Goal: Obtain resource: Obtain resource

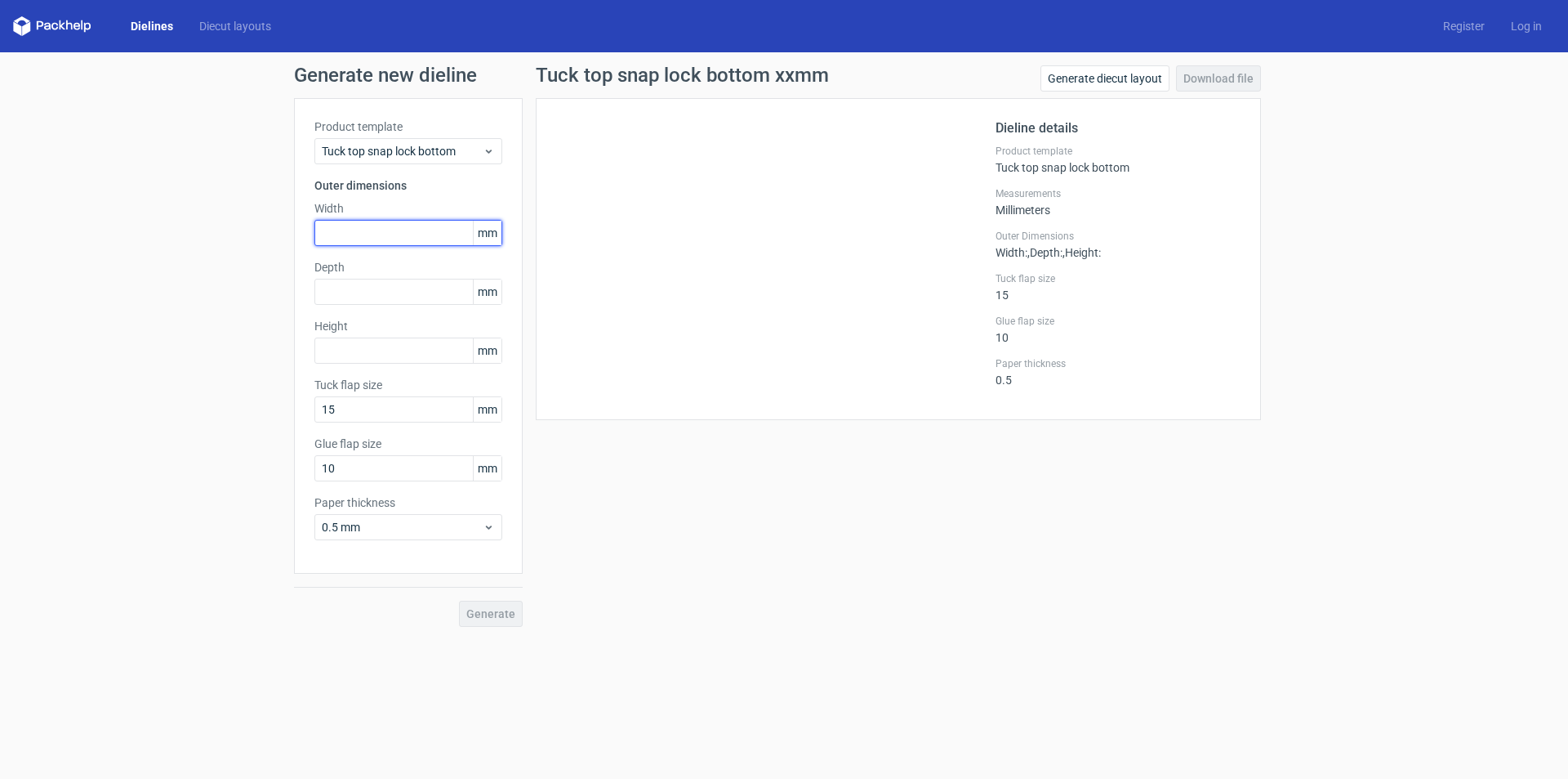
click at [395, 221] on input "text" at bounding box center [408, 233] width 188 height 27
type input "100"
type input "0"
type input "100"
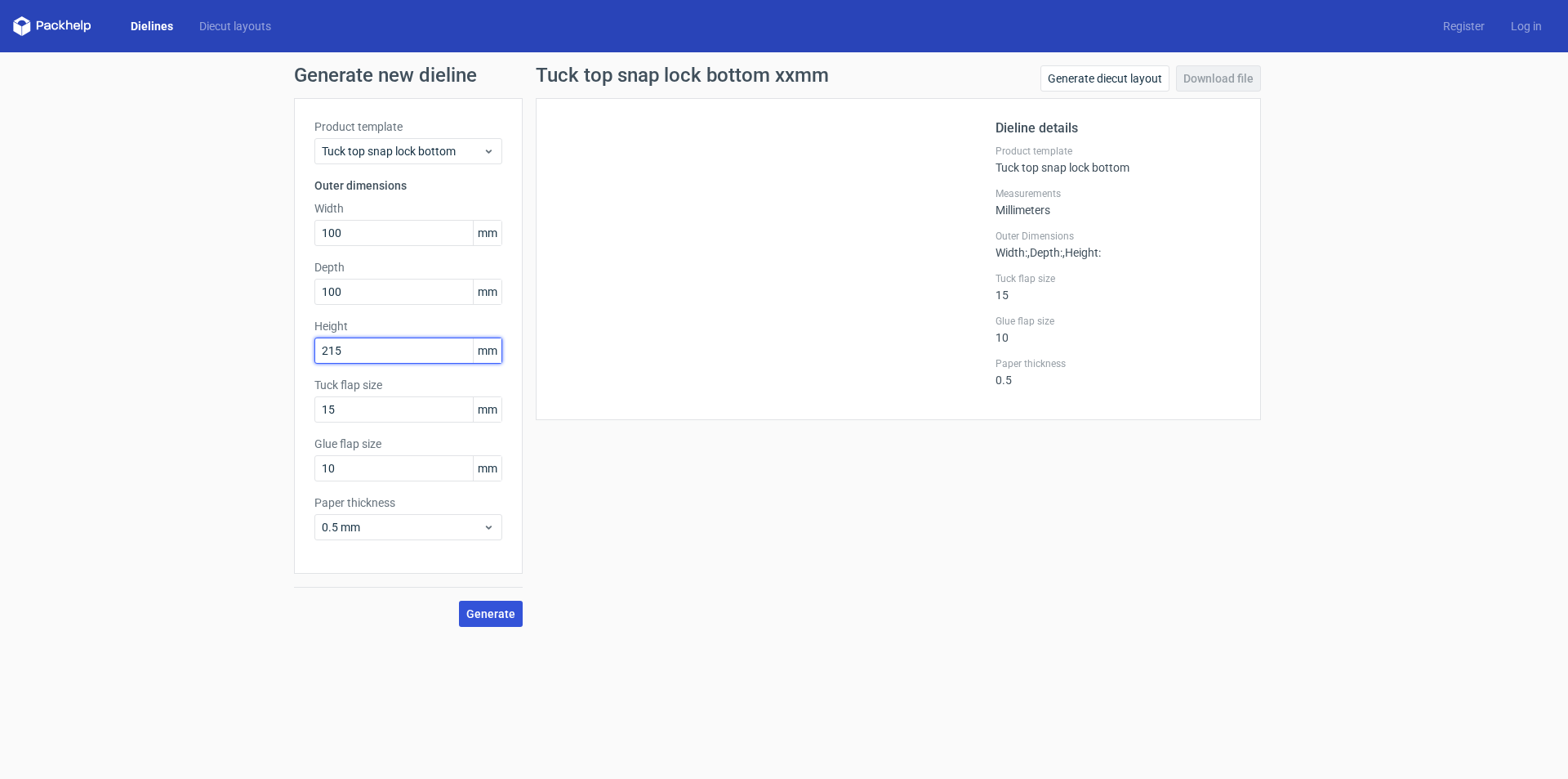
type input "215"
click at [499, 605] on button "Generate" at bounding box center [491, 614] width 64 height 27
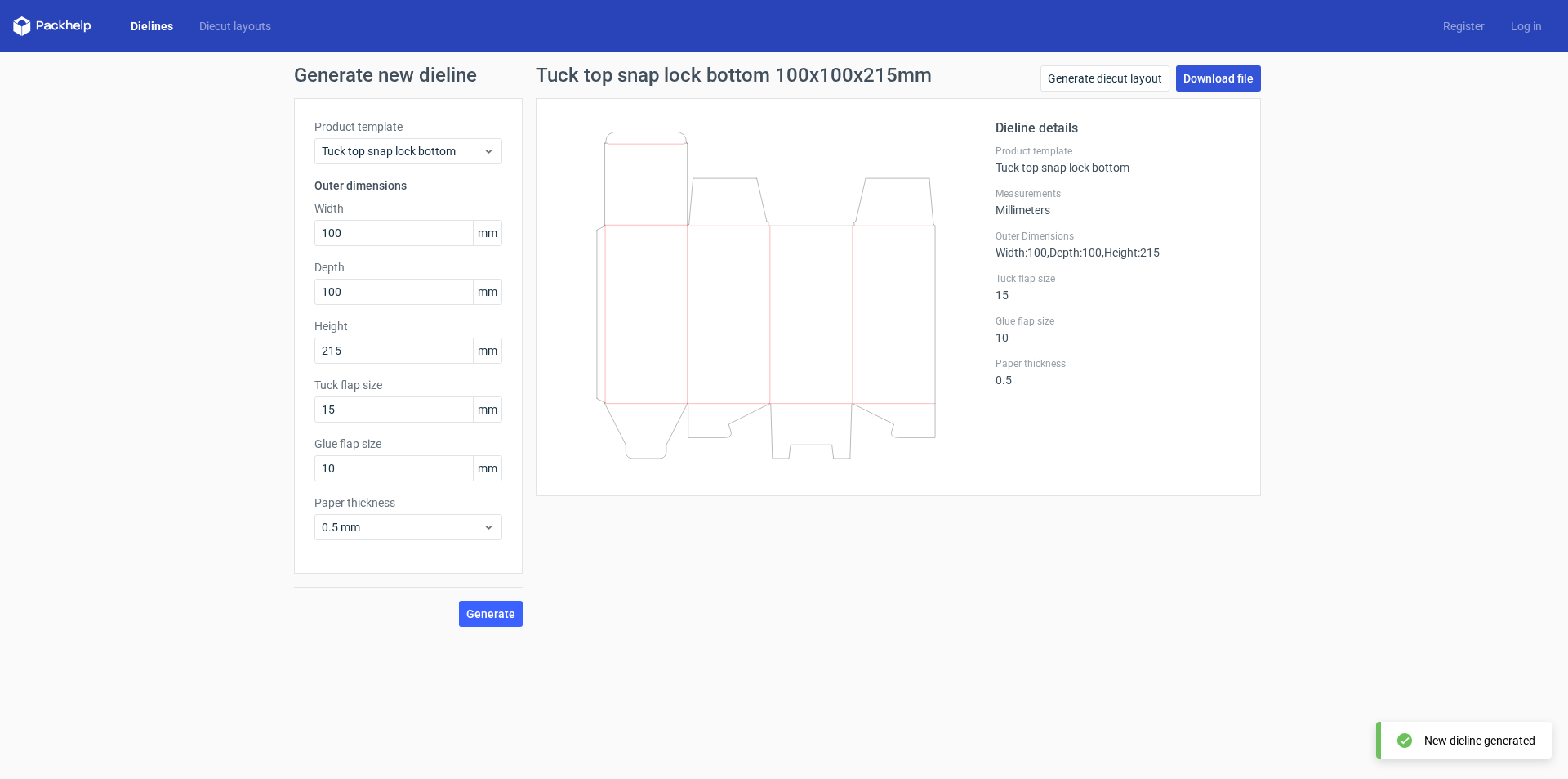
click at [1245, 73] on link "Download file" at bounding box center [1219, 79] width 85 height 27
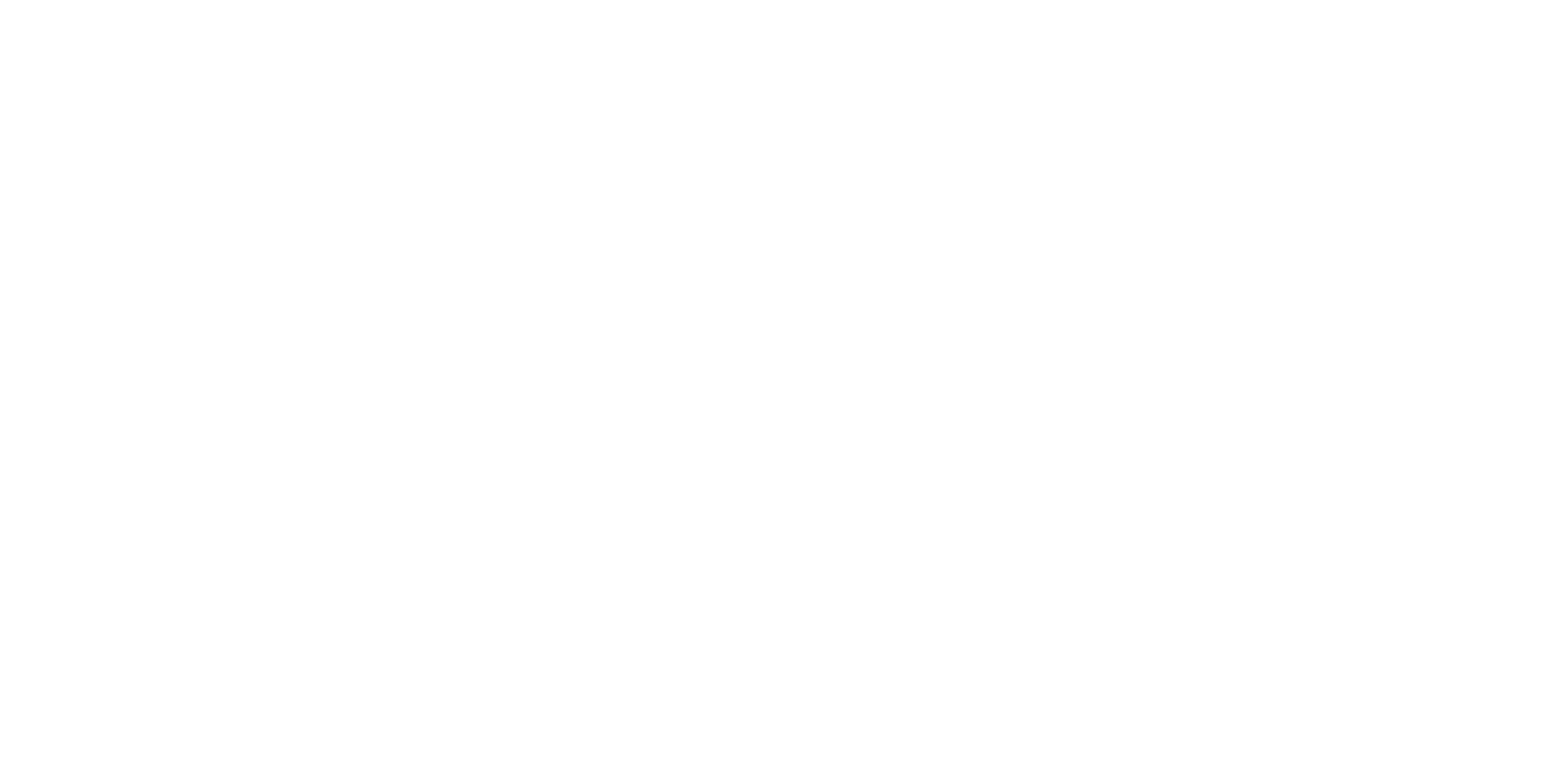
click at [722, 651] on html at bounding box center [784, 389] width 1568 height 779
click at [1160, 32] on div at bounding box center [784, 389] width 1568 height 779
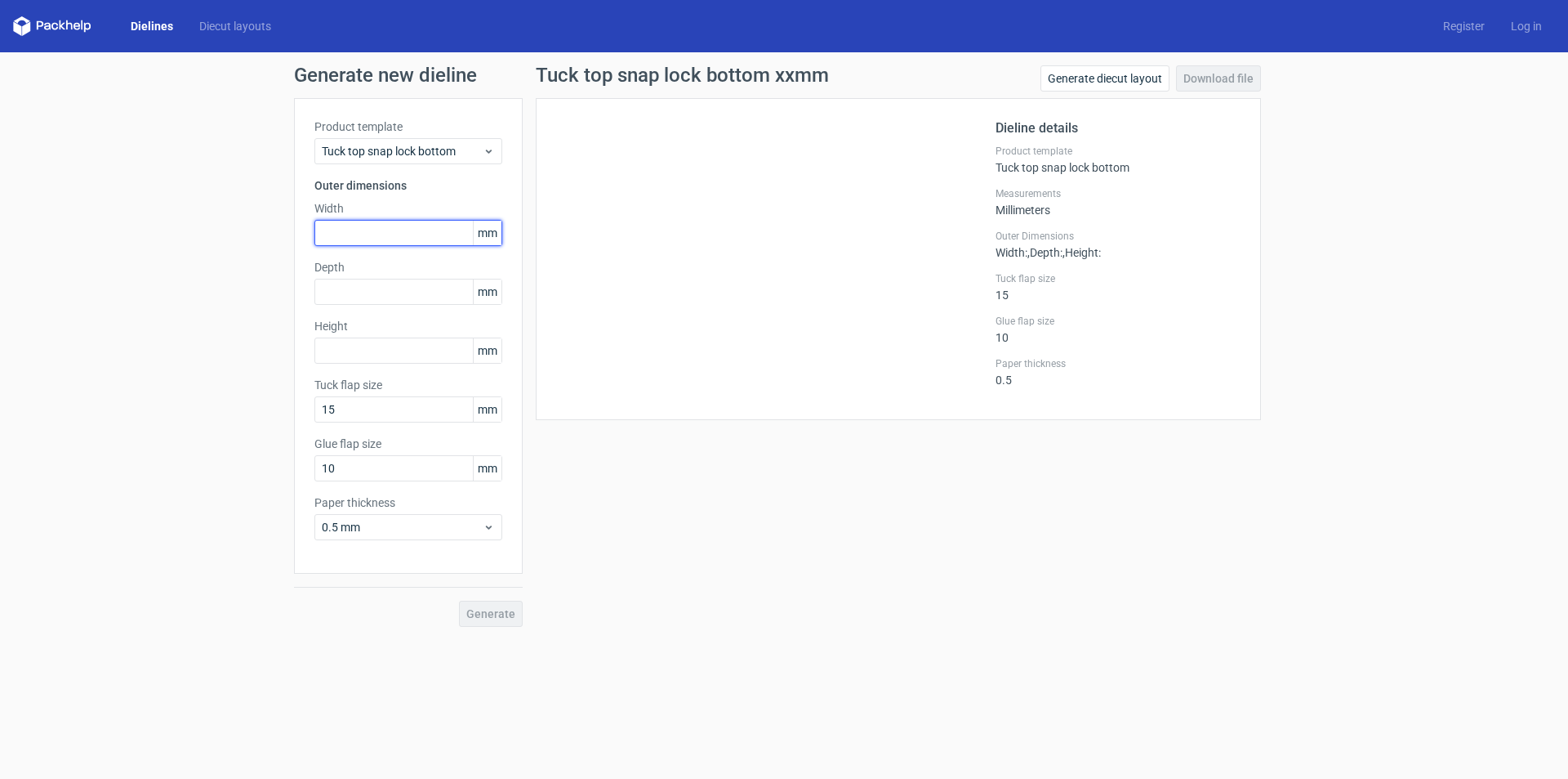
click at [401, 229] on input "text" at bounding box center [408, 233] width 188 height 27
type input "100"
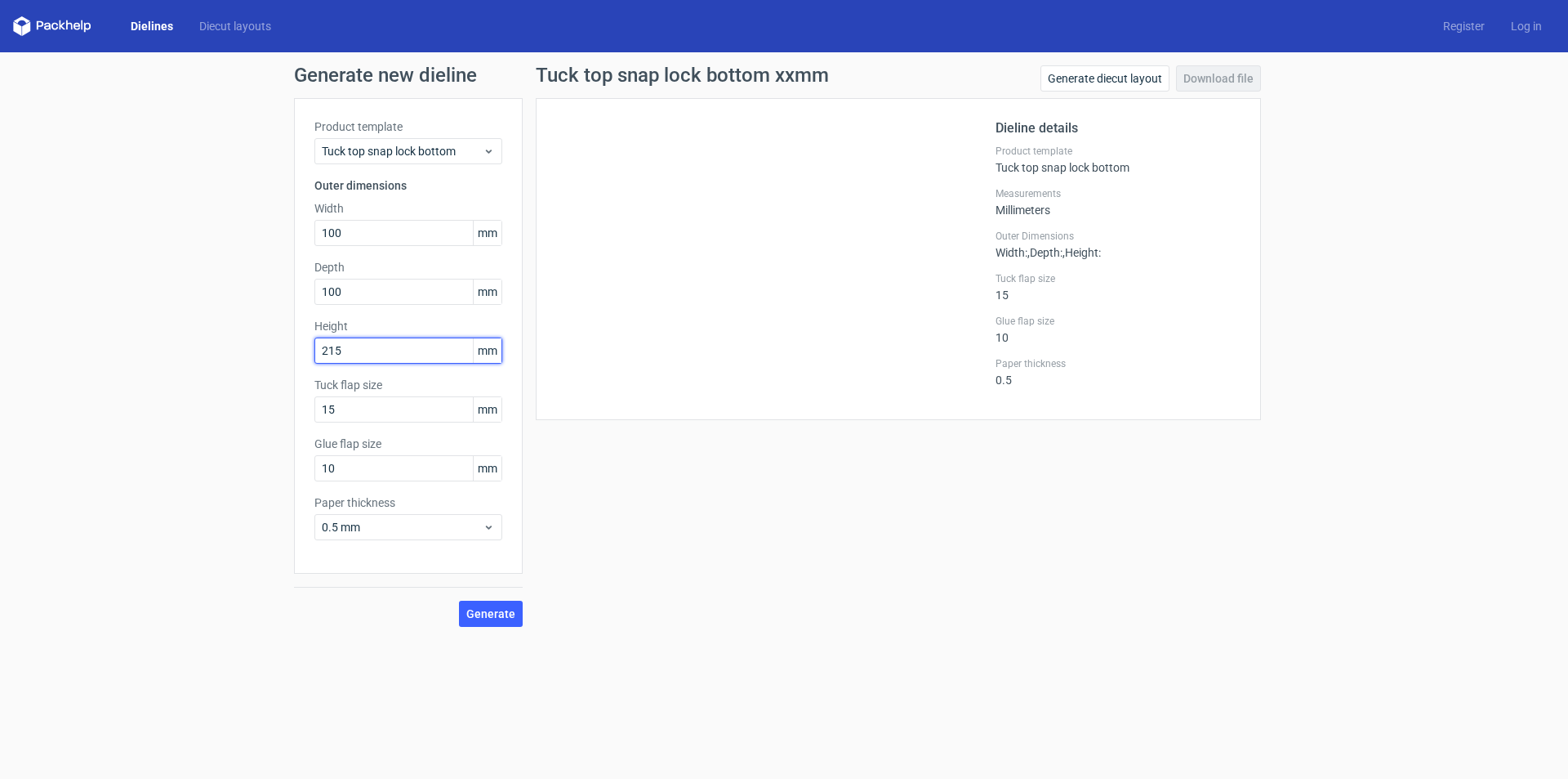
type input "215"
click at [648, 491] on div "Tuck top snap lock bottom xxmm Generate diecut layout Download file Dieline det…" at bounding box center [898, 346] width 751 height 561
click at [494, 609] on span "Generate" at bounding box center [491, 613] width 49 height 11
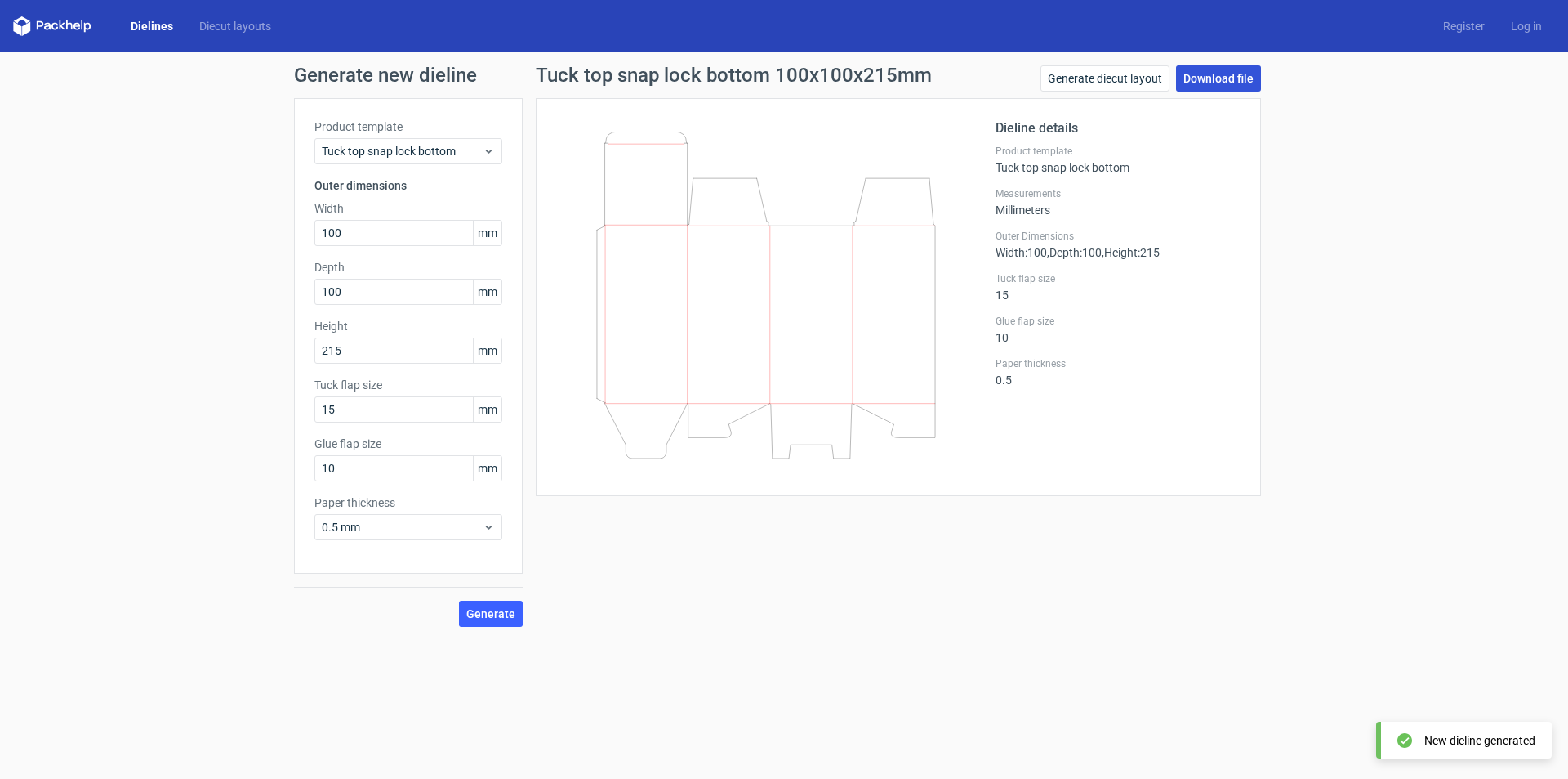
click at [1230, 74] on link "Download file" at bounding box center [1219, 79] width 85 height 27
click at [1119, 78] on link "Generate diecut layout" at bounding box center [1105, 79] width 129 height 27
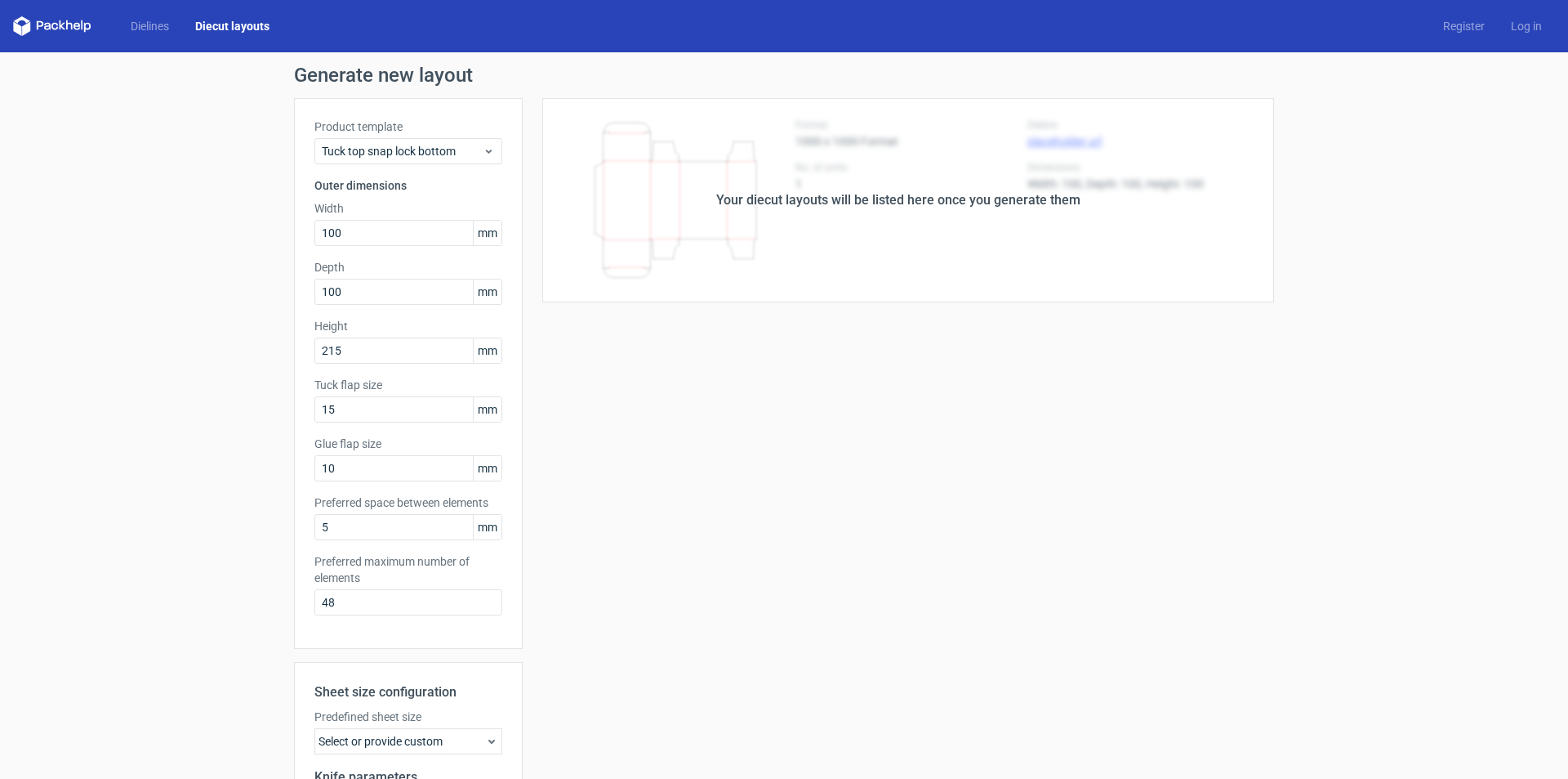
click at [813, 211] on div "Your diecut layouts will be listed here once you generate them" at bounding box center [898, 200] width 751 height 204
click at [810, 202] on div "Your diecut layouts will be listed here once you generate them" at bounding box center [898, 200] width 364 height 19
drag, startPoint x: 887, startPoint y: 197, endPoint x: 1081, endPoint y: 197, distance: 194.0
click at [917, 197] on div "Your diecut layouts will be listed here once you generate them" at bounding box center [898, 200] width 364 height 19
click at [1081, 197] on div "Your diecut layouts will be listed here once you generate them" at bounding box center [898, 200] width 751 height 204
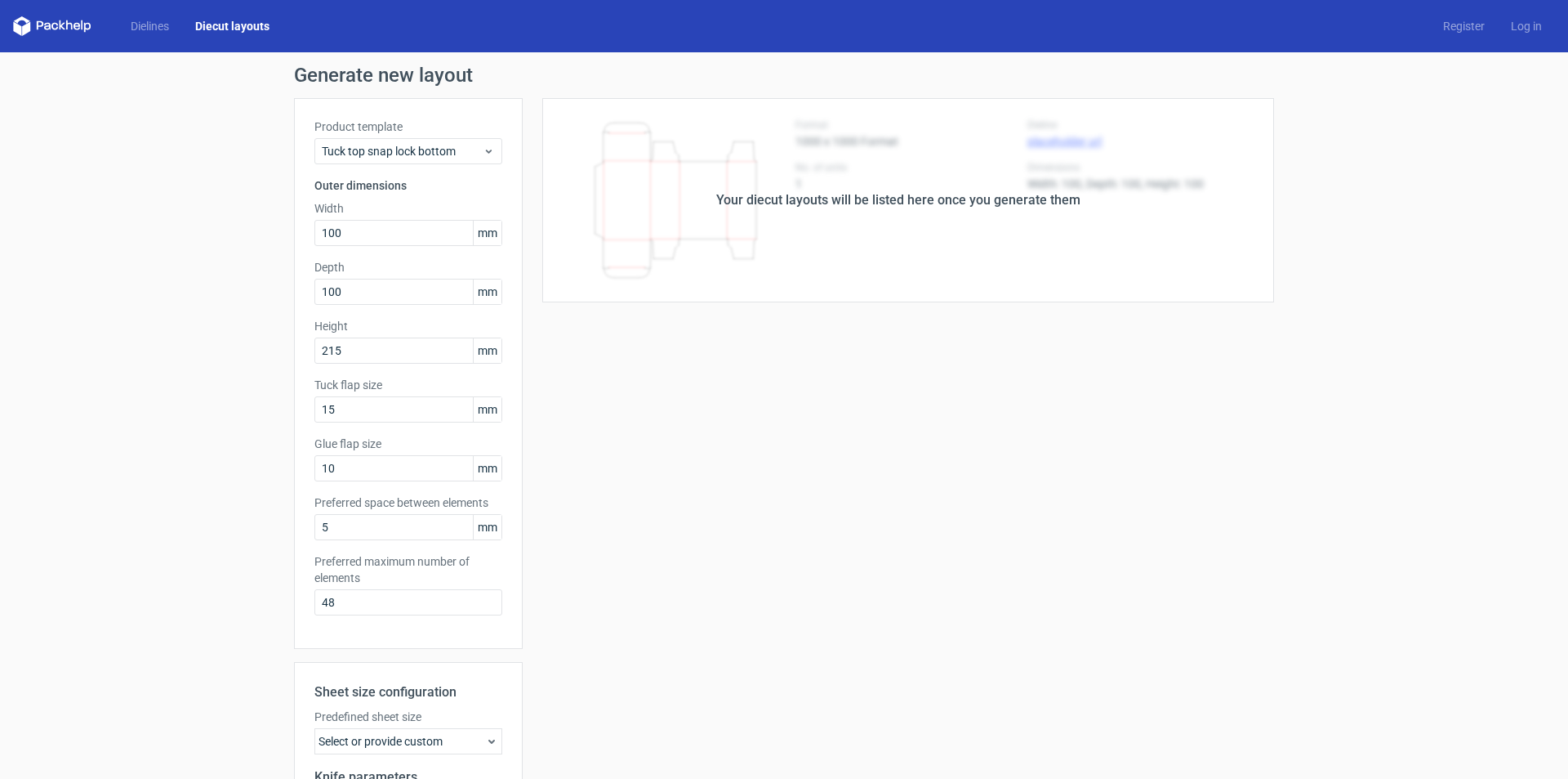
click at [812, 202] on div "Your diecut layouts will be listed here once you generate them" at bounding box center [898, 200] width 364 height 19
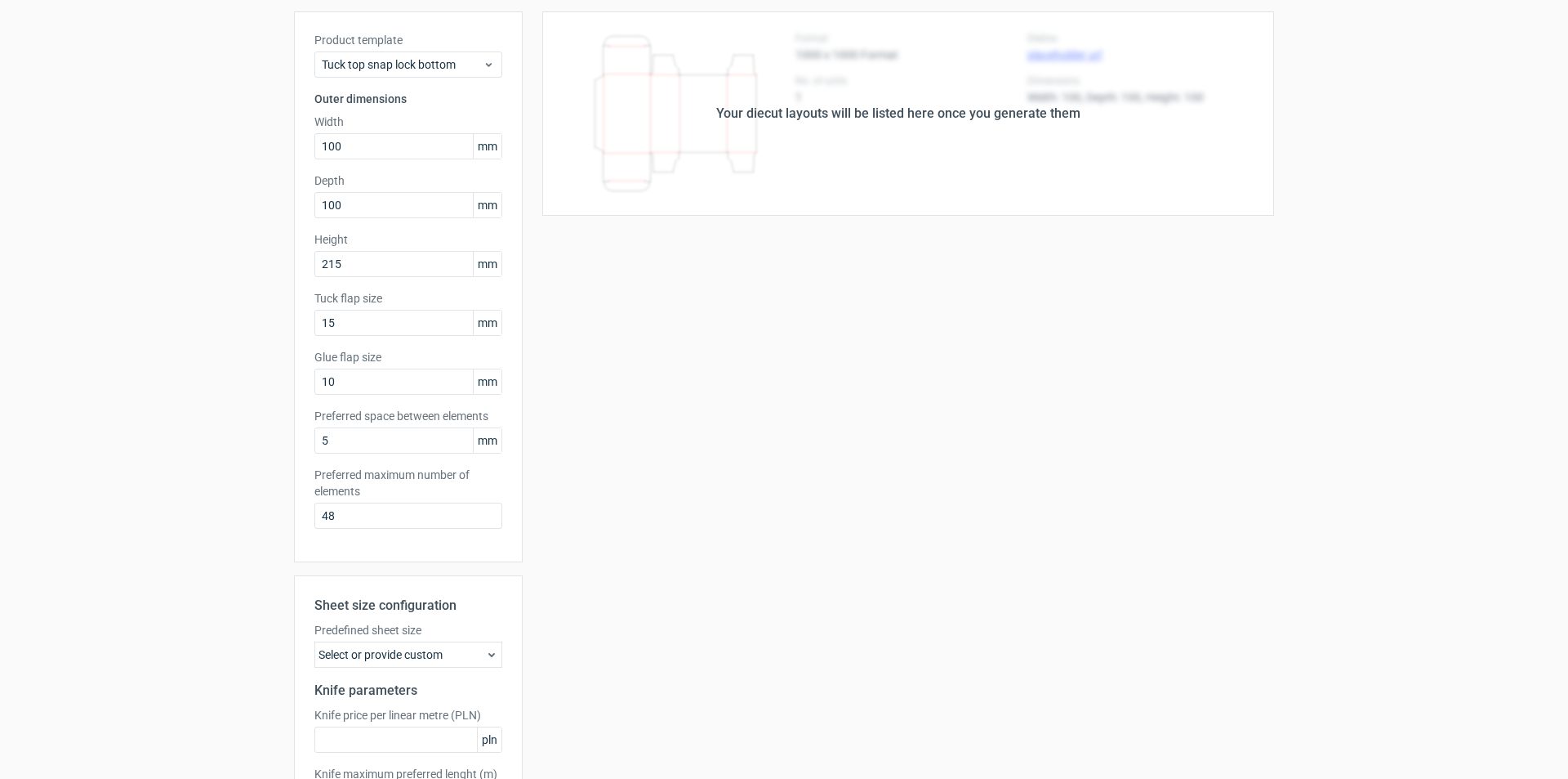
scroll to position [219, 0]
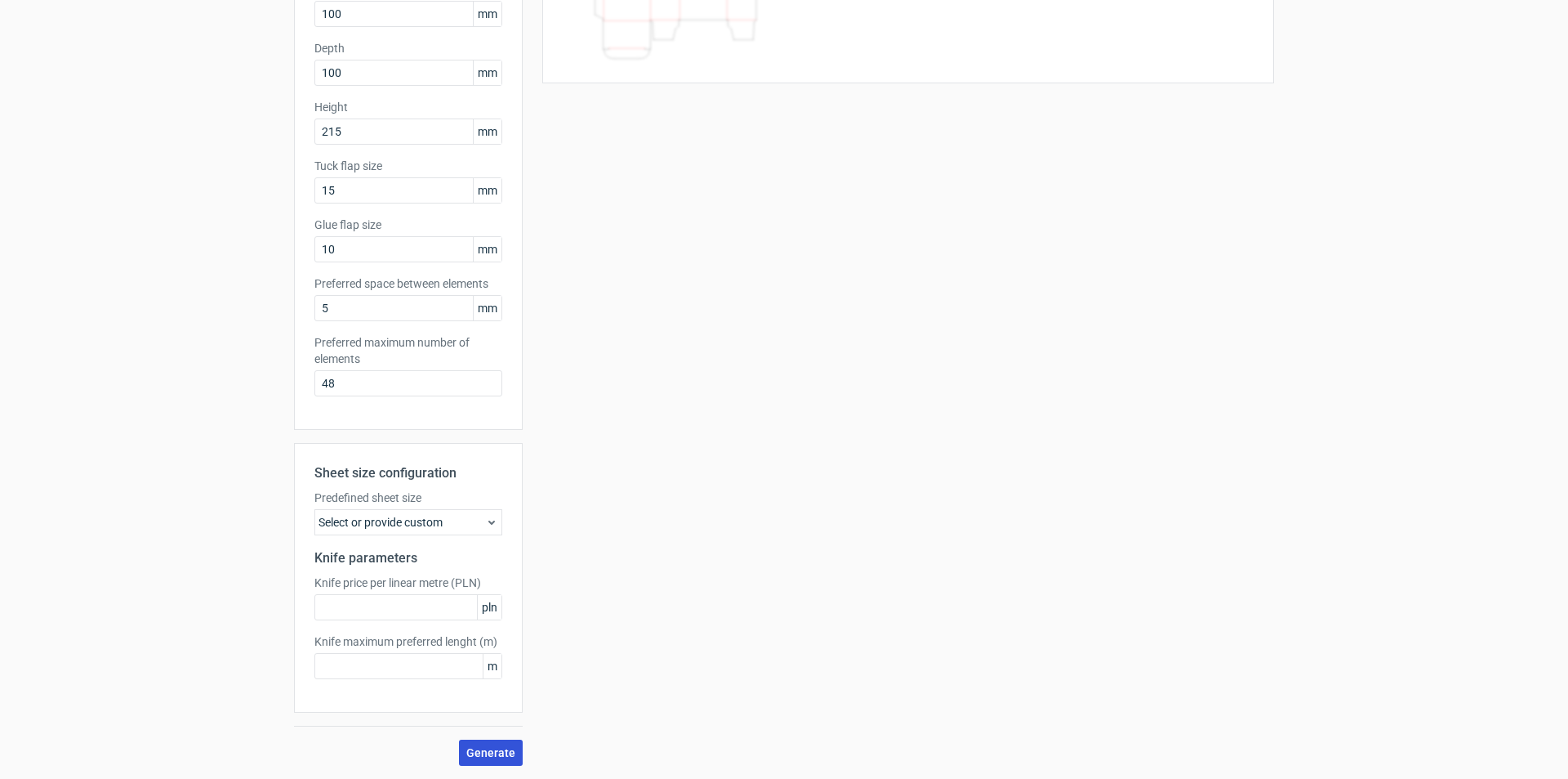
click at [494, 757] on span "Generate" at bounding box center [491, 752] width 49 height 11
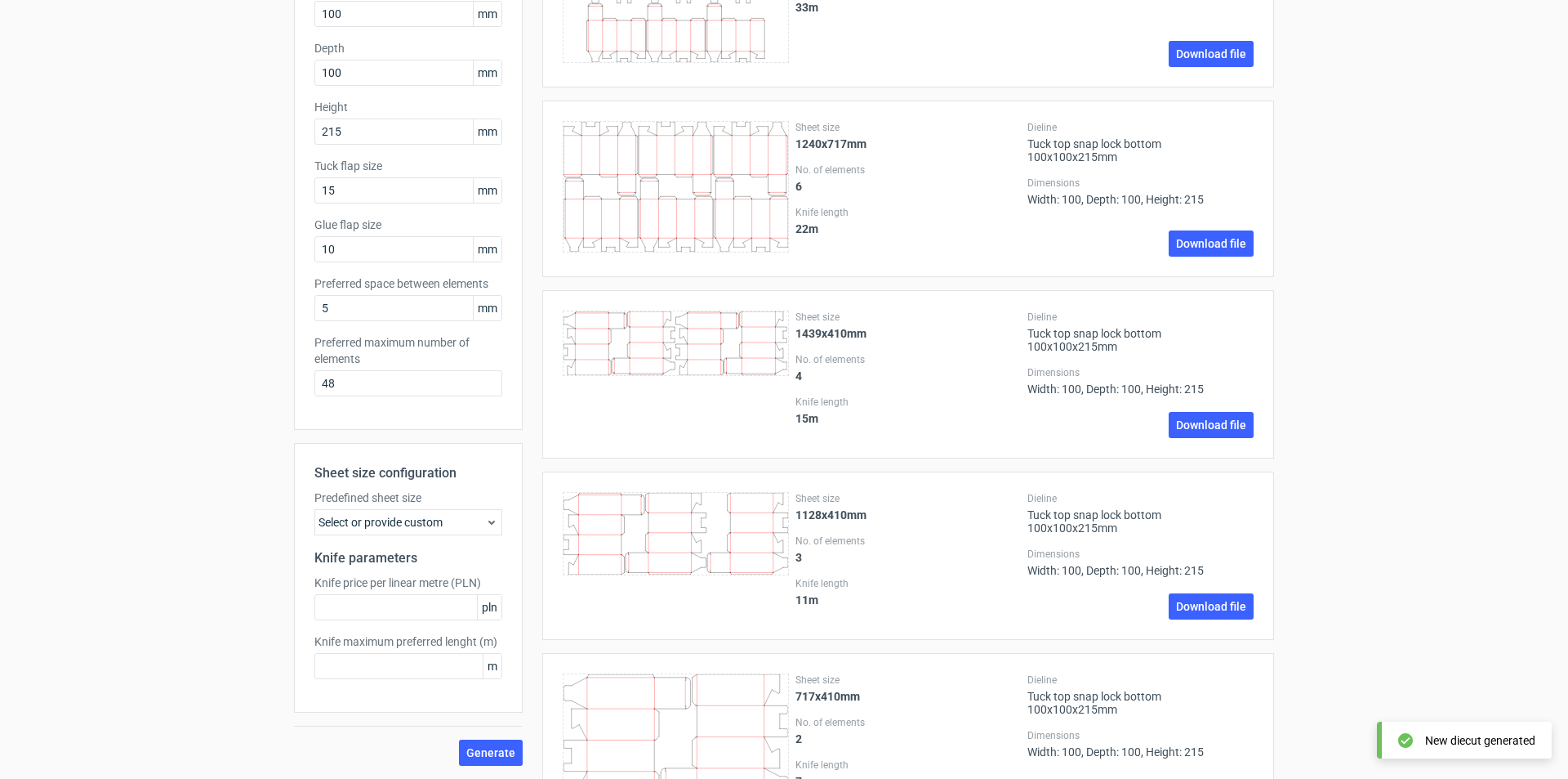
scroll to position [0, 0]
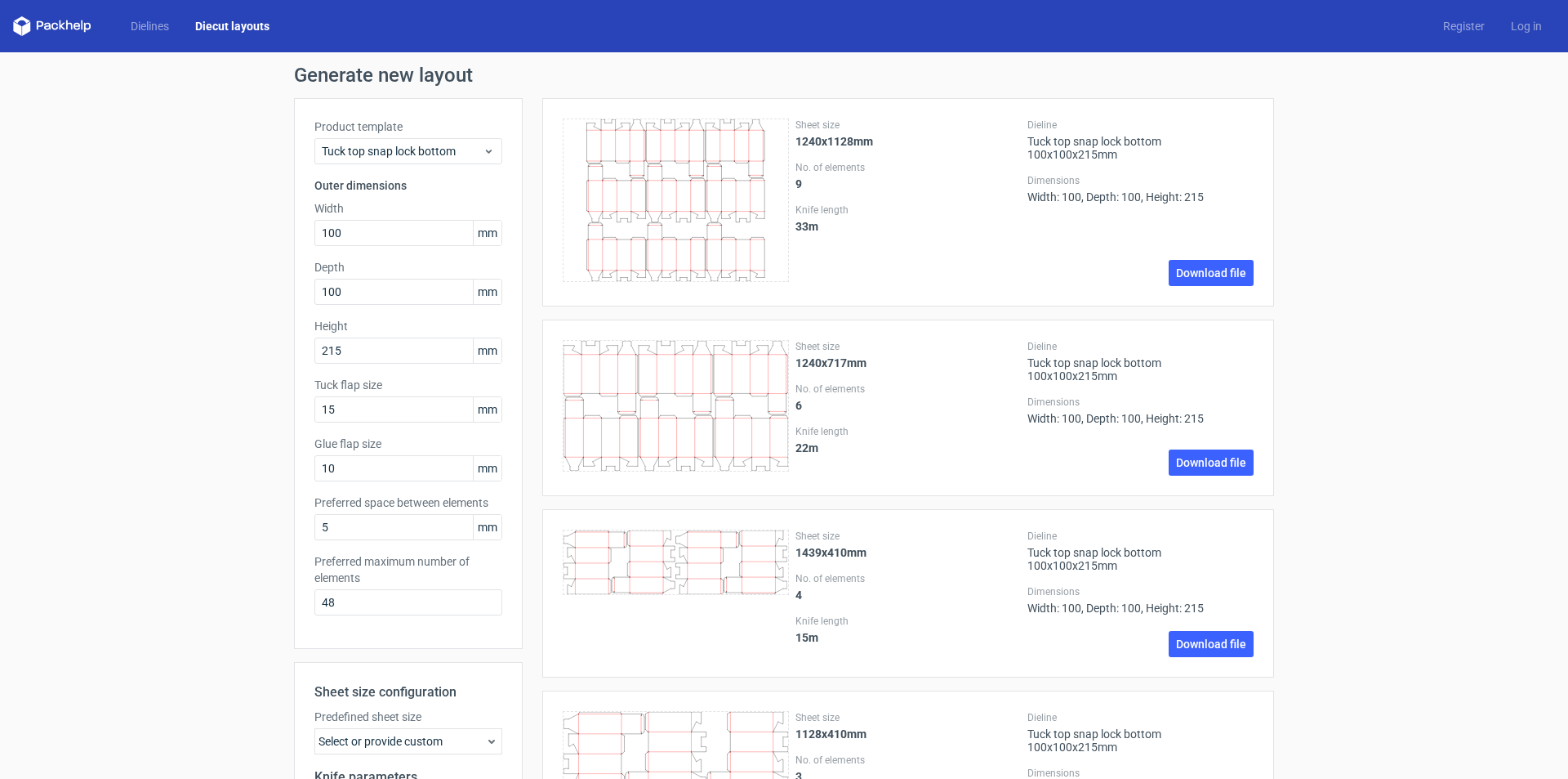
click at [103, 463] on div "Generate new layout Product template Tuck top snap lock bottom Outer dimensions…" at bounding box center [784, 673] width 1568 height 1242
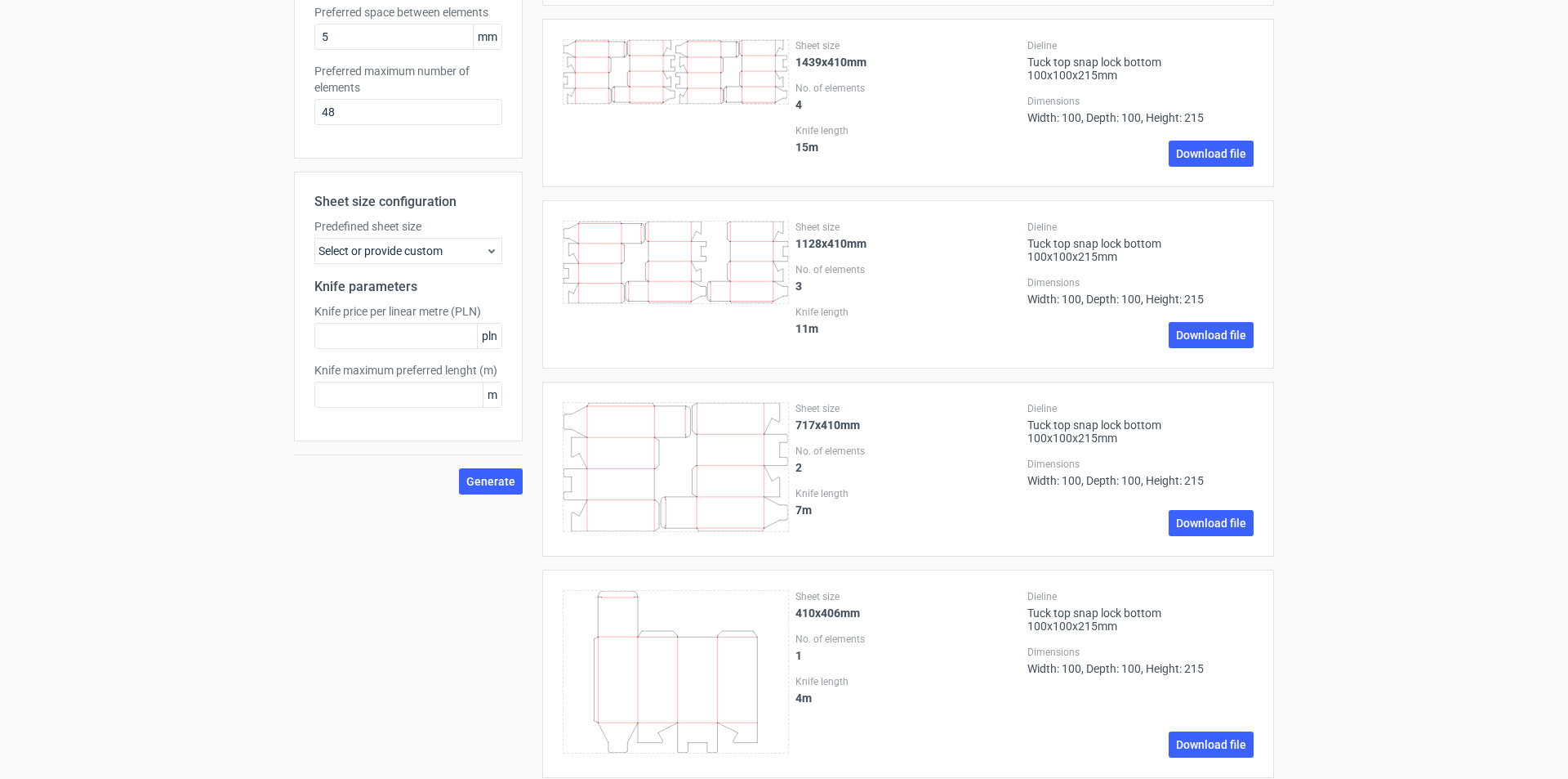
scroll to position [519, 0]
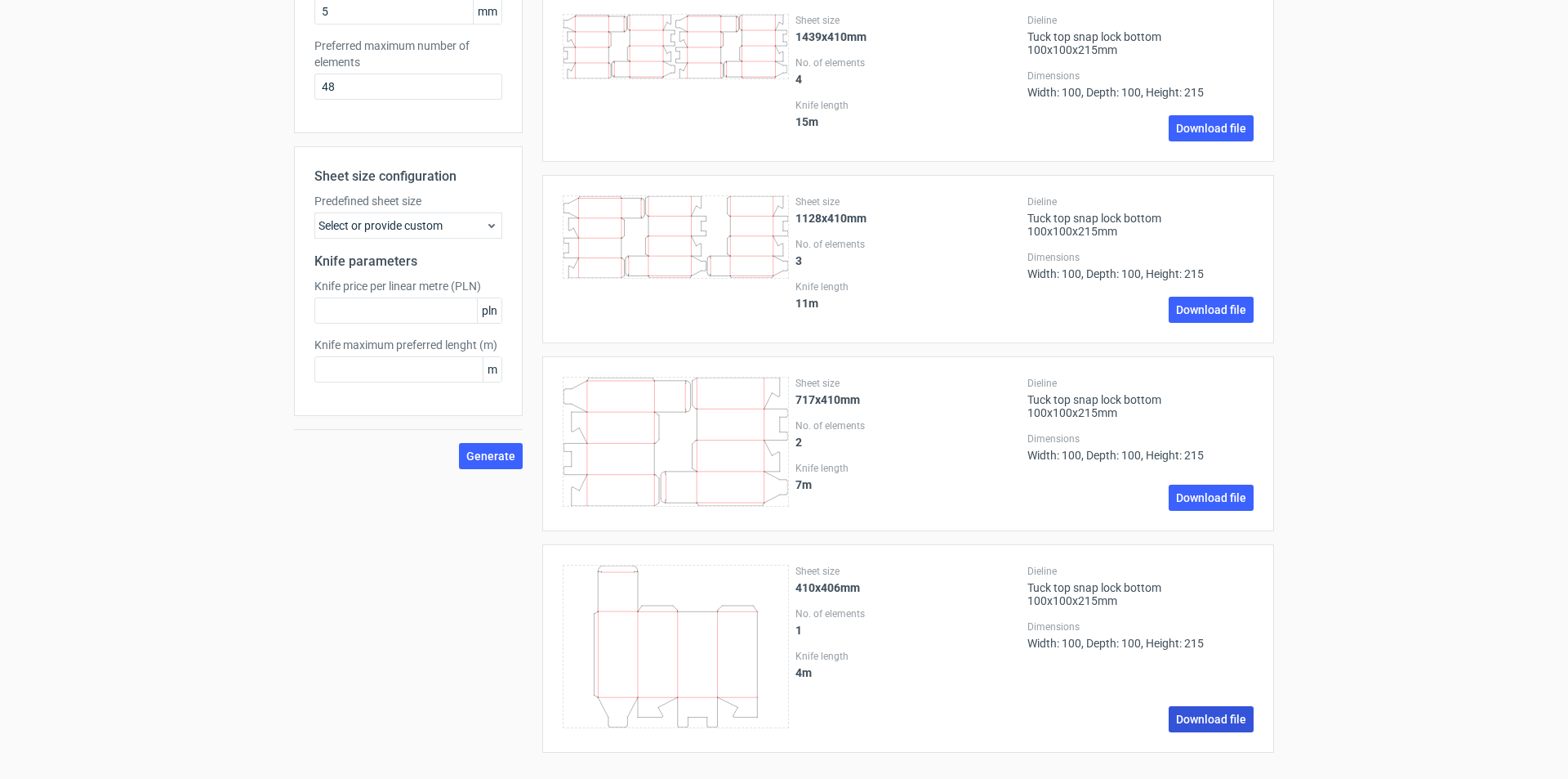
click at [1207, 718] on link "Download file" at bounding box center [1211, 719] width 85 height 27
click at [1458, 294] on div "Generate new layout Product template Tuck top snap lock bottom Outer dimensions…" at bounding box center [784, 157] width 1568 height 1242
click at [1407, 502] on div "Generate new layout Product template Tuck top snap lock bottom Outer dimensions…" at bounding box center [784, 157] width 1568 height 1242
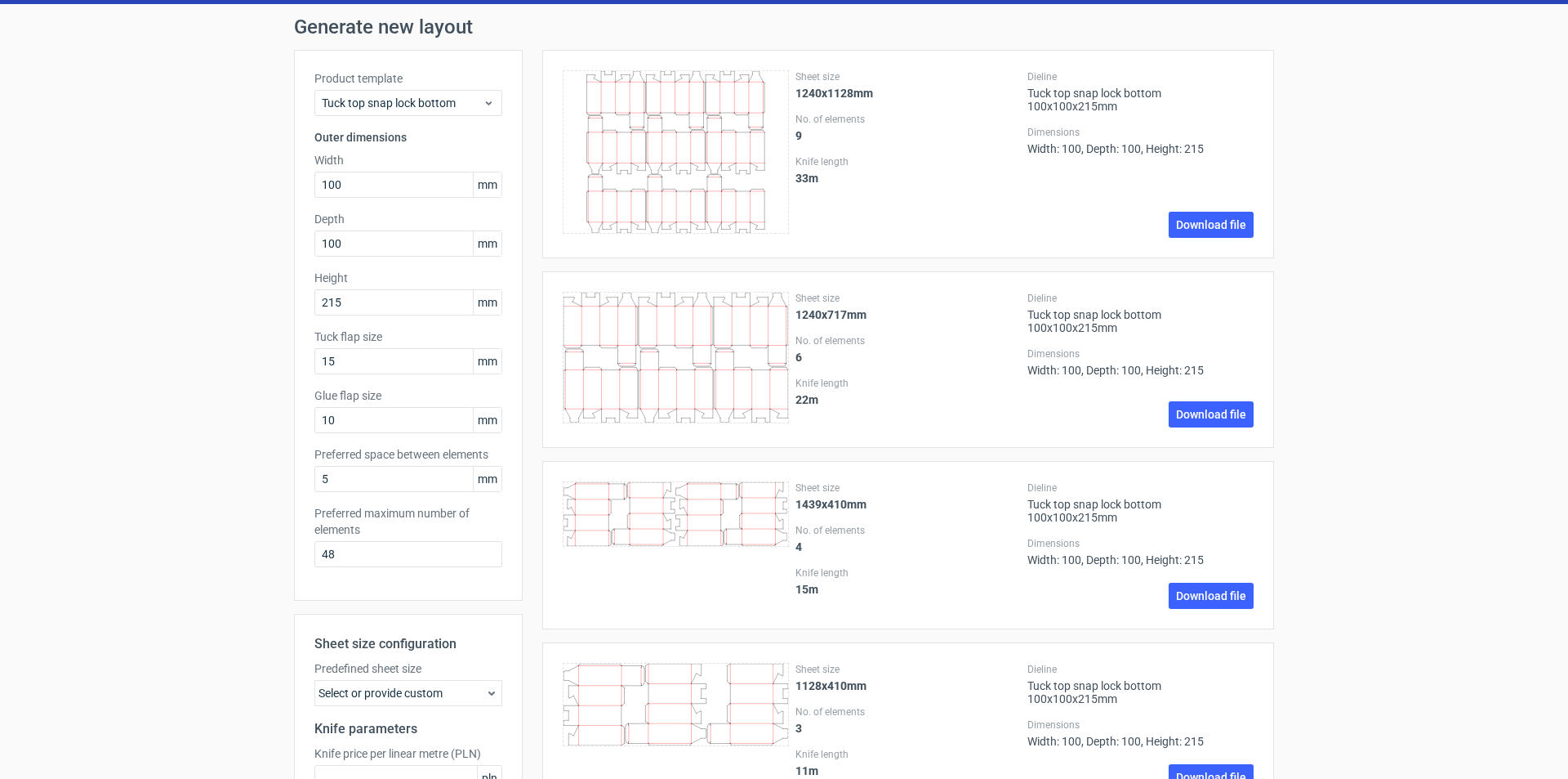
scroll to position [0, 0]
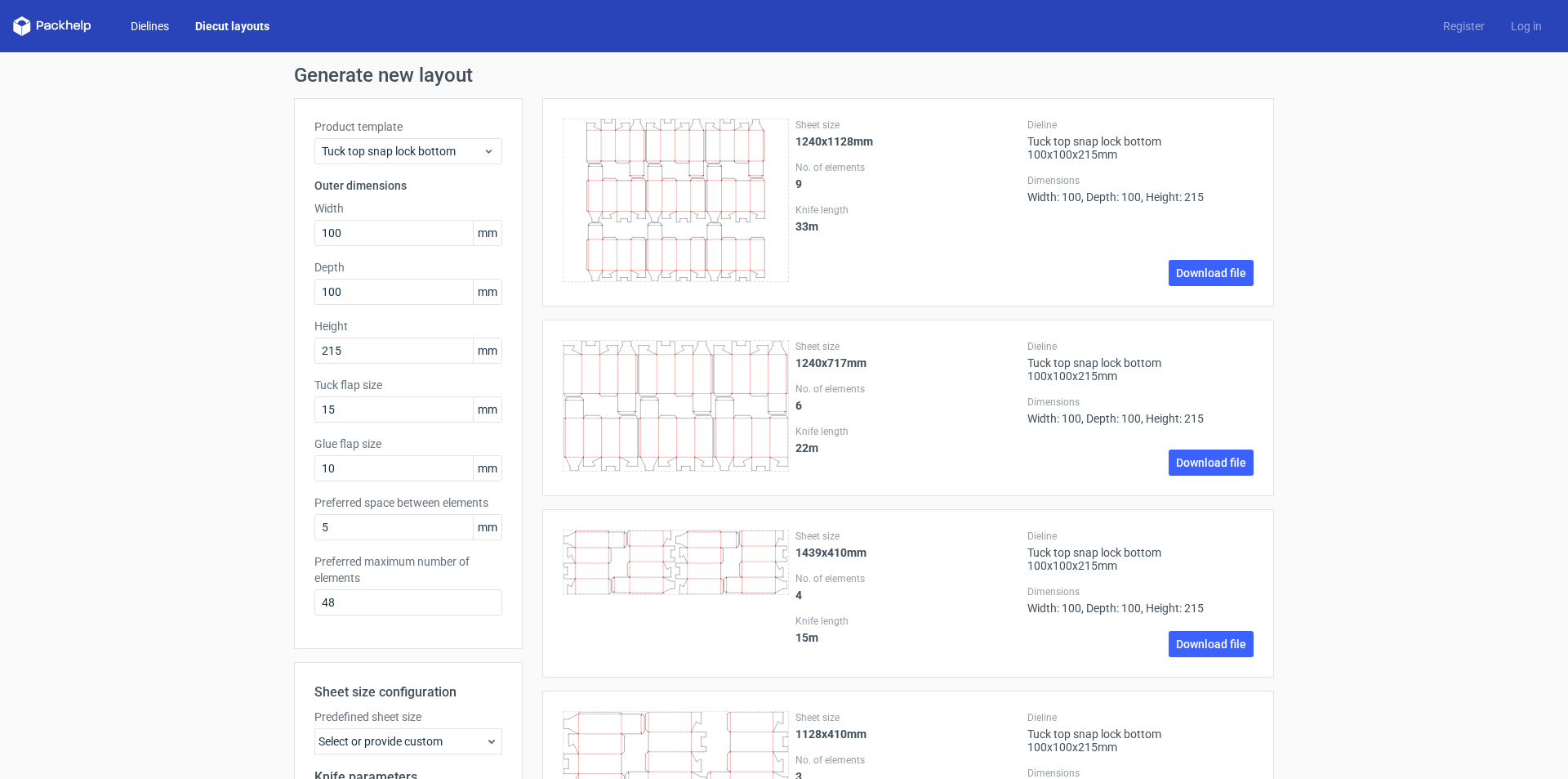
click at [146, 24] on link "Dielines" at bounding box center [149, 26] width 65 height 16
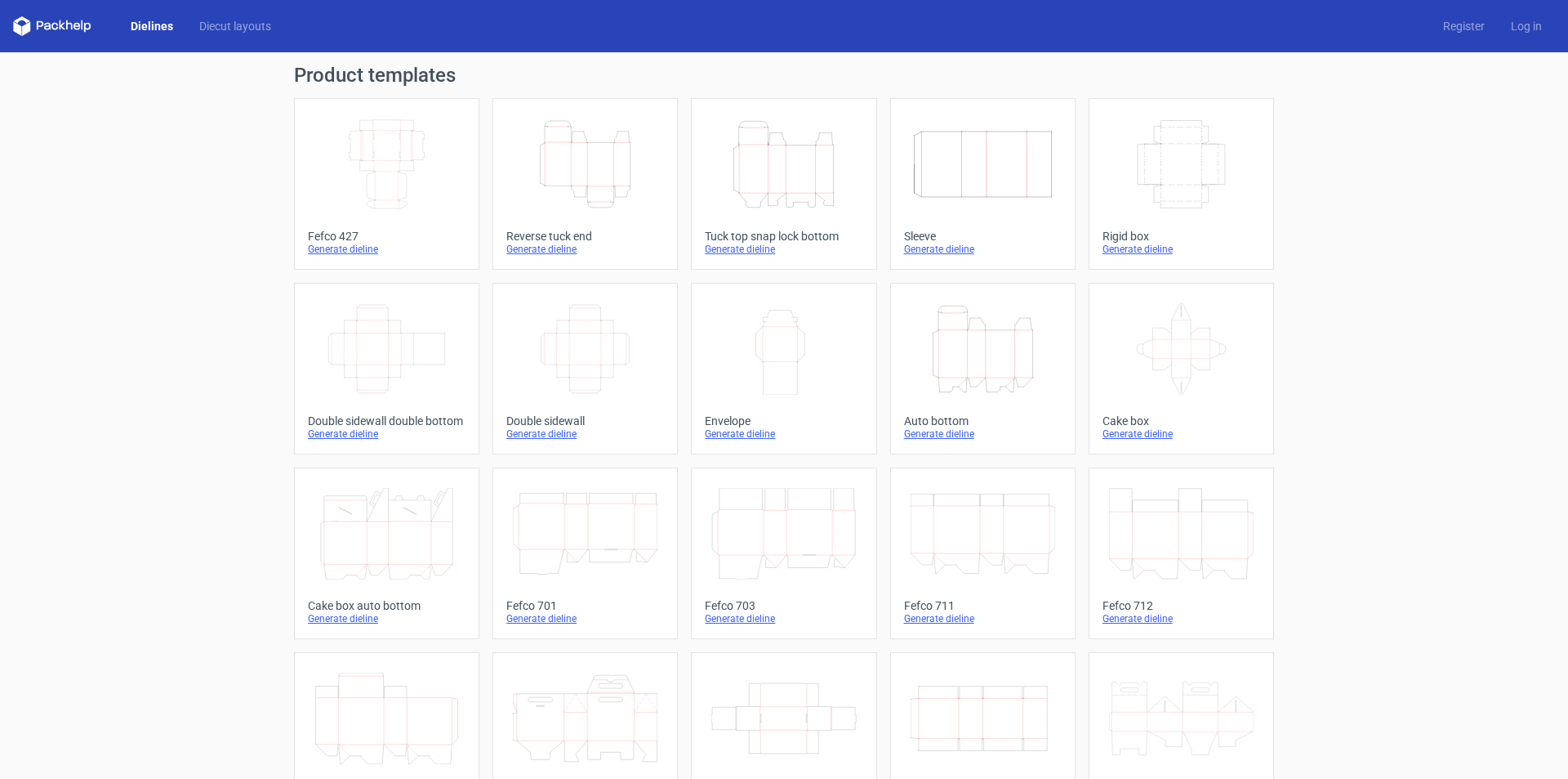
click at [773, 183] on icon "Height Depth Width" at bounding box center [784, 164] width 145 height 91
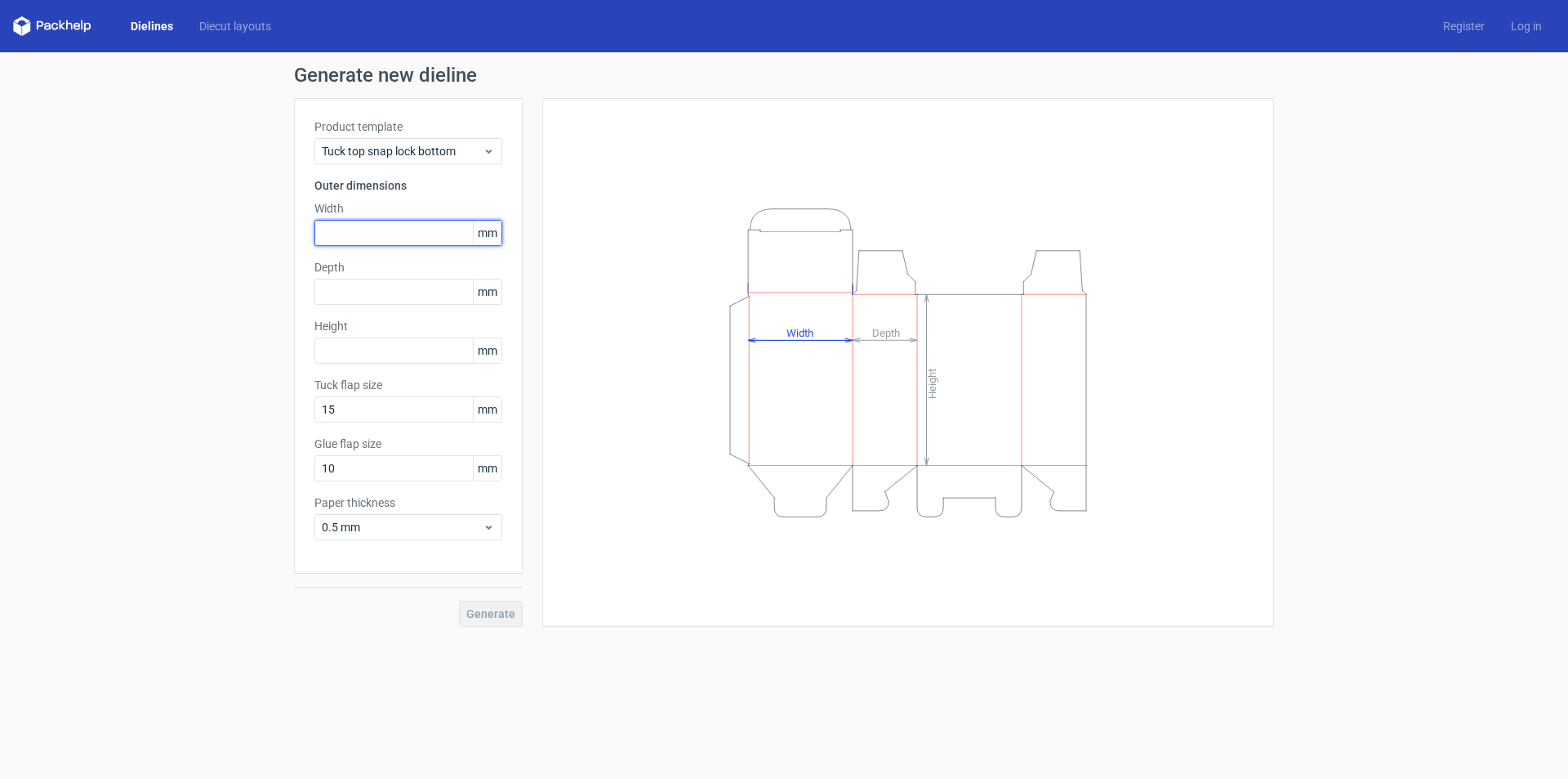
click at [388, 238] on input "text" at bounding box center [408, 233] width 188 height 27
type input "100"
type input "215"
click at [490, 591] on div "Generate" at bounding box center [408, 600] width 229 height 53
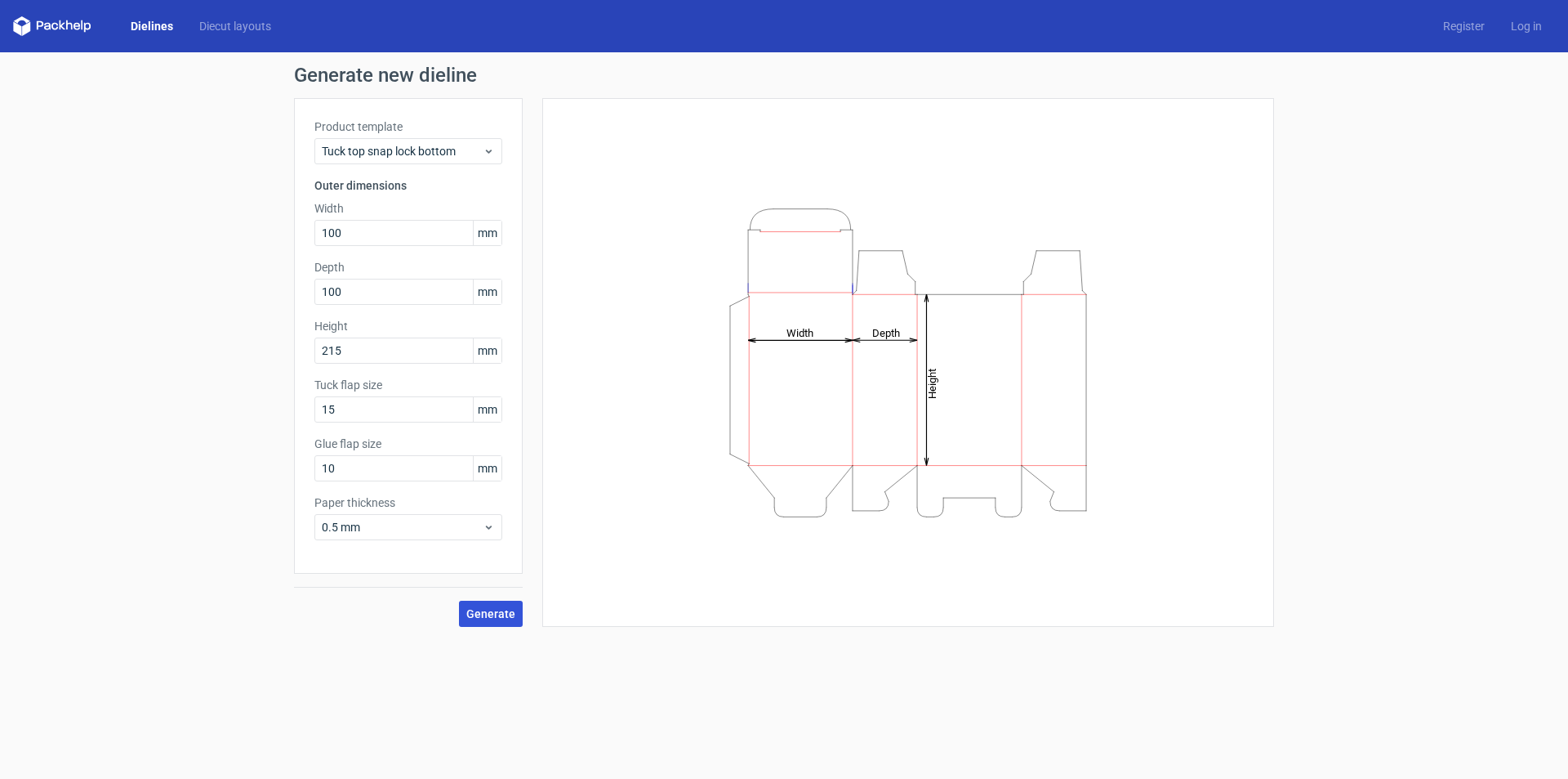
click at [491, 606] on button "Generate" at bounding box center [491, 614] width 64 height 27
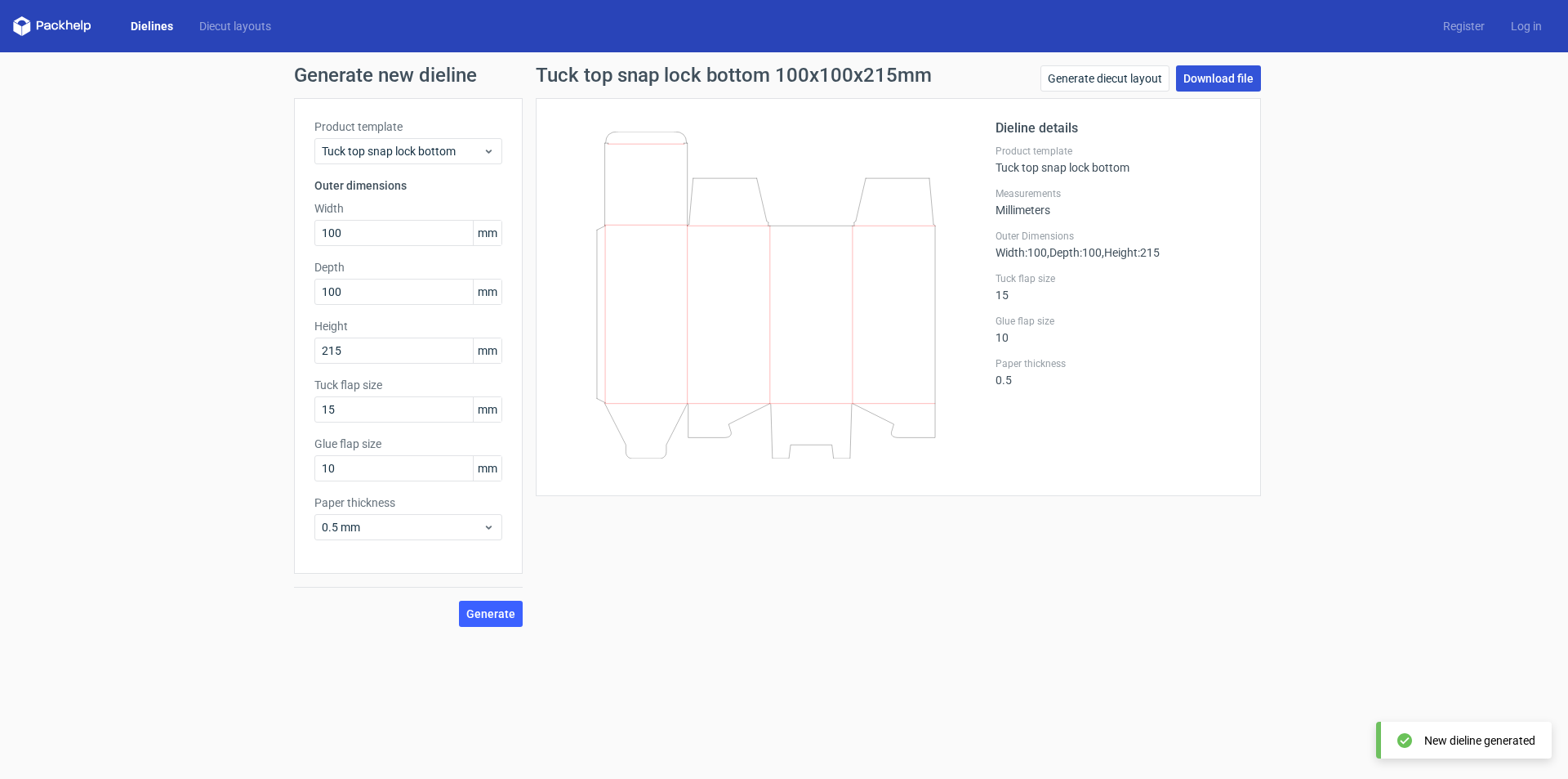
click at [1226, 84] on link "Download file" at bounding box center [1219, 79] width 85 height 27
click at [431, 149] on span "Tuck top snap lock bottom" at bounding box center [402, 151] width 161 height 16
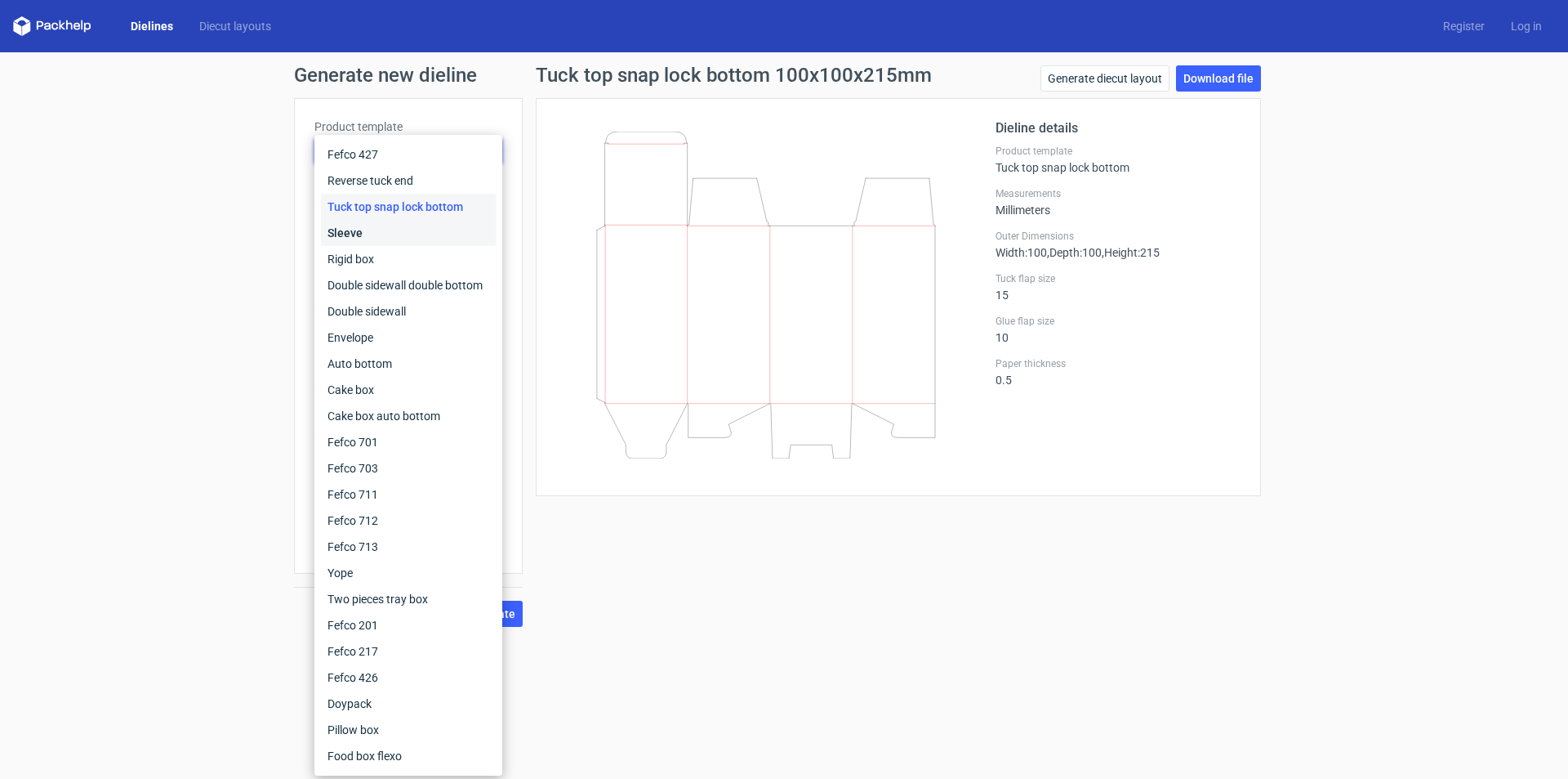
click at [402, 225] on div "Sleeve" at bounding box center [408, 233] width 175 height 27
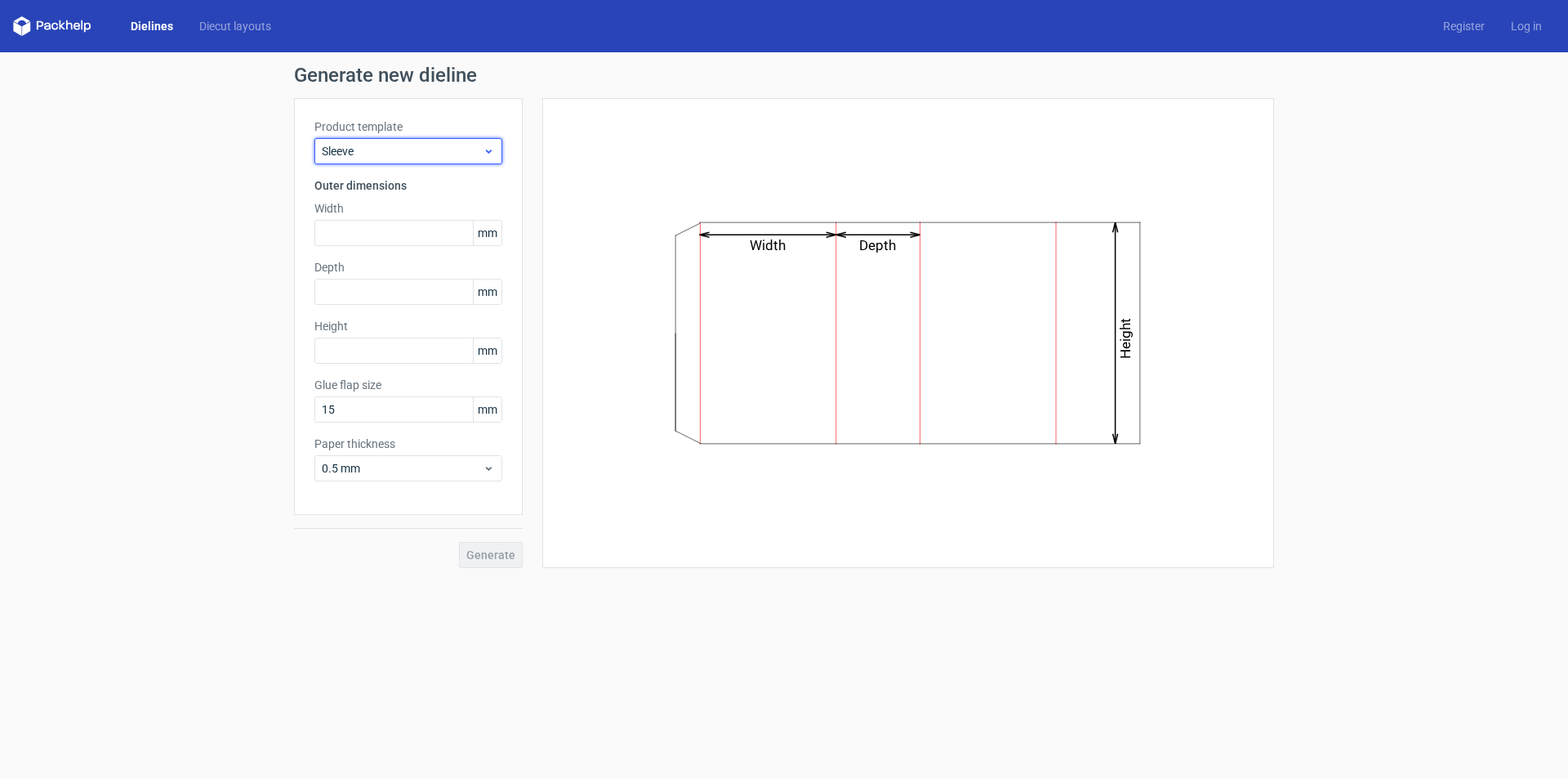
click at [411, 156] on span "Sleeve" at bounding box center [402, 151] width 161 height 16
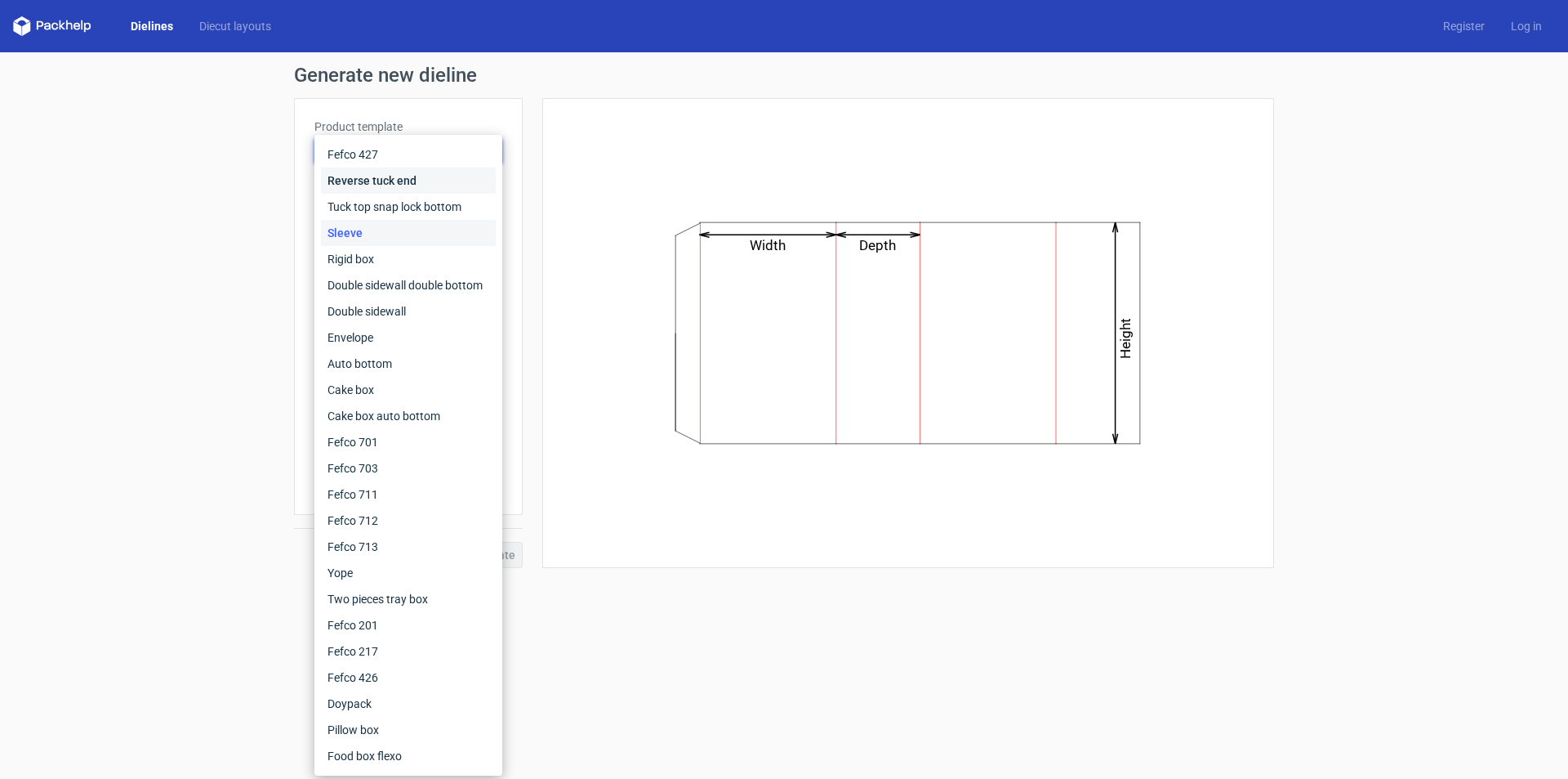
click at [401, 189] on div "Reverse tuck end" at bounding box center [408, 180] width 175 height 27
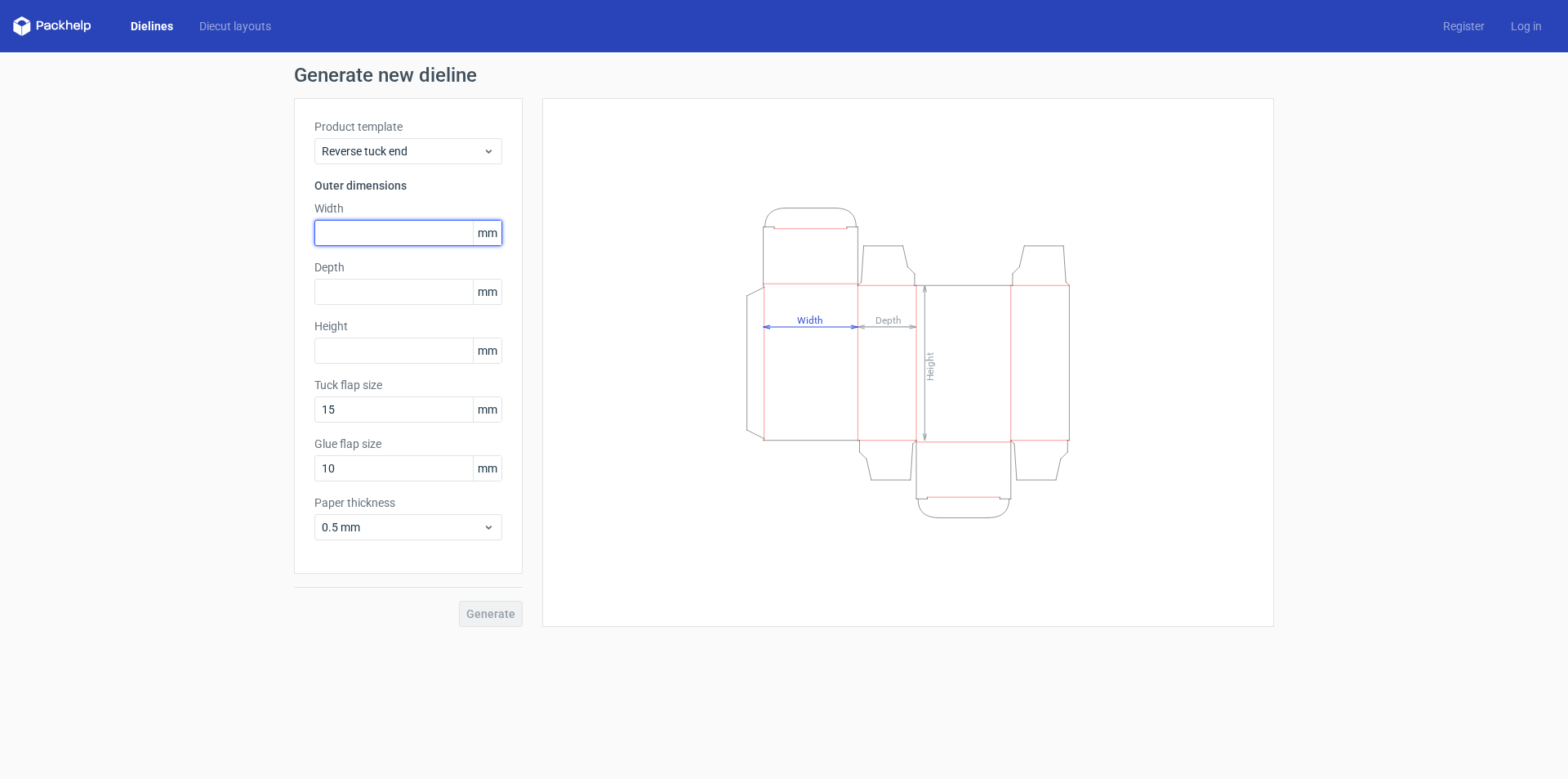
click at [388, 226] on input "text" at bounding box center [408, 233] width 188 height 27
type input "100"
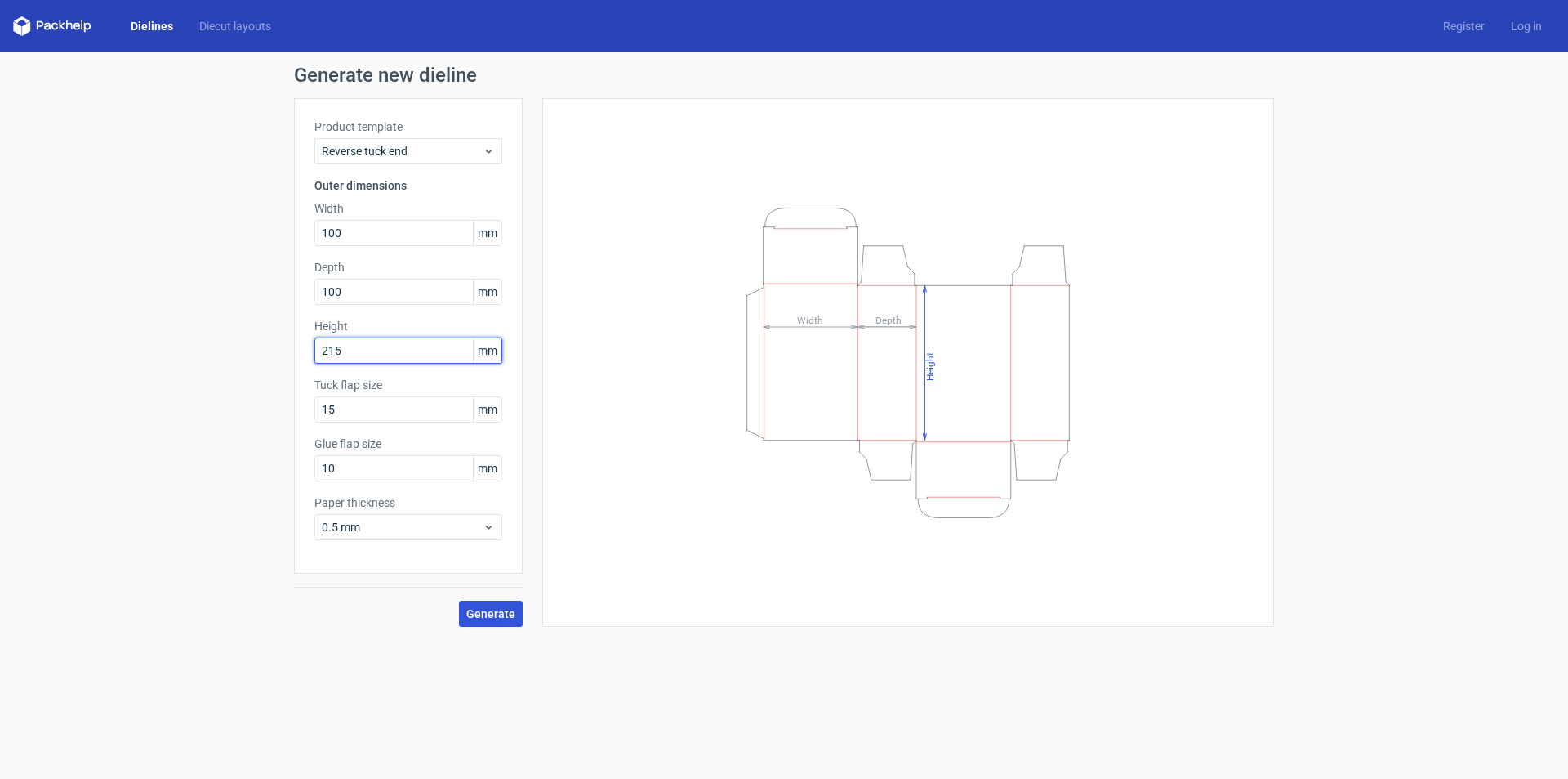
type input "215"
drag, startPoint x: 488, startPoint y: 610, endPoint x: 480, endPoint y: 601, distance: 12.0
click at [488, 608] on span "Generate" at bounding box center [491, 613] width 49 height 11
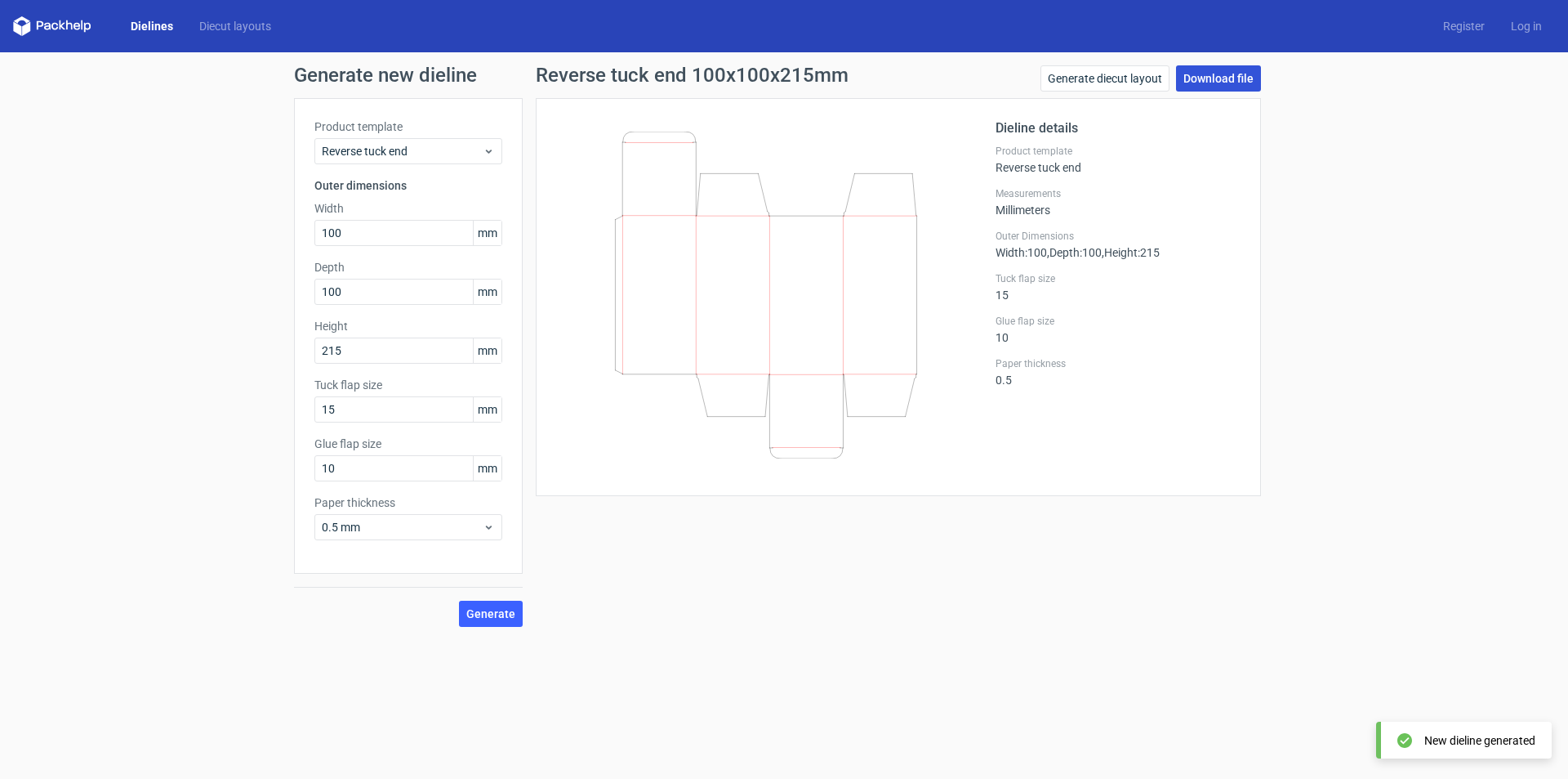
click at [1215, 80] on link "Download file" at bounding box center [1219, 79] width 85 height 27
click at [200, 28] on link "Diecut layouts" at bounding box center [235, 26] width 98 height 16
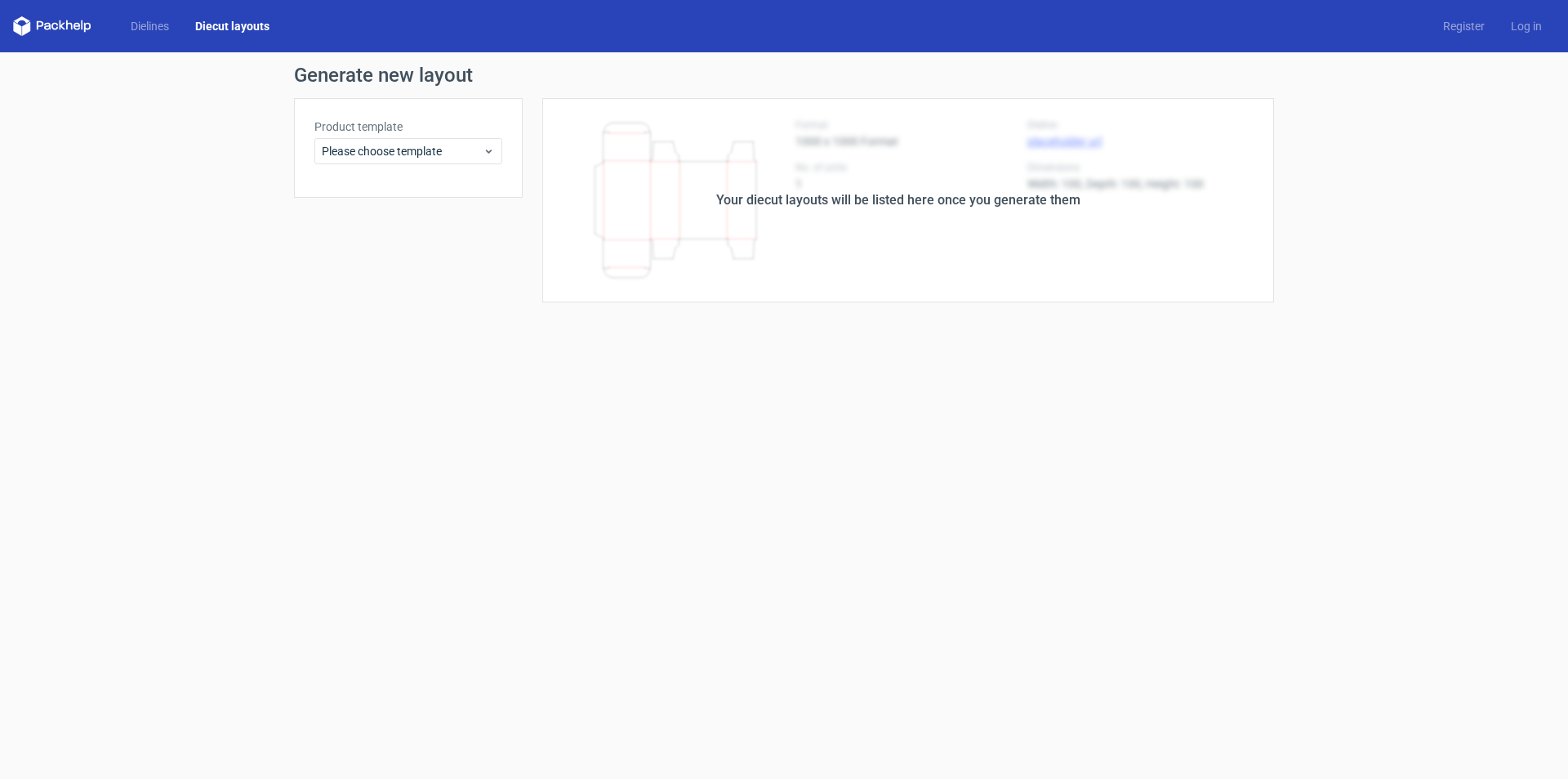
click at [148, 36] on div "Dielines Diecut layouts Register Log in" at bounding box center [784, 26] width 1568 height 52
click at [138, 23] on link "Dielines" at bounding box center [149, 26] width 65 height 16
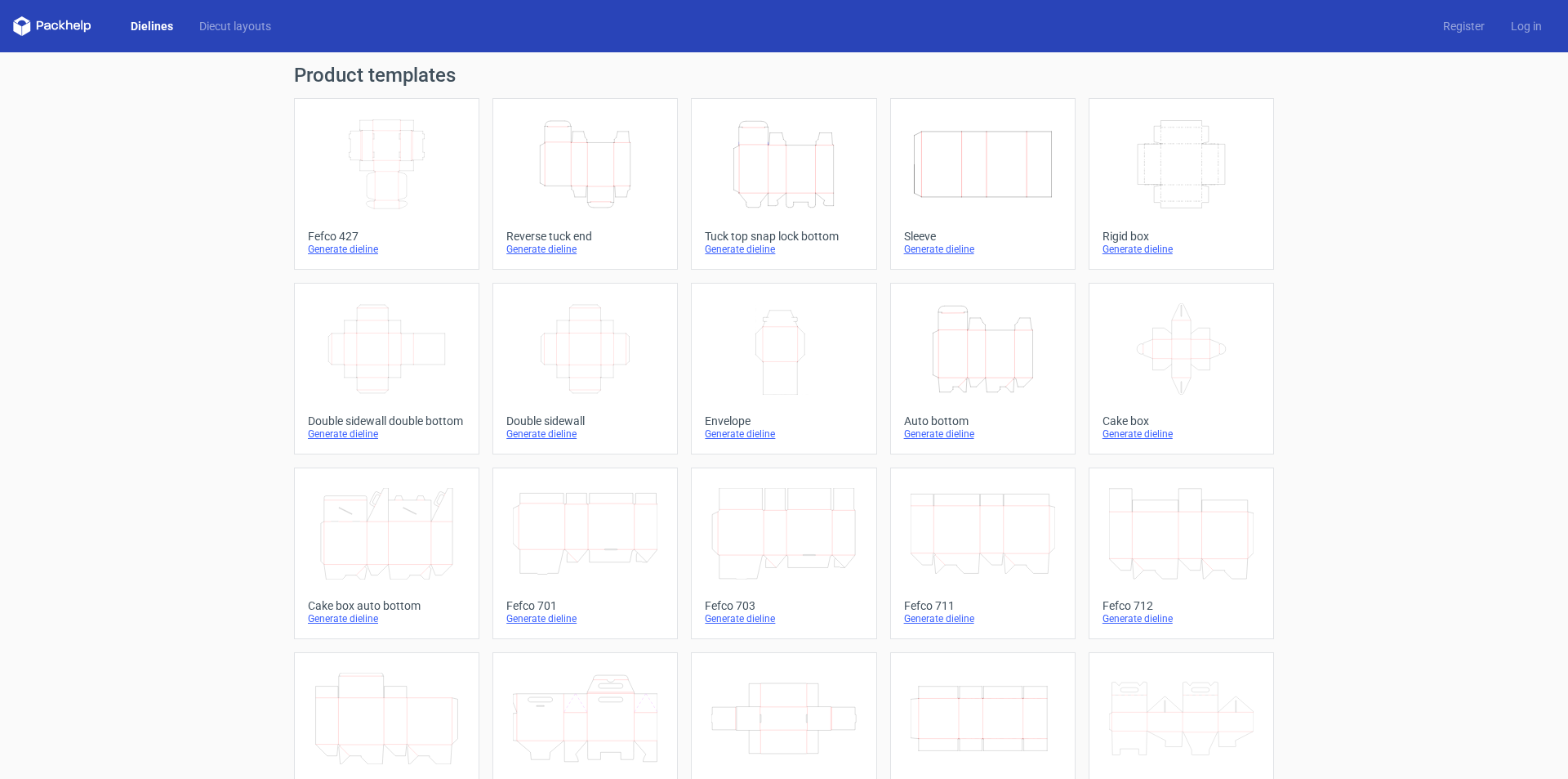
click at [727, 248] on div "Generate dieline" at bounding box center [783, 248] width 157 height 13
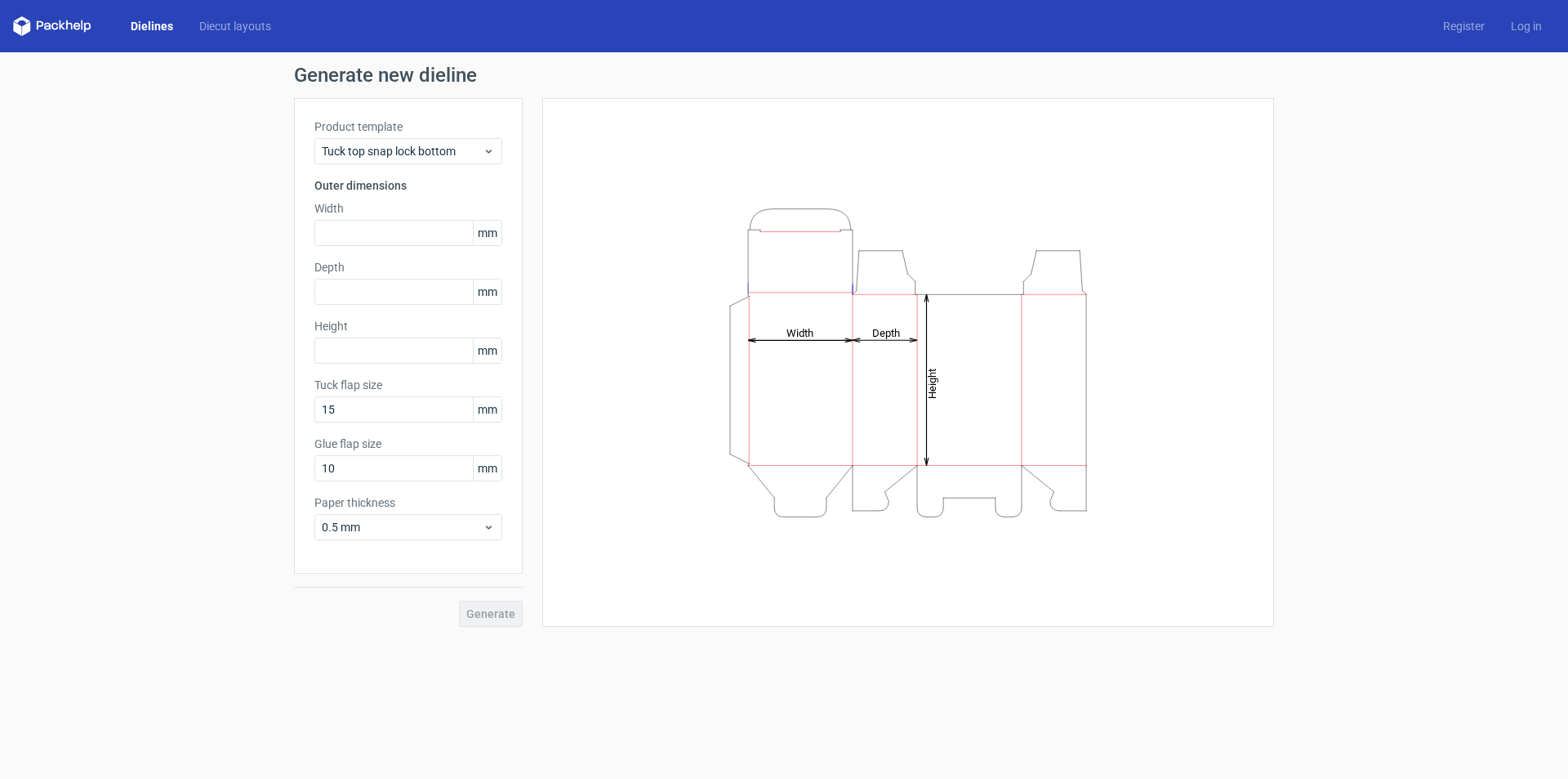
click at [407, 248] on div "Product template Tuck top snap lock bottom Outer dimensions Width mm Depth mm H…" at bounding box center [408, 336] width 229 height 476
click at [413, 236] on input "text" at bounding box center [408, 233] width 188 height 27
type input "100"
type input "1"
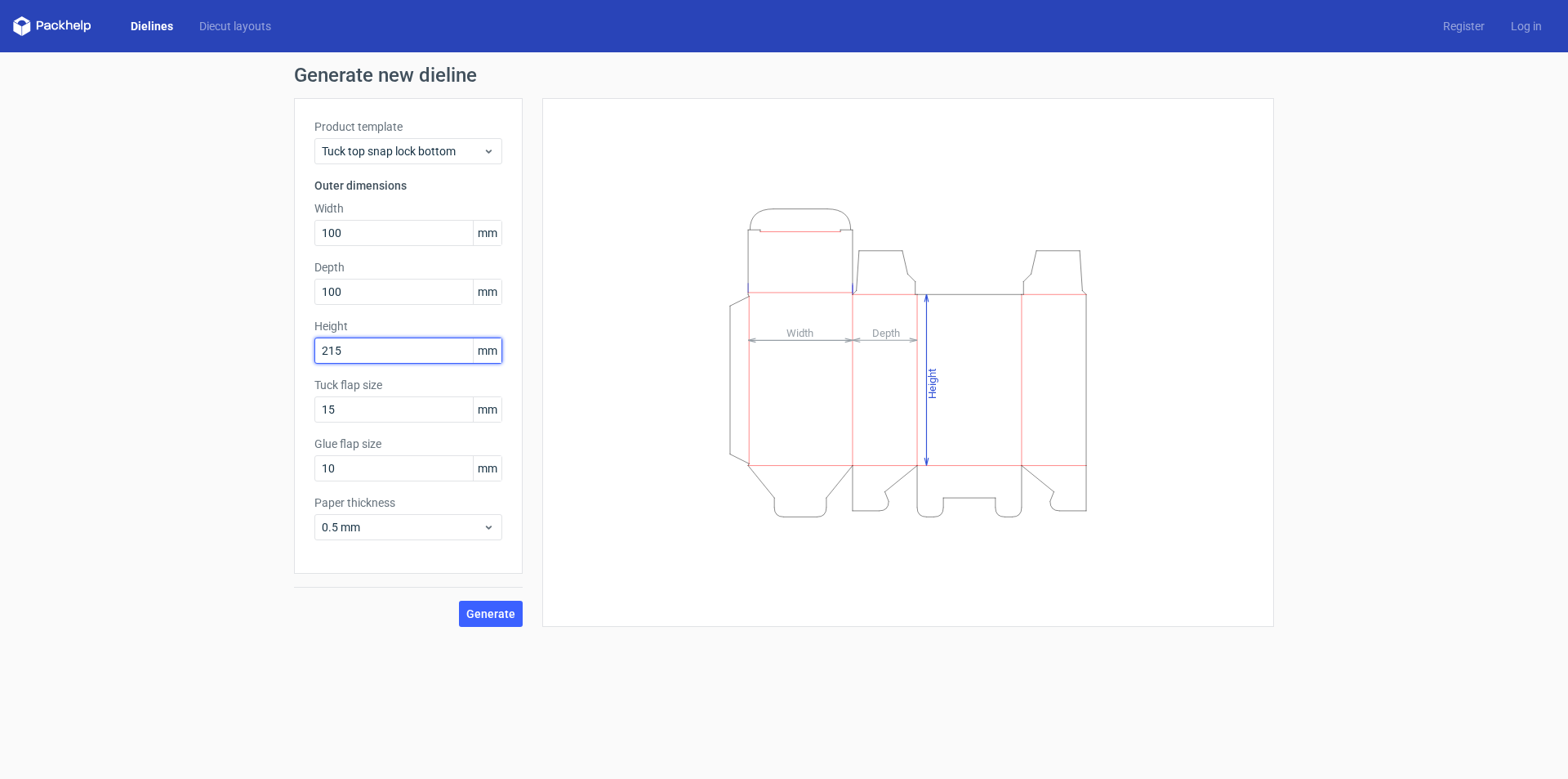
type input "215"
click at [489, 631] on div "Generate new dieline Product template Tuck top snap lock bottom Outer dimension…" at bounding box center [784, 346] width 1568 height 587
click at [490, 626] on button "Generate" at bounding box center [491, 614] width 64 height 27
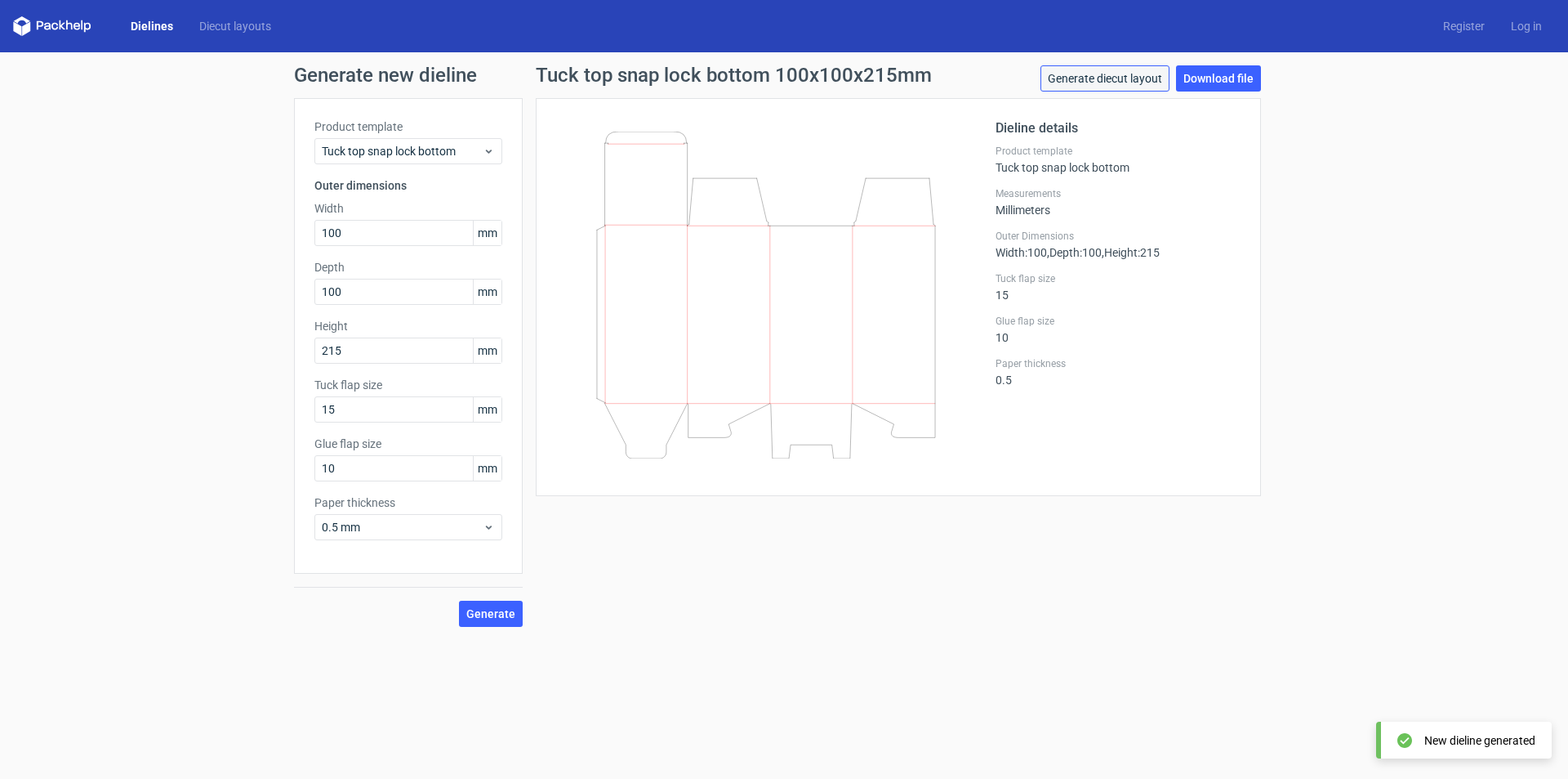
click at [1117, 66] on link "Generate diecut layout" at bounding box center [1105, 79] width 129 height 27
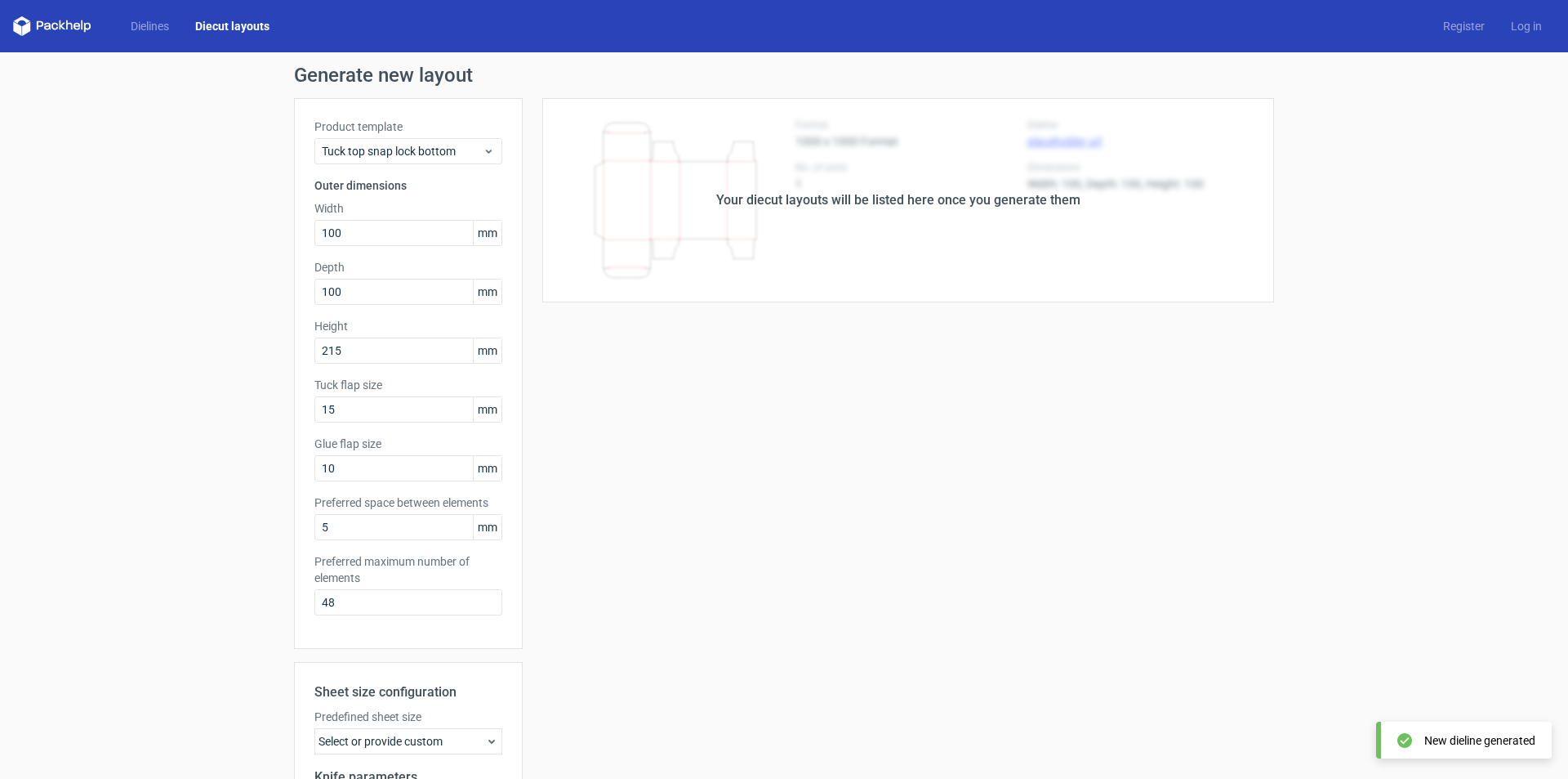
click at [949, 209] on div "Your diecut layouts will be listed here once you generate them" at bounding box center [898, 200] width 364 height 19
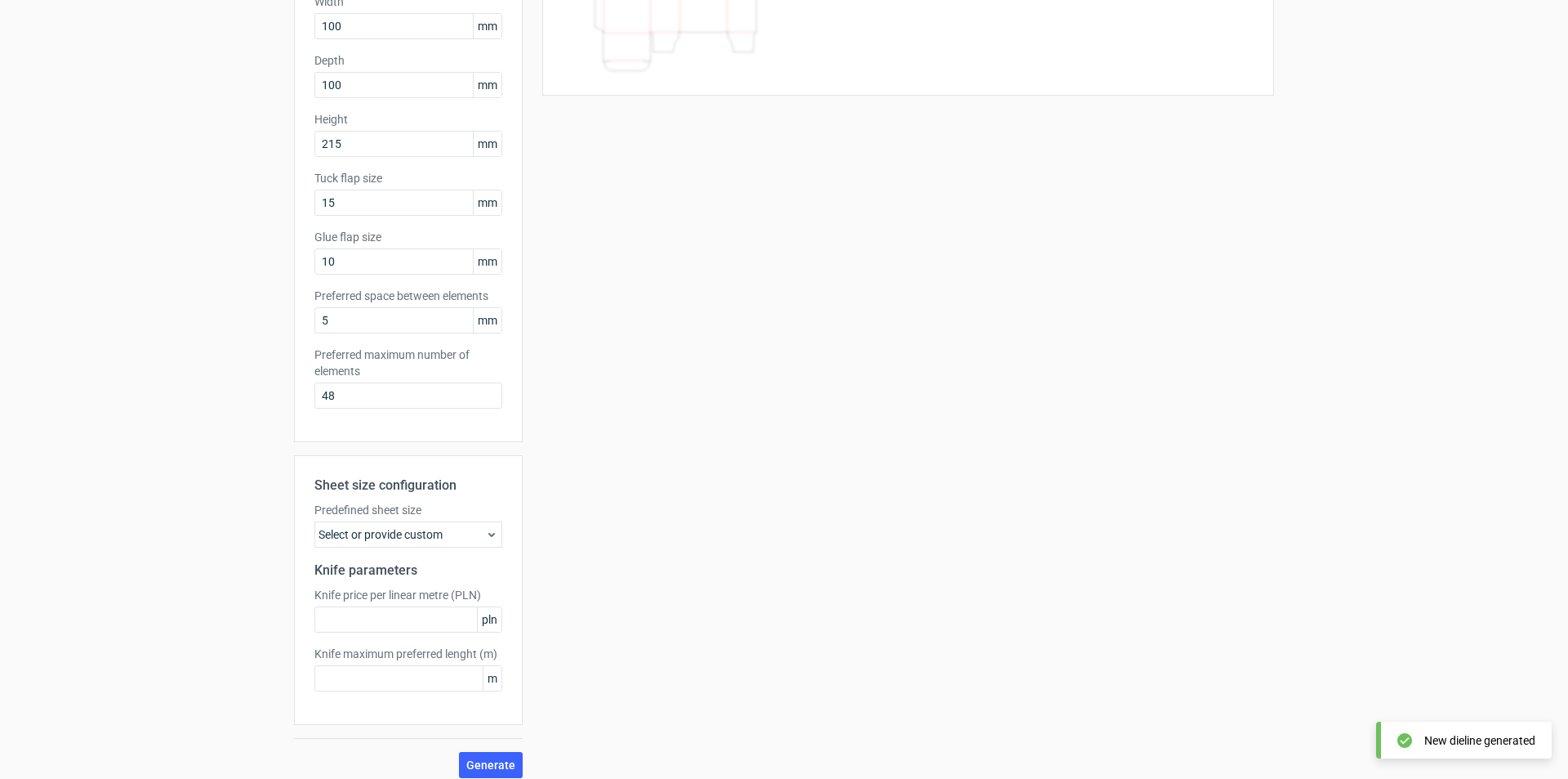
scroll to position [219, 0]
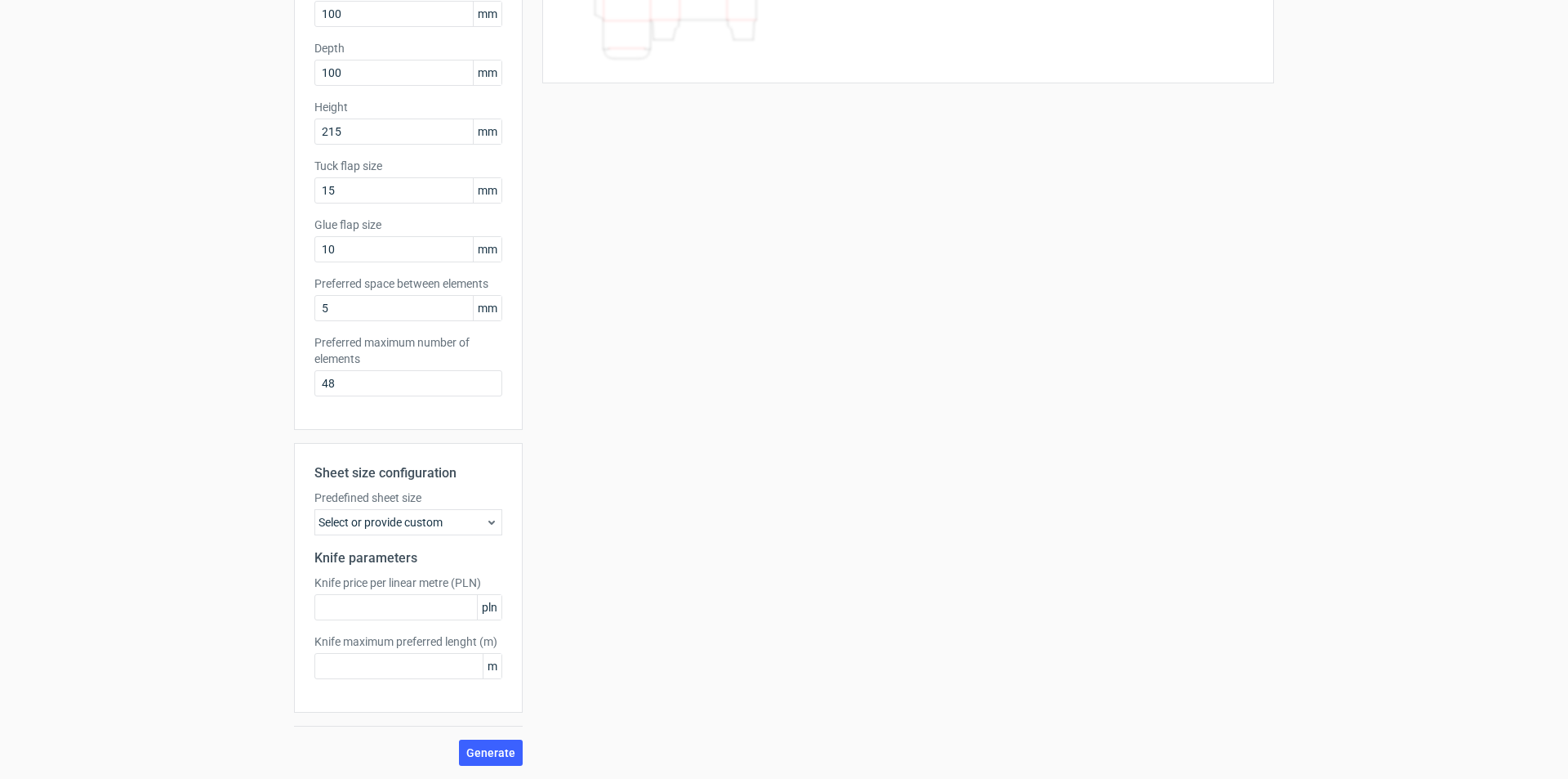
click at [490, 770] on div "Generate new layout Product template Tuck top snap lock bottom Outer dimensions…" at bounding box center [784, 305] width 1568 height 945
click at [496, 756] on span "Generate" at bounding box center [491, 752] width 49 height 11
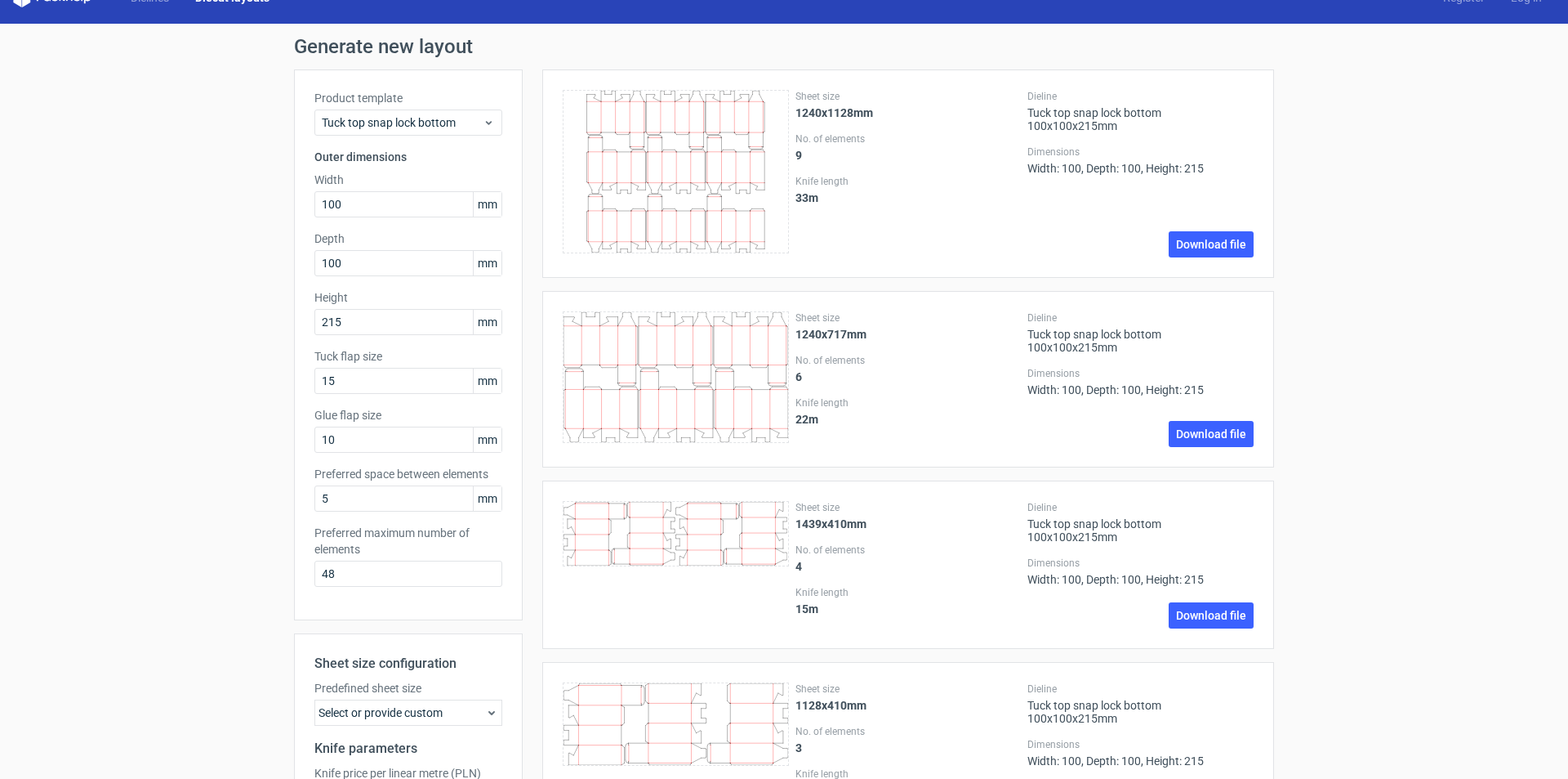
scroll to position [0, 0]
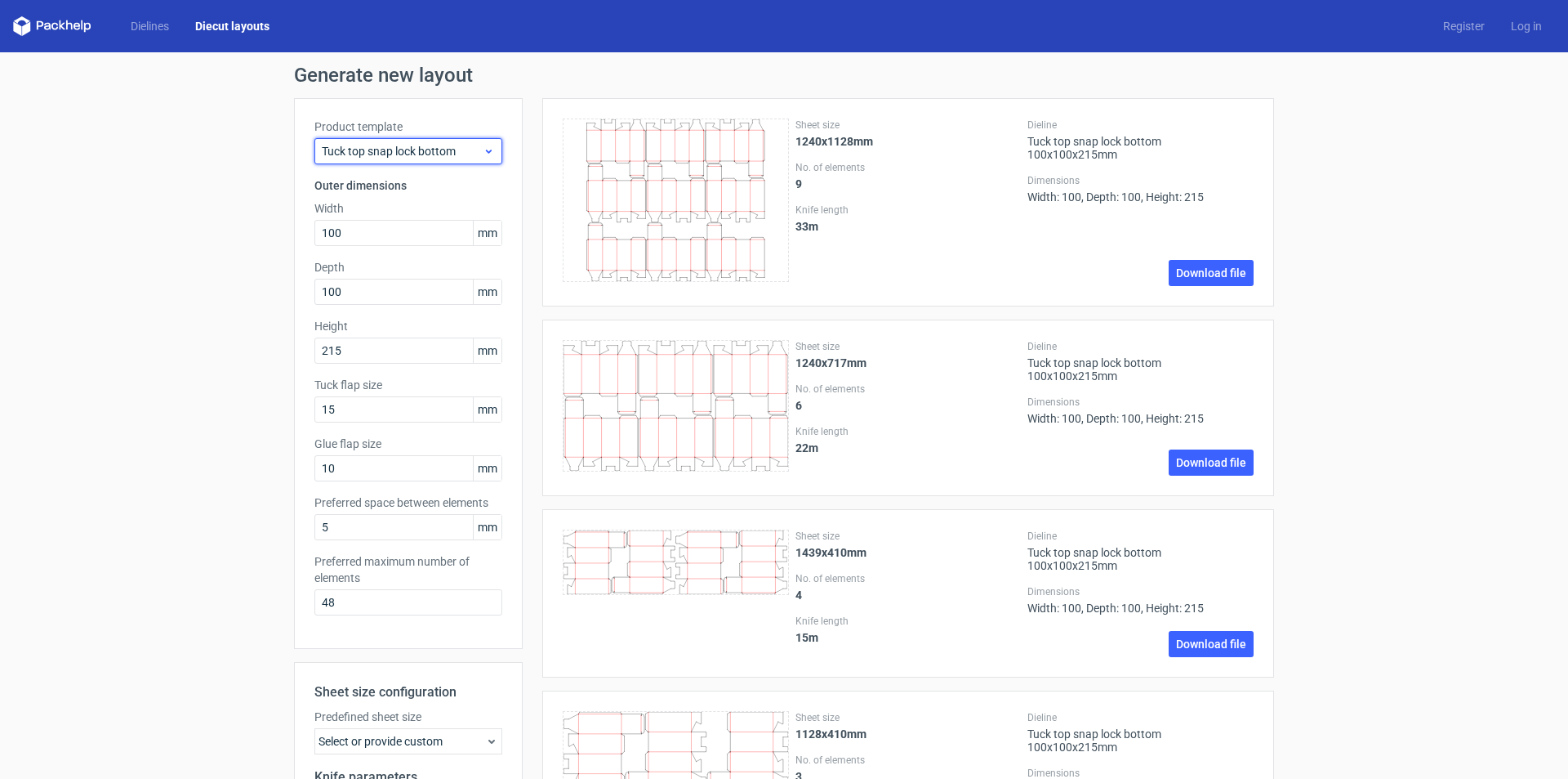
click at [439, 158] on span "Tuck top snap lock bottom" at bounding box center [402, 151] width 161 height 16
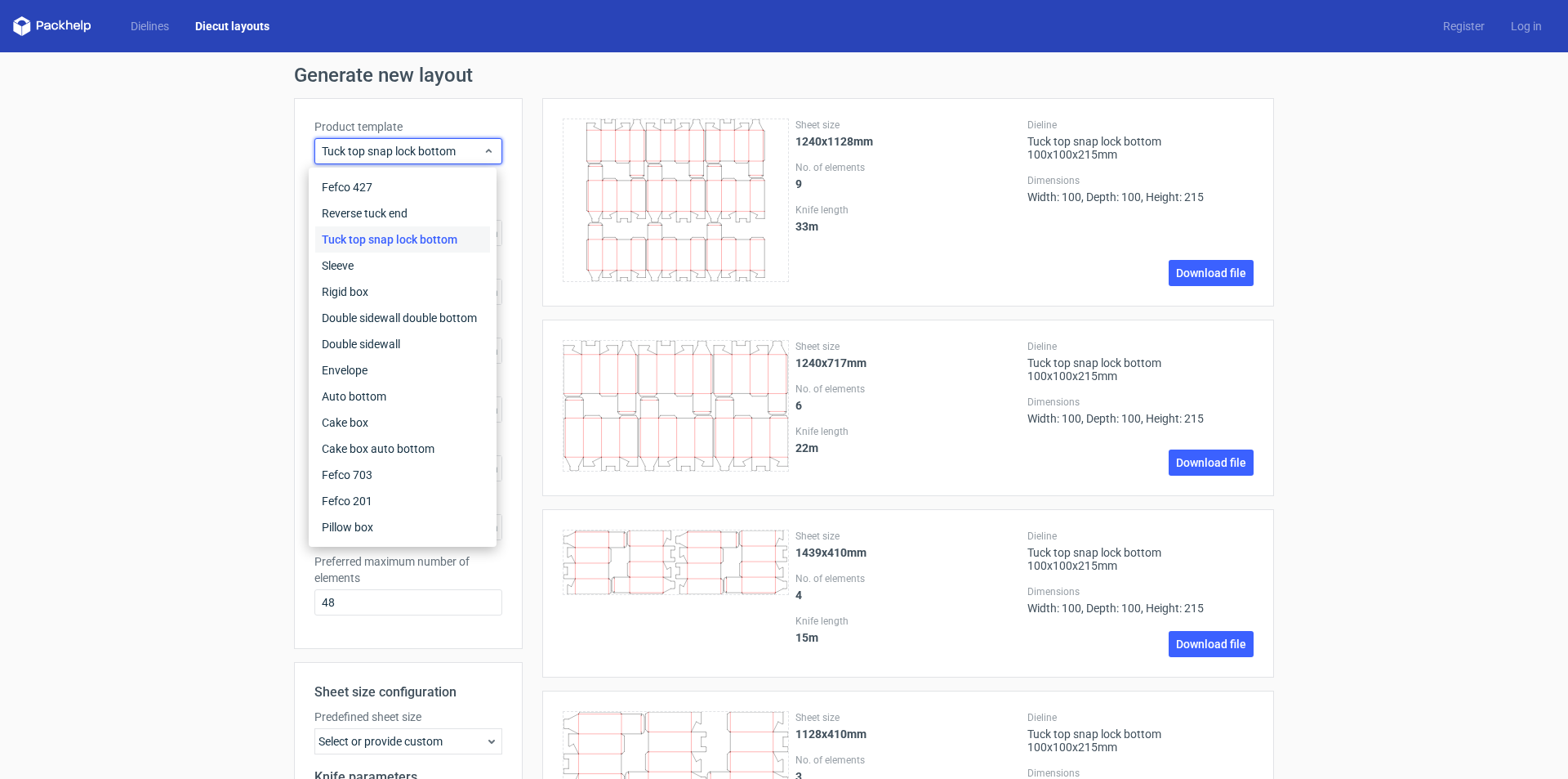
click at [387, 241] on div "Tuck top snap lock bottom" at bounding box center [403, 240] width 175 height 27
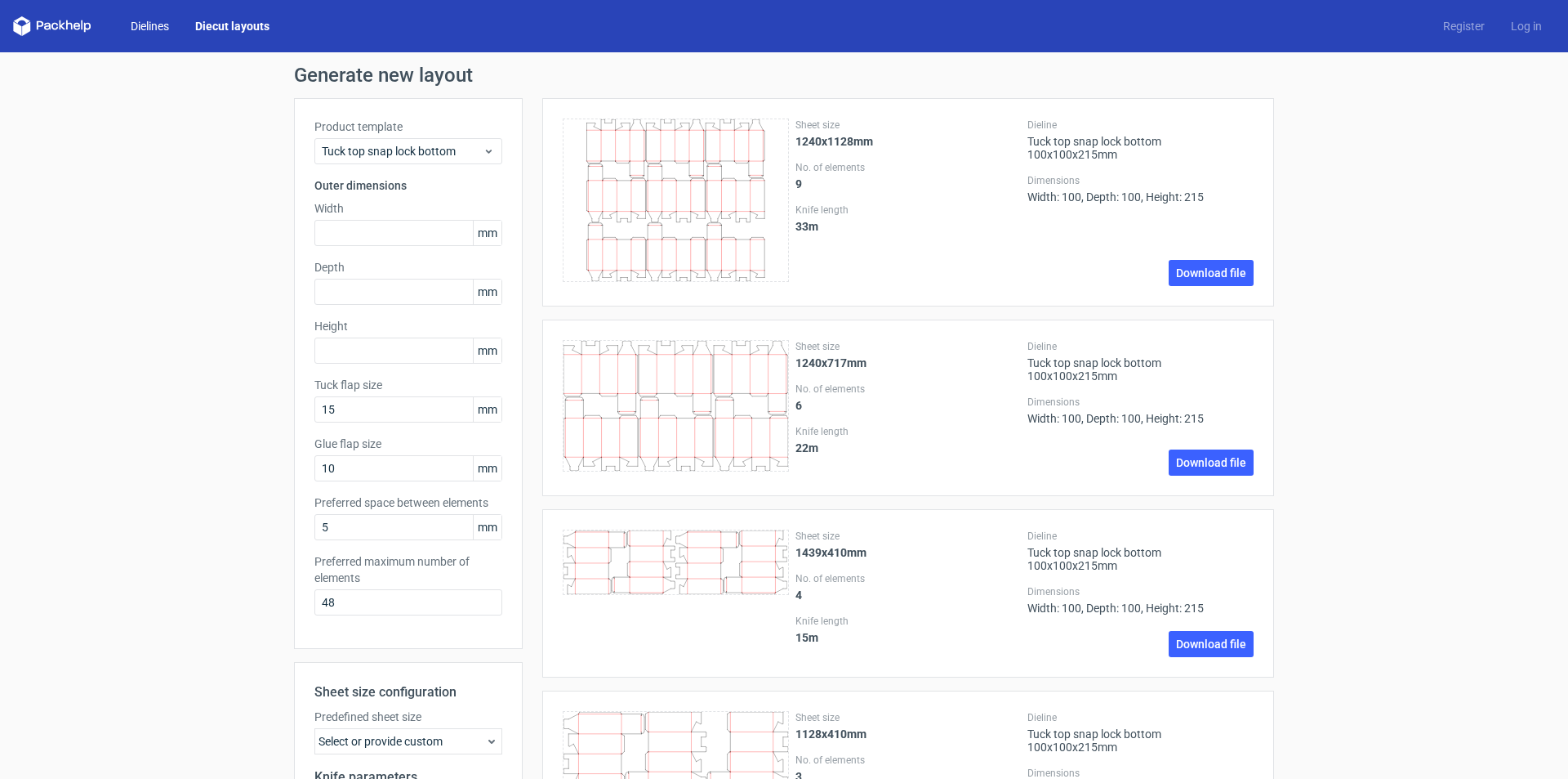
click at [156, 30] on link "Dielines" at bounding box center [149, 26] width 65 height 16
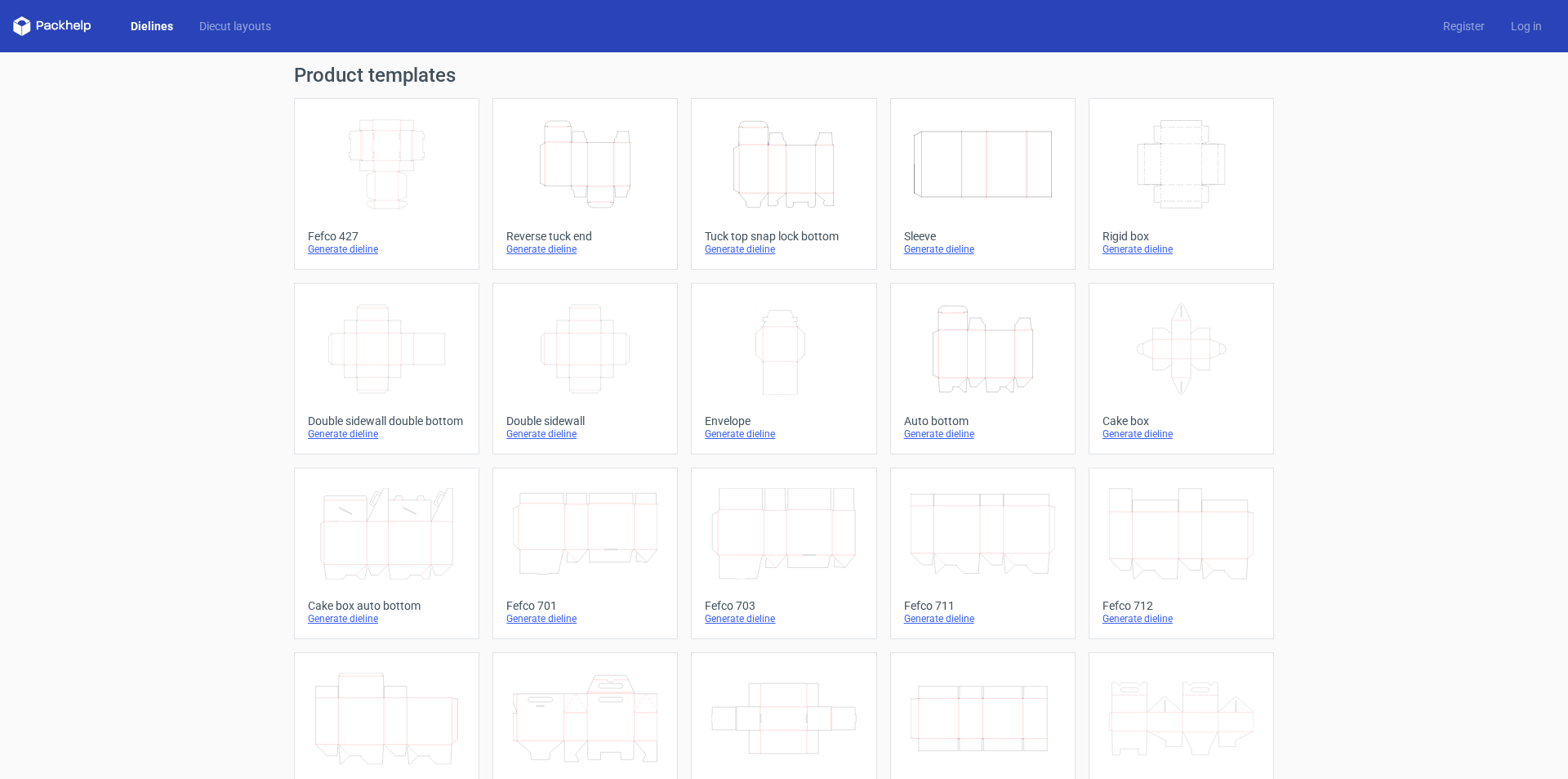
click at [728, 251] on div "Generate dieline" at bounding box center [783, 248] width 157 height 13
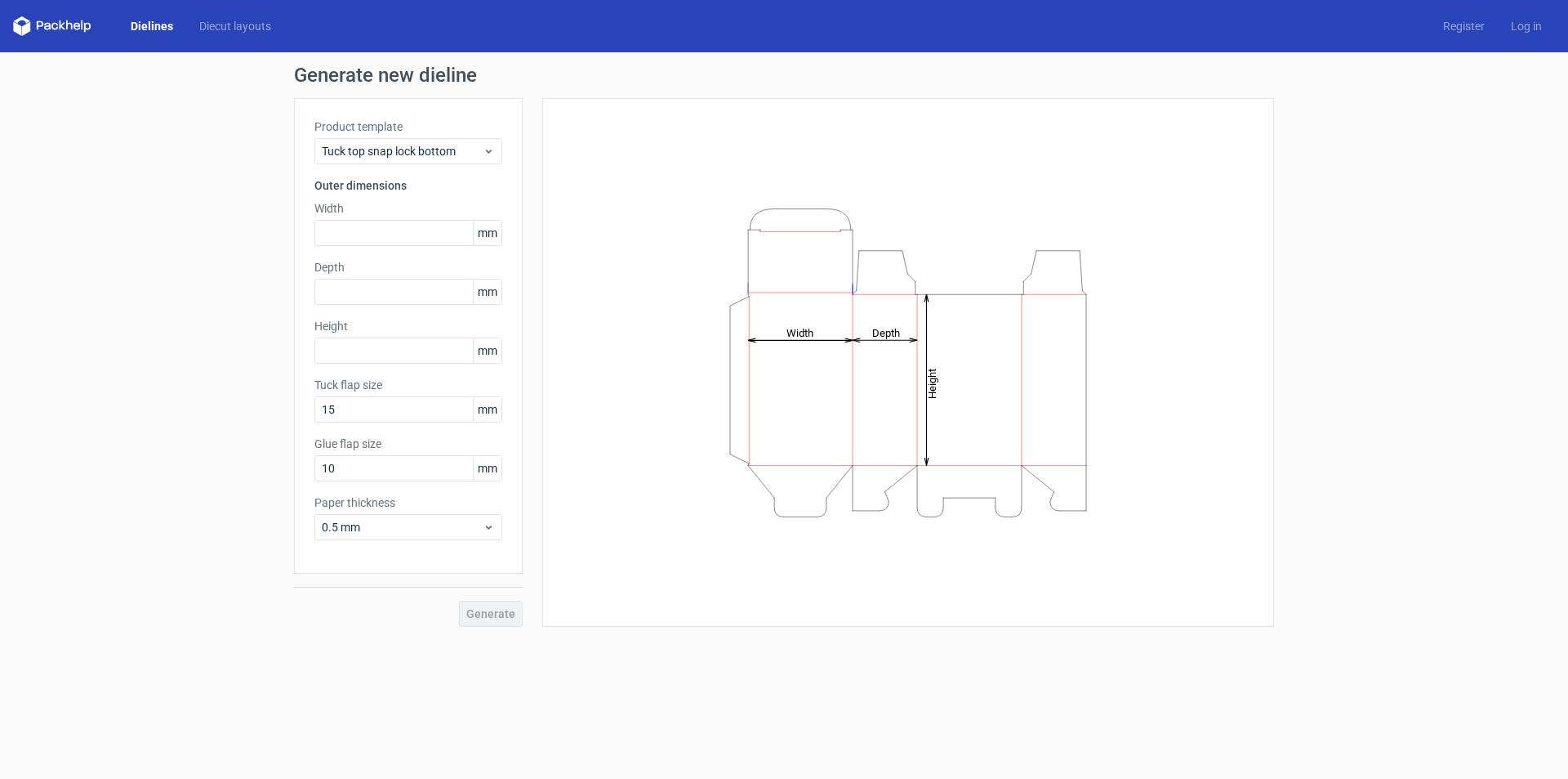
click at [382, 272] on label "Depth" at bounding box center [408, 267] width 188 height 16
click at [425, 211] on label "Width" at bounding box center [408, 208] width 188 height 16
click at [376, 401] on input "15" at bounding box center [408, 409] width 188 height 27
click at [392, 337] on div "Height mm" at bounding box center [408, 340] width 188 height 46
click at [394, 232] on input "text" at bounding box center [408, 233] width 188 height 27
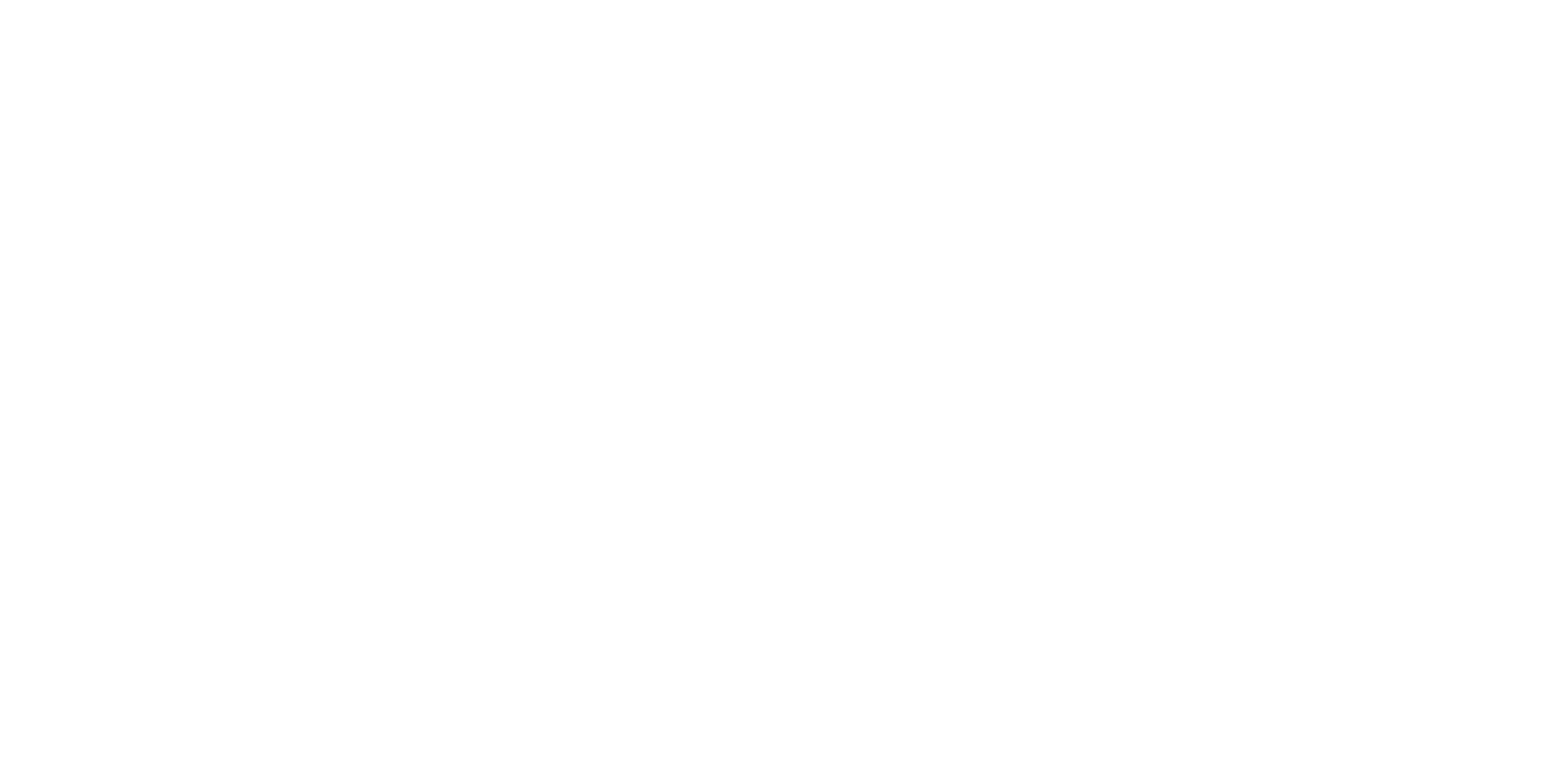
click at [1109, 158] on div at bounding box center [784, 389] width 1568 height 779
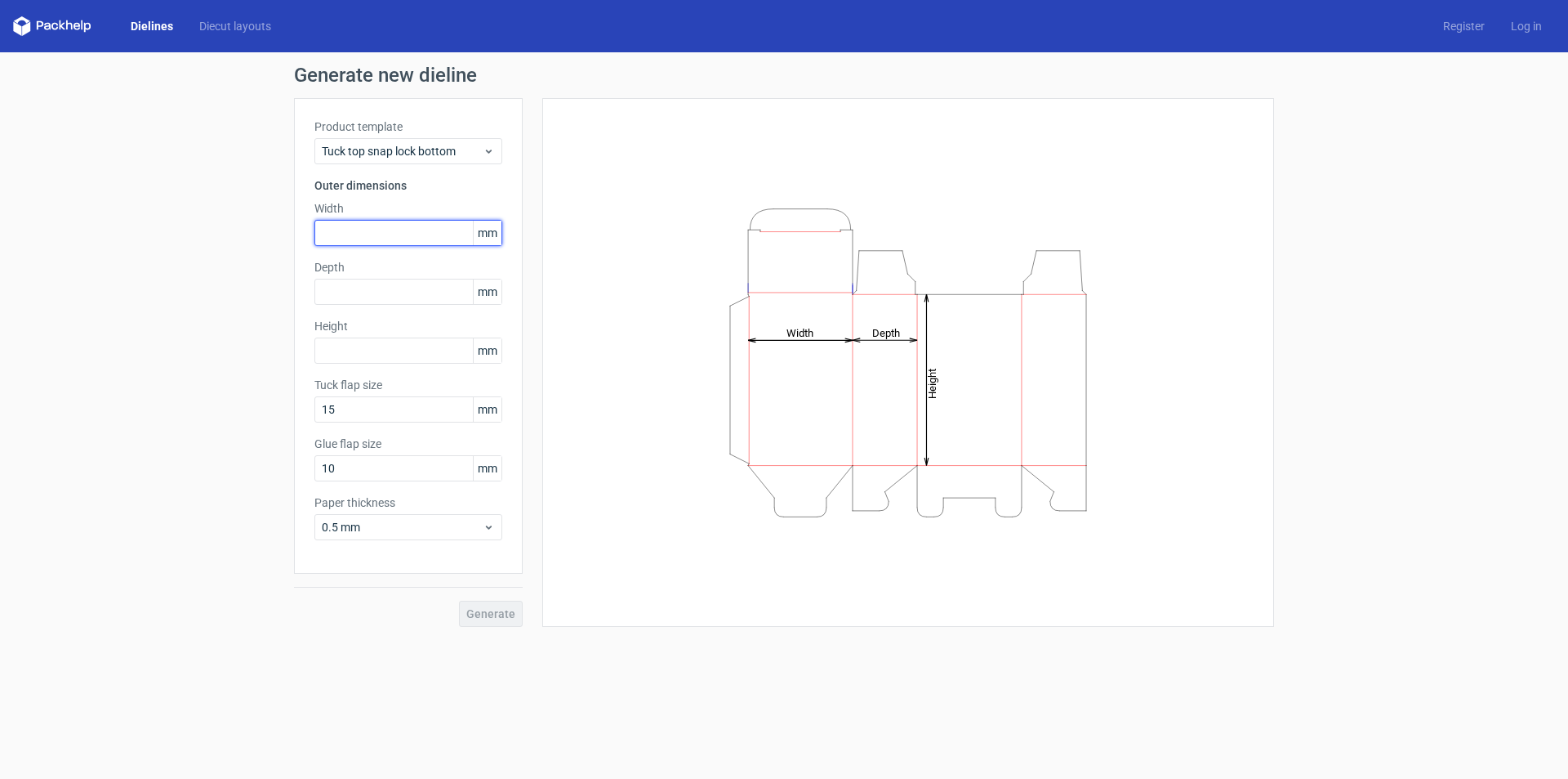
click at [434, 233] on input "text" at bounding box center [408, 233] width 188 height 27
type input "2"
type input "100"
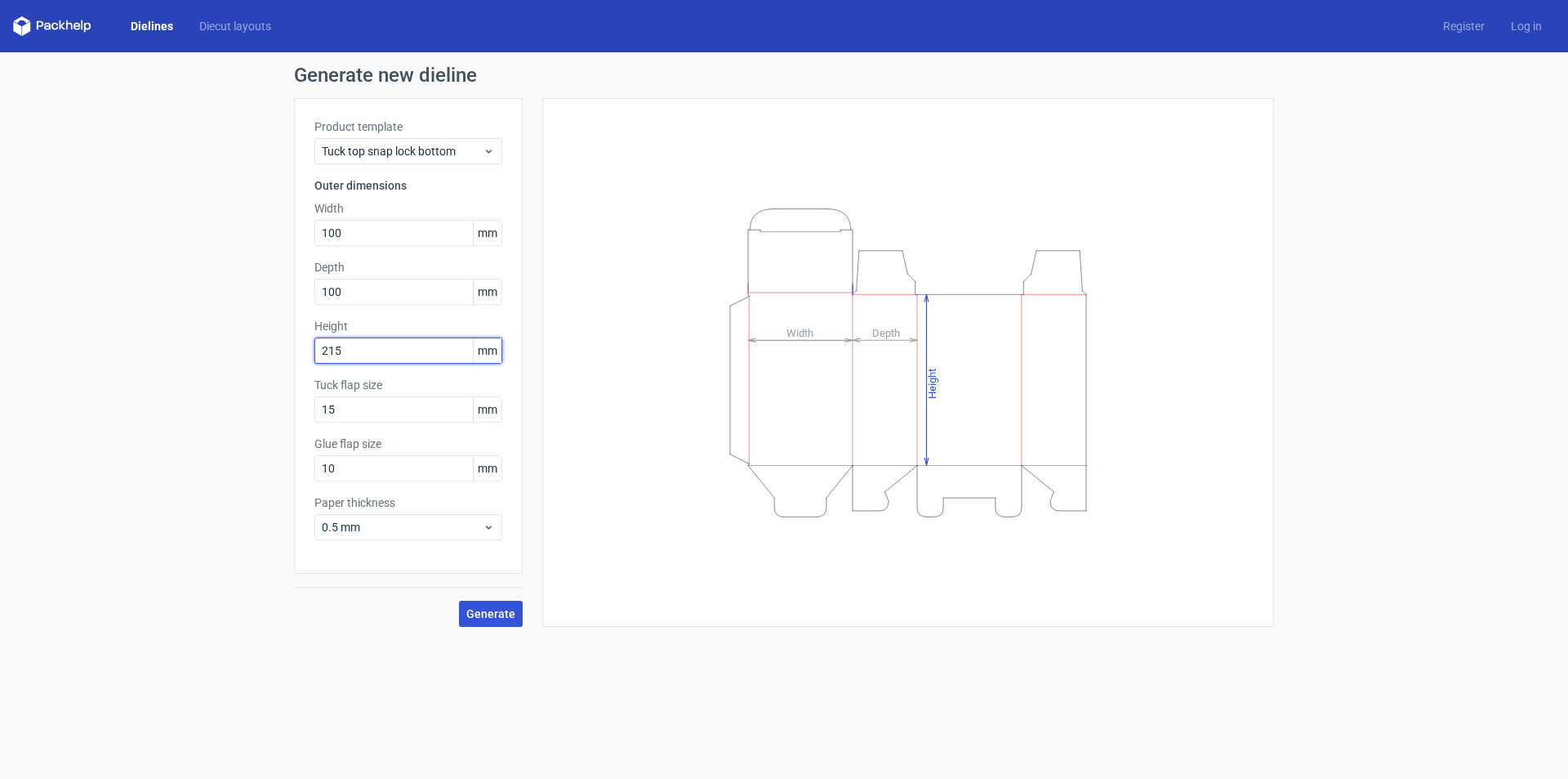
type input "215"
click at [497, 611] on span "Generate" at bounding box center [491, 613] width 49 height 11
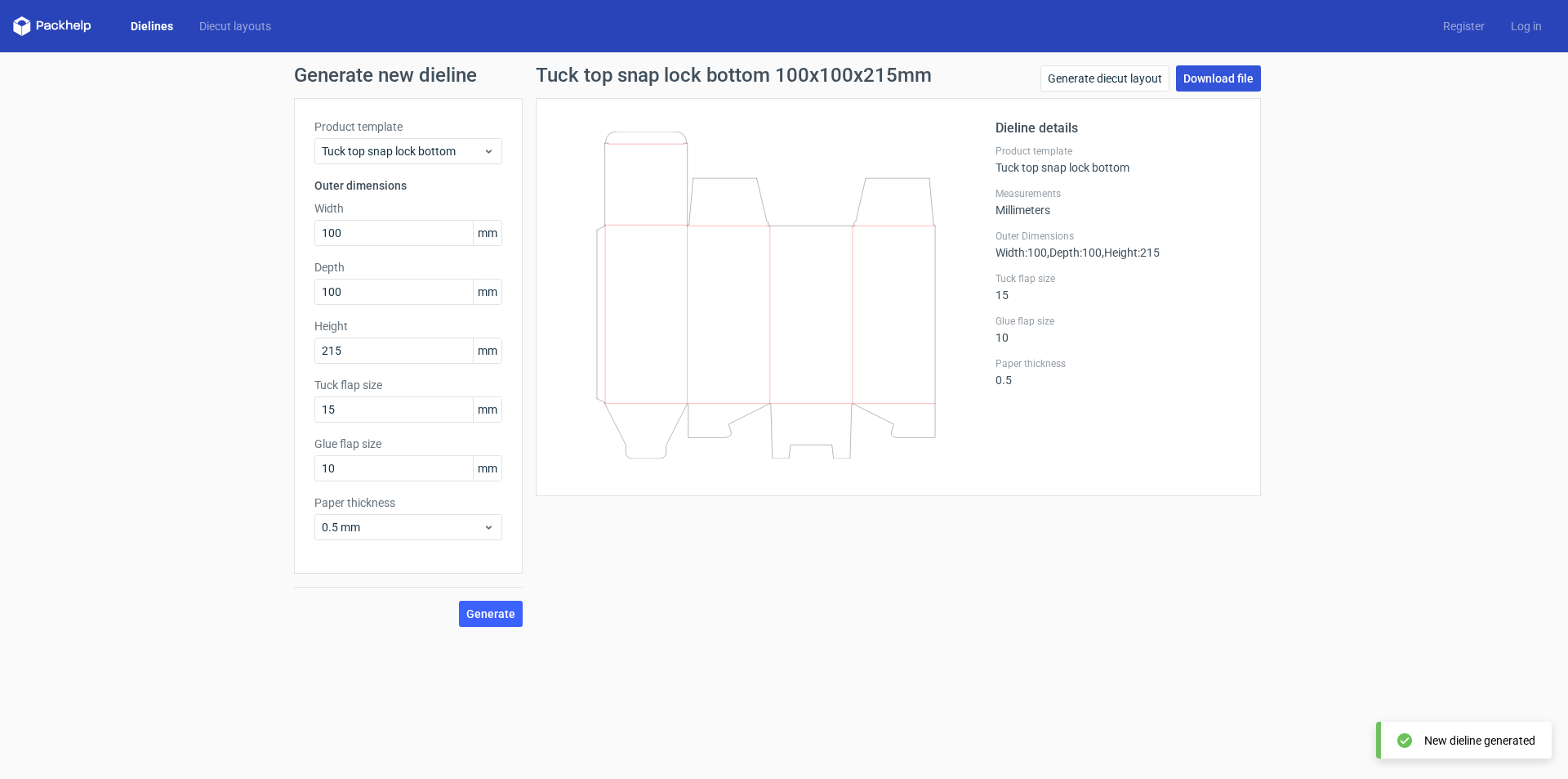
click at [1234, 77] on link "Download file" at bounding box center [1219, 79] width 85 height 27
click at [1299, 254] on div "Generate new dieline Product template Tuck top snap lock bottom Outer dimension…" at bounding box center [784, 346] width 1568 height 587
click at [1102, 80] on link "Generate diecut layout" at bounding box center [1105, 79] width 129 height 27
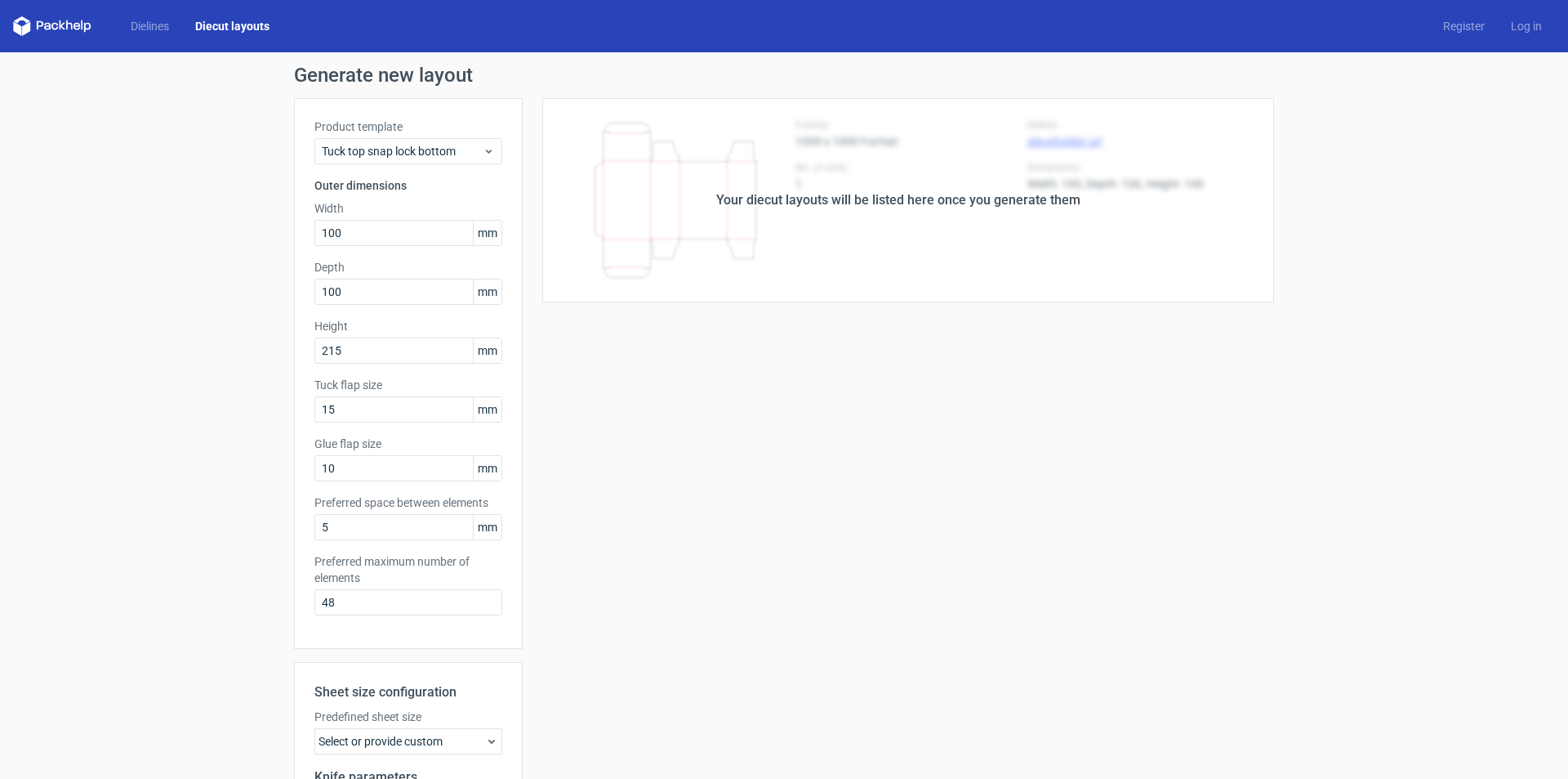
scroll to position [219, 0]
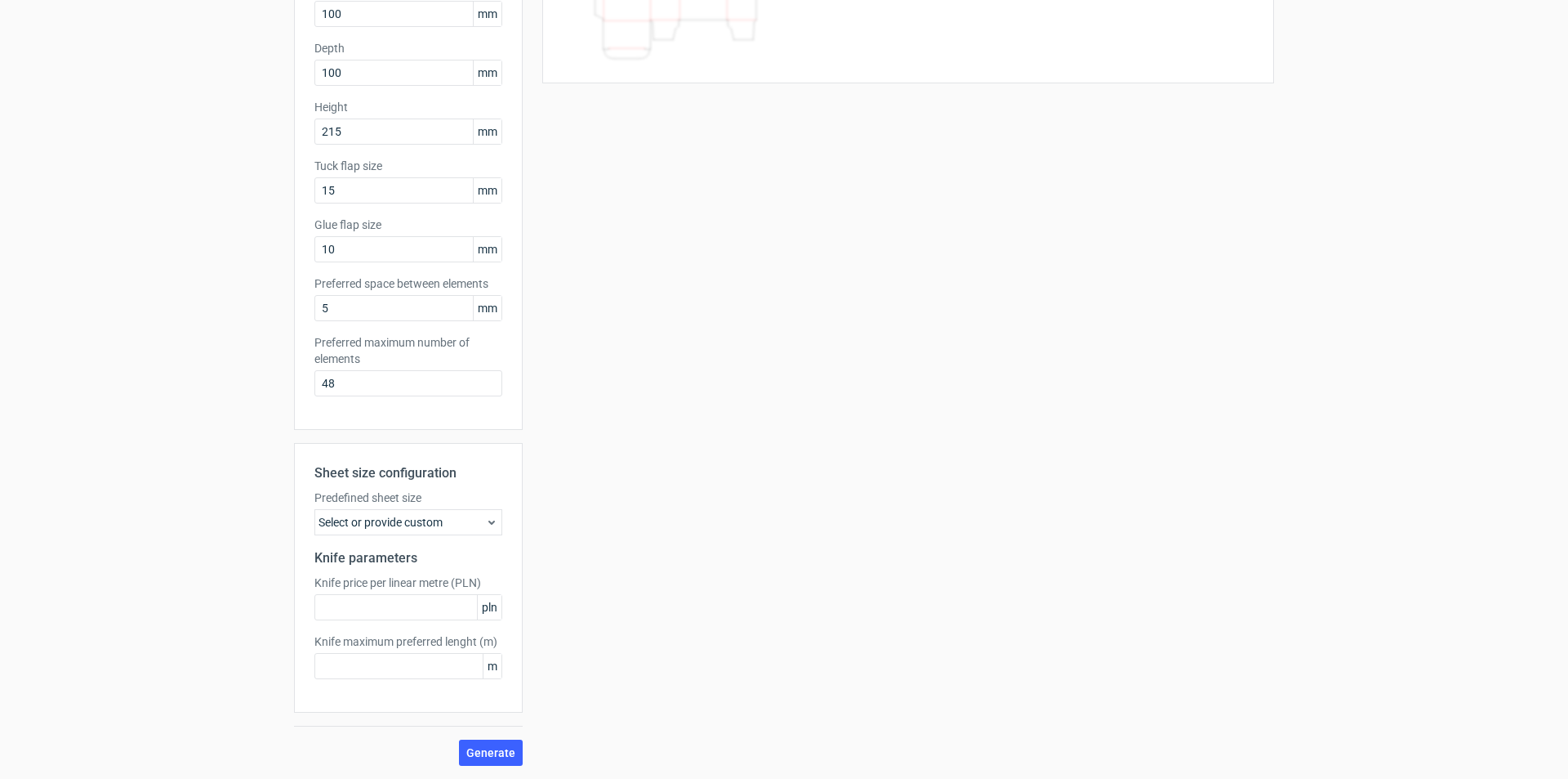
click at [413, 516] on div "Select or provide custom" at bounding box center [408, 523] width 188 height 27
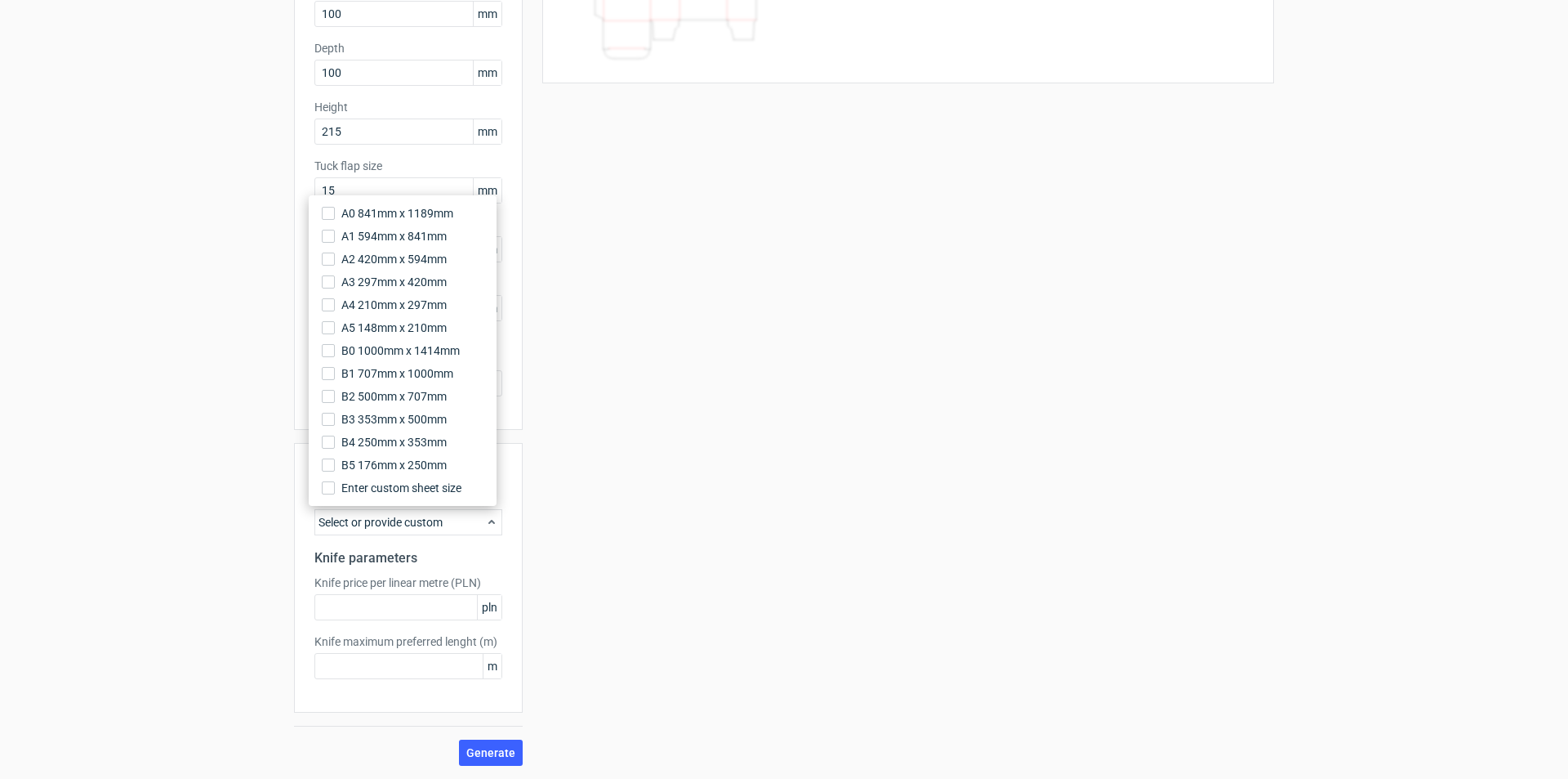
click at [717, 305] on div "Your diecut layouts will be listed here once you generate them Height Depth Wid…" at bounding box center [898, 322] width 751 height 887
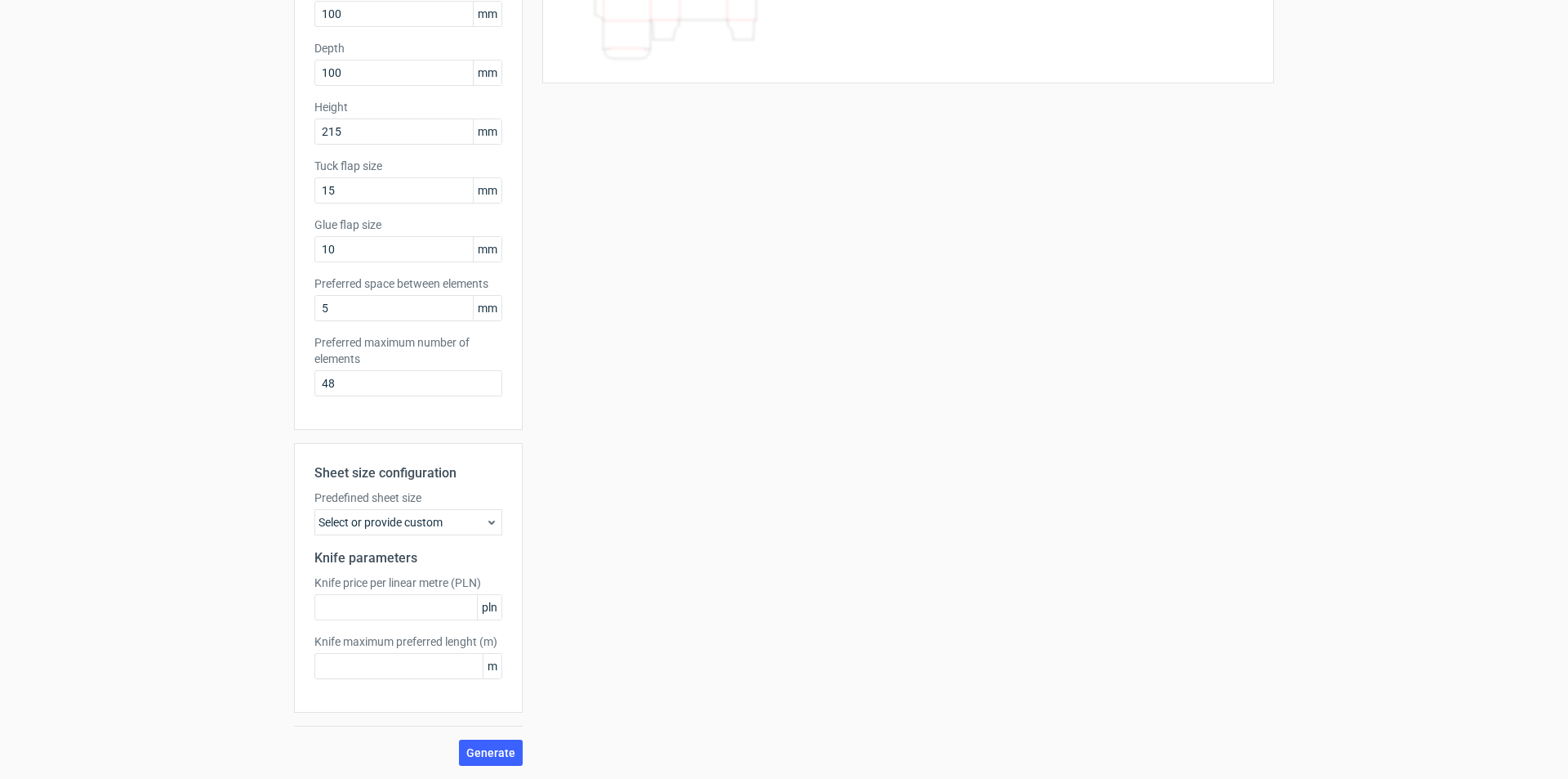
click at [467, 523] on div "Select or provide custom" at bounding box center [408, 523] width 188 height 27
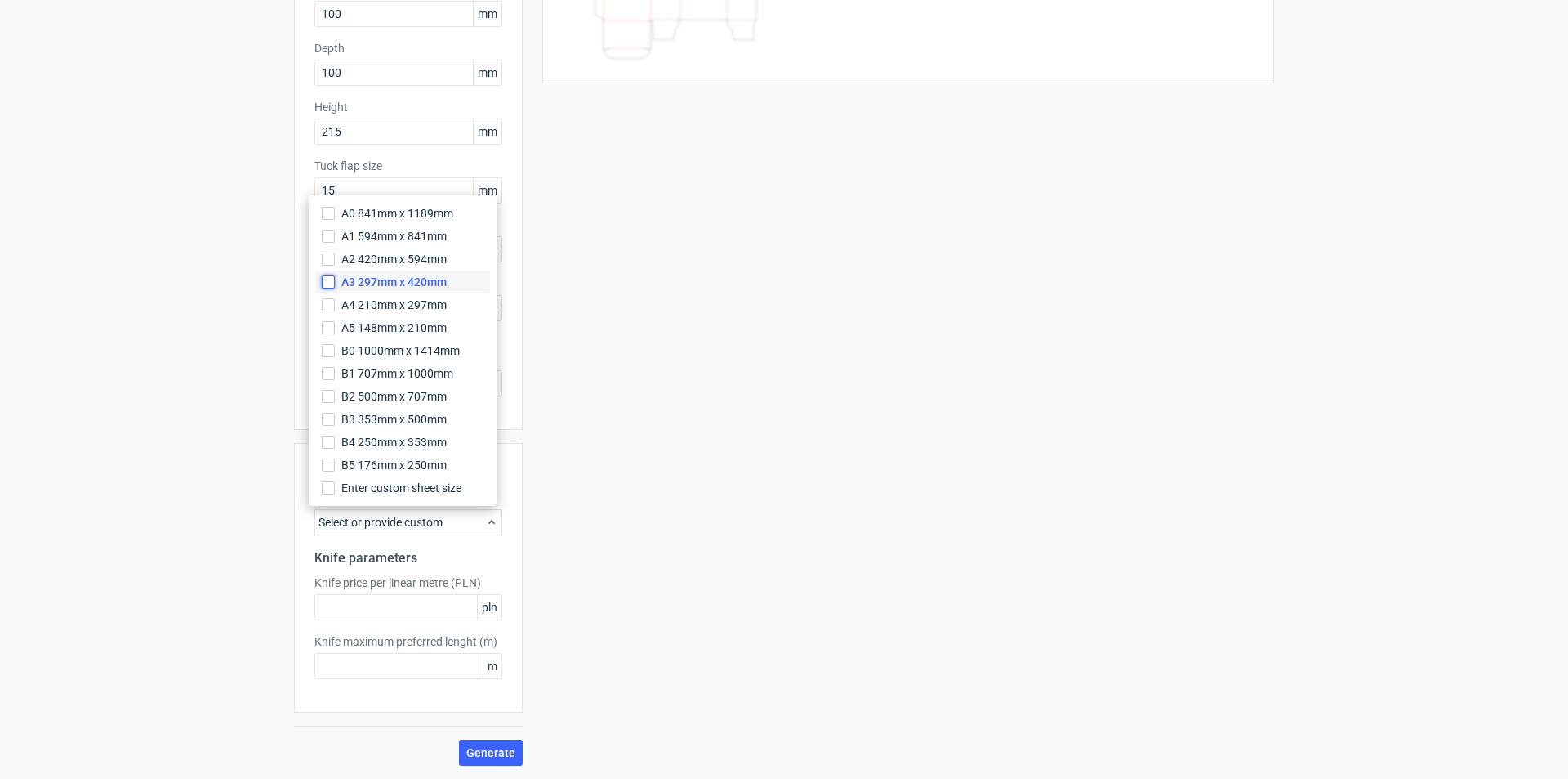
click at [334, 285] on input "A3 297mm x 420mm" at bounding box center [328, 281] width 13 height 13
click at [620, 592] on div "Your diecut layouts will be listed here once you generate them Height Depth Wid…" at bounding box center [898, 322] width 751 height 887
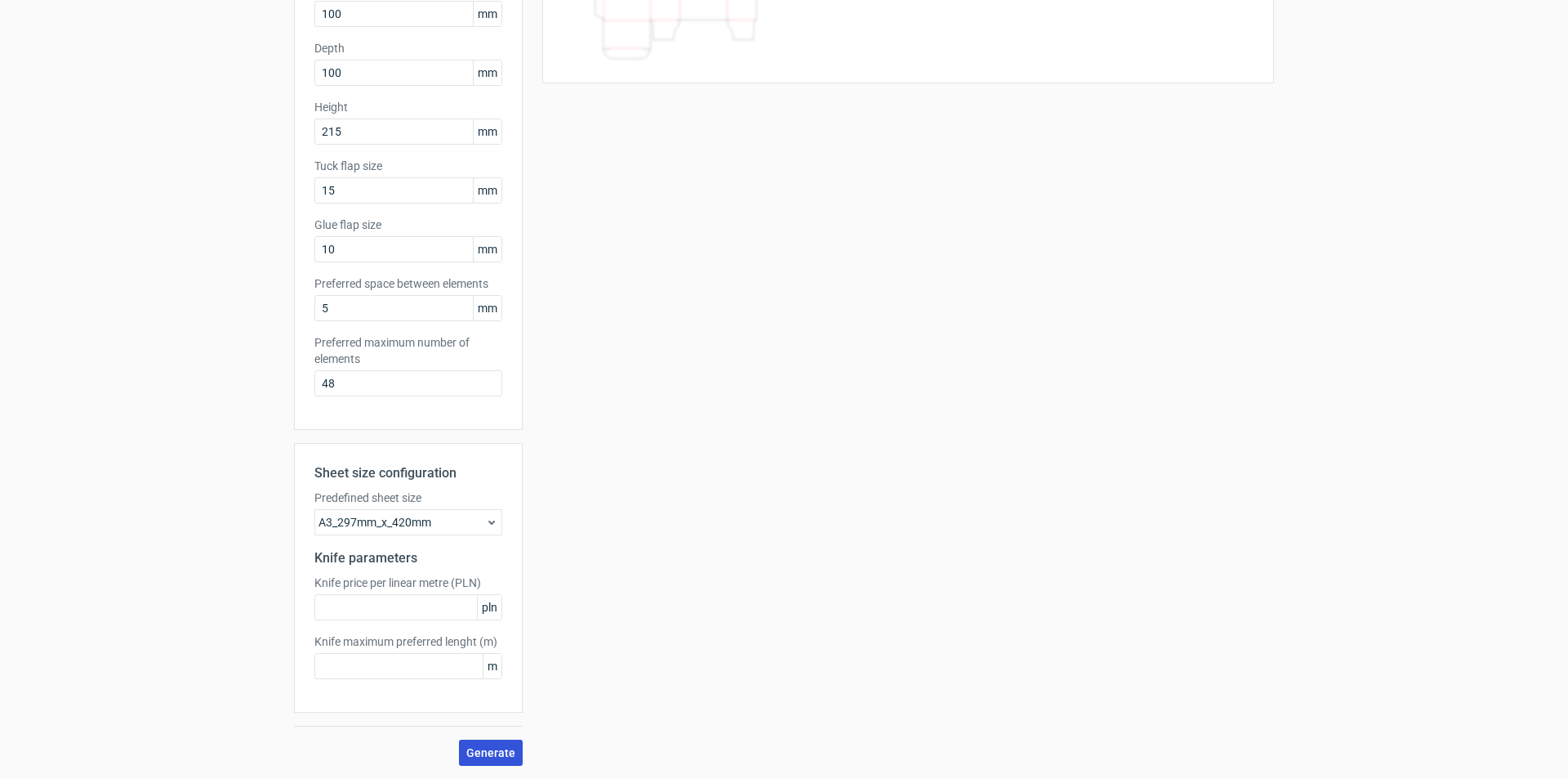
click at [483, 757] on span "Generate" at bounding box center [491, 752] width 49 height 11
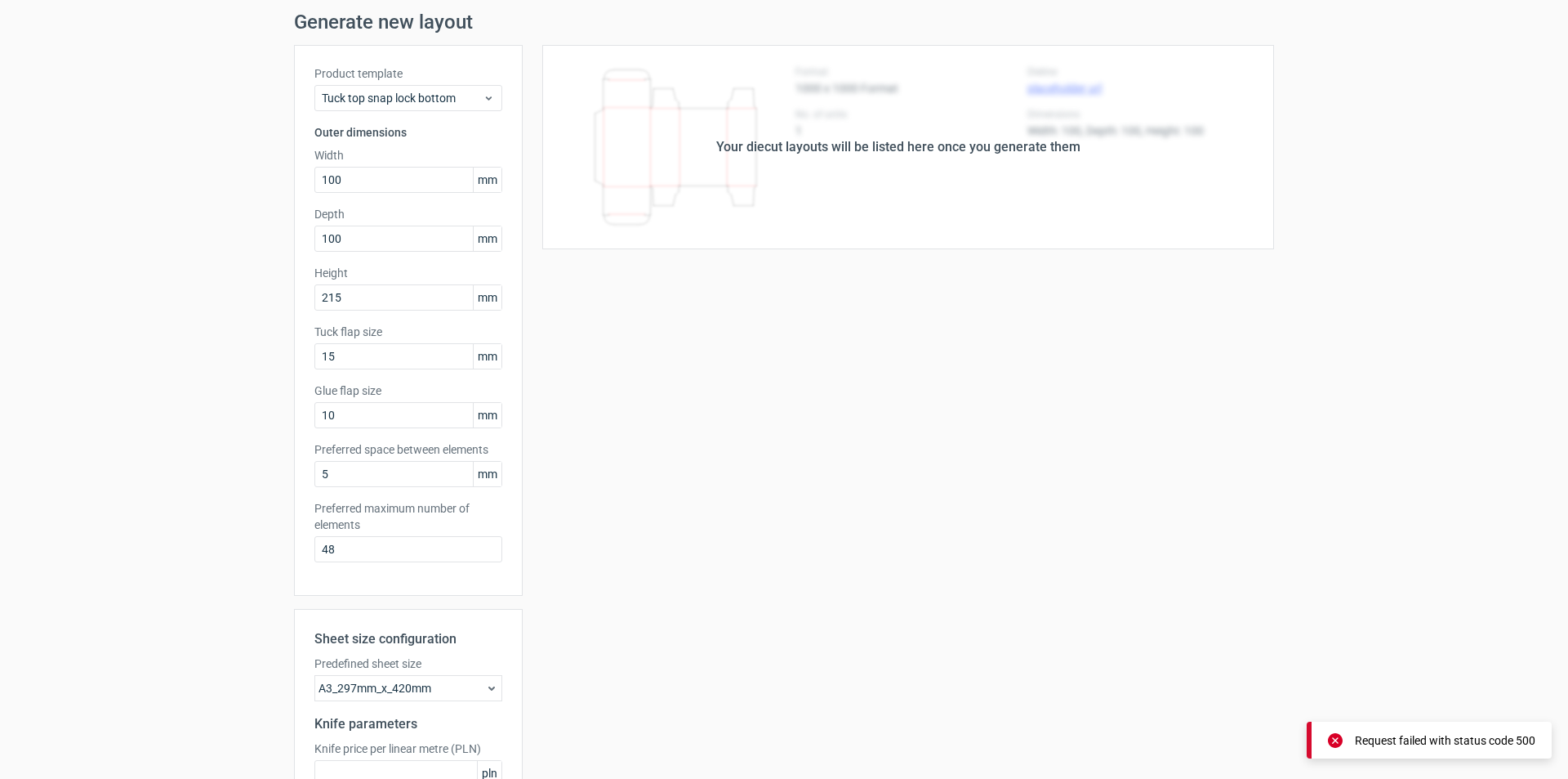
scroll to position [81, 0]
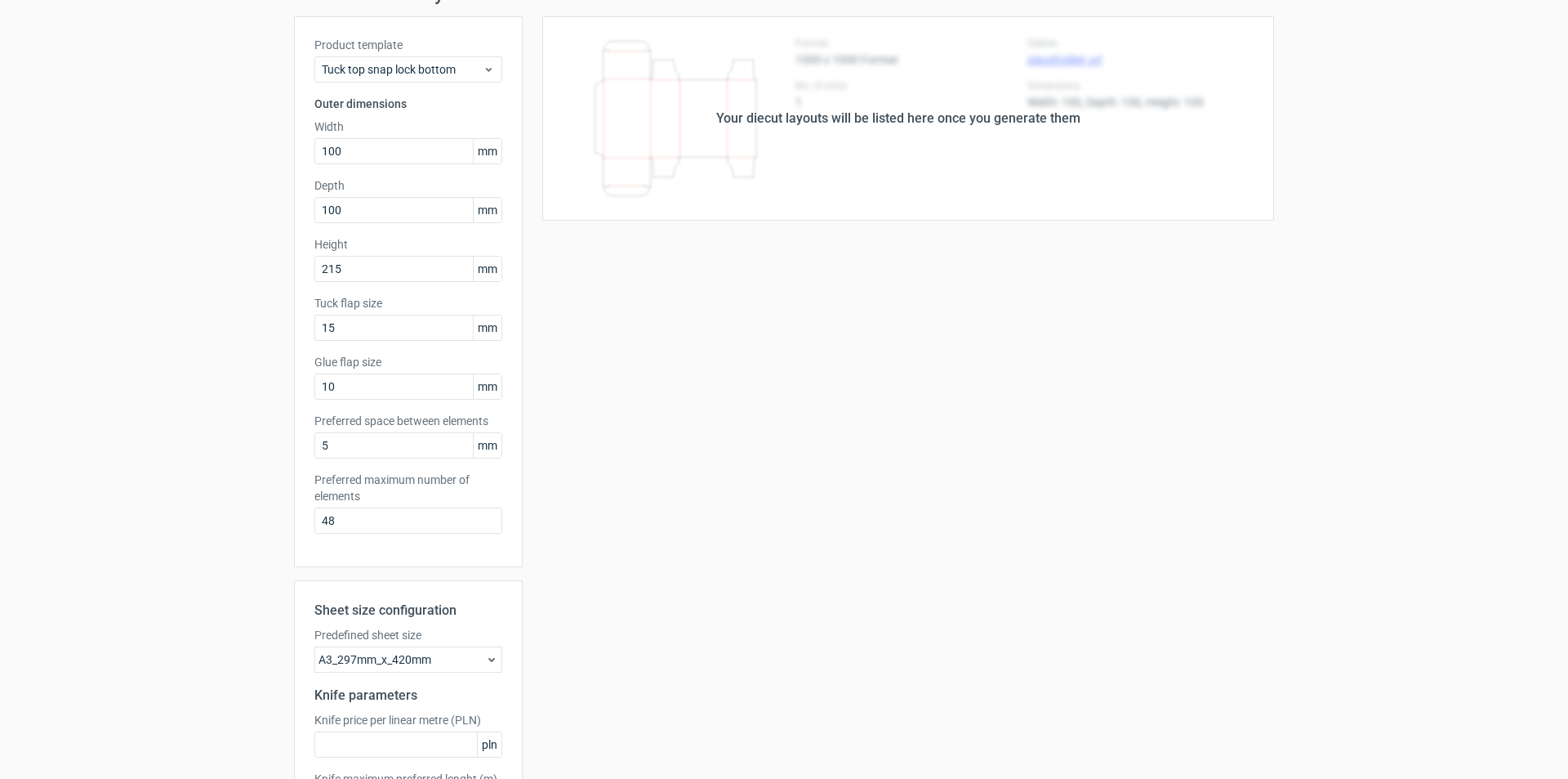
click at [1249, 256] on div "Your diecut layouts will be listed here once you generate them Height Depth Wid…" at bounding box center [898, 459] width 751 height 887
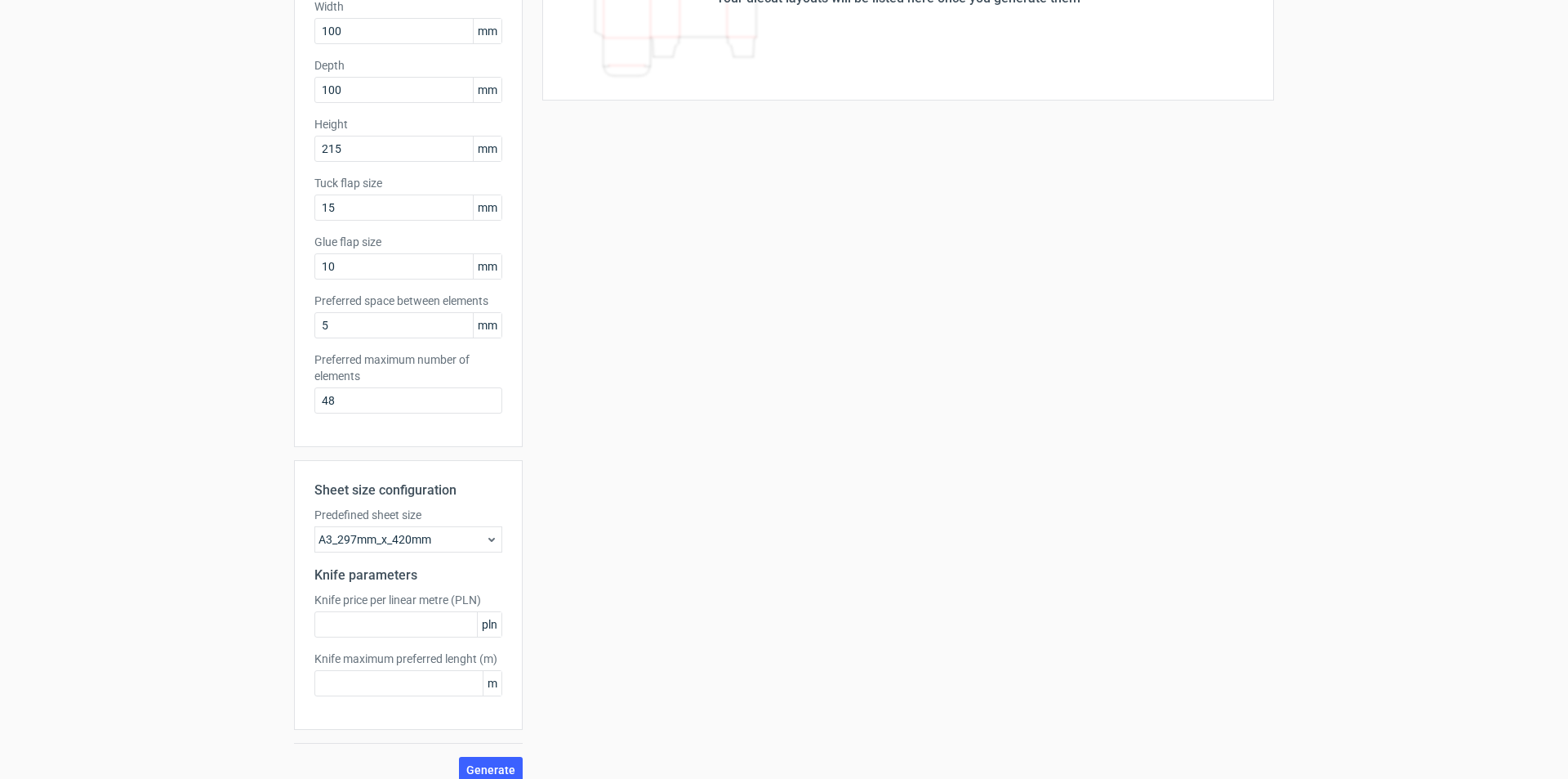
scroll to position [219, 0]
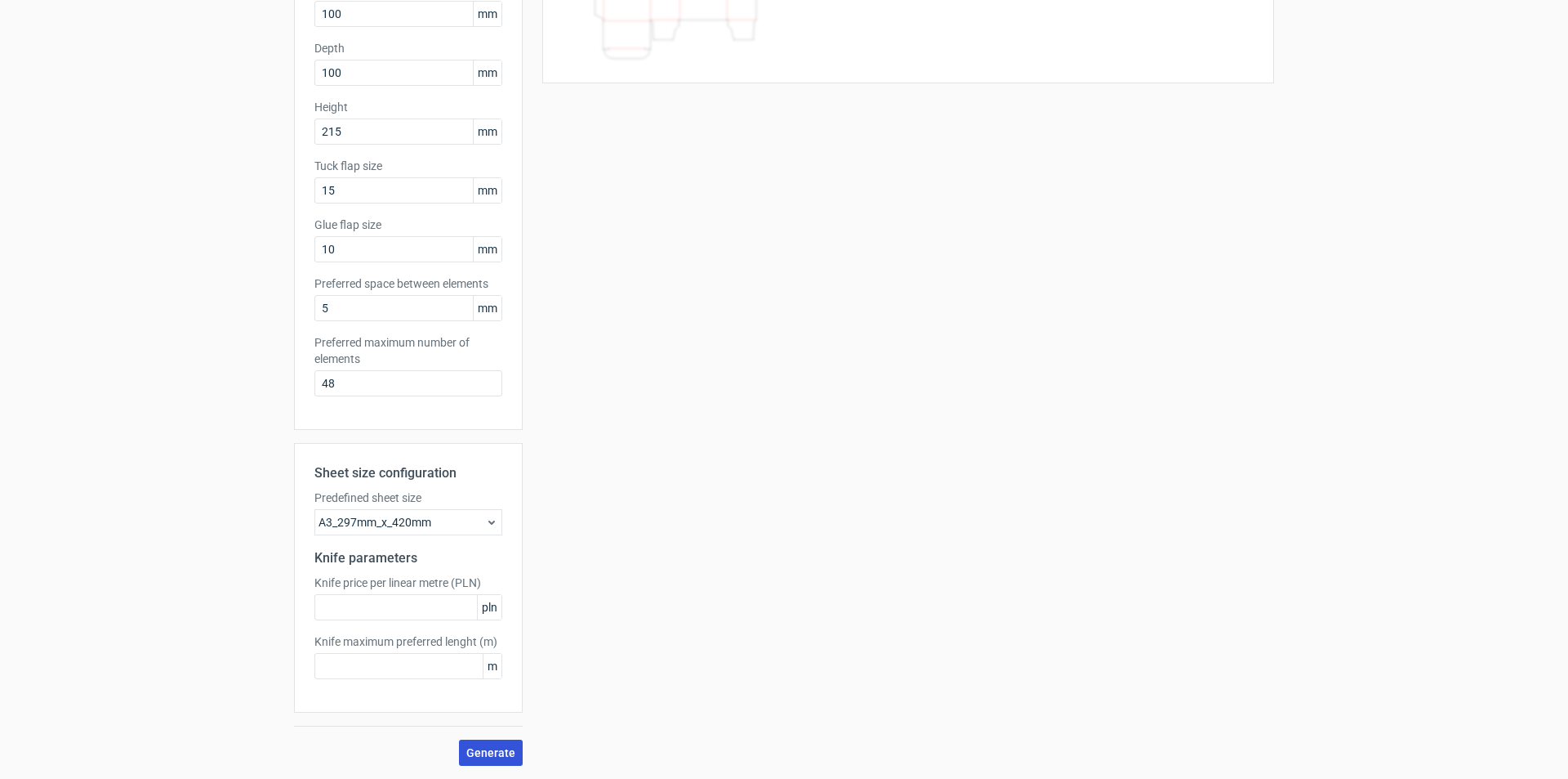
click at [489, 745] on button "Generate" at bounding box center [491, 752] width 64 height 27
click at [1493, 264] on div "Generate new layout Product template Tuck top snap lock bottom Outer dimensions…" at bounding box center [784, 305] width 1568 height 945
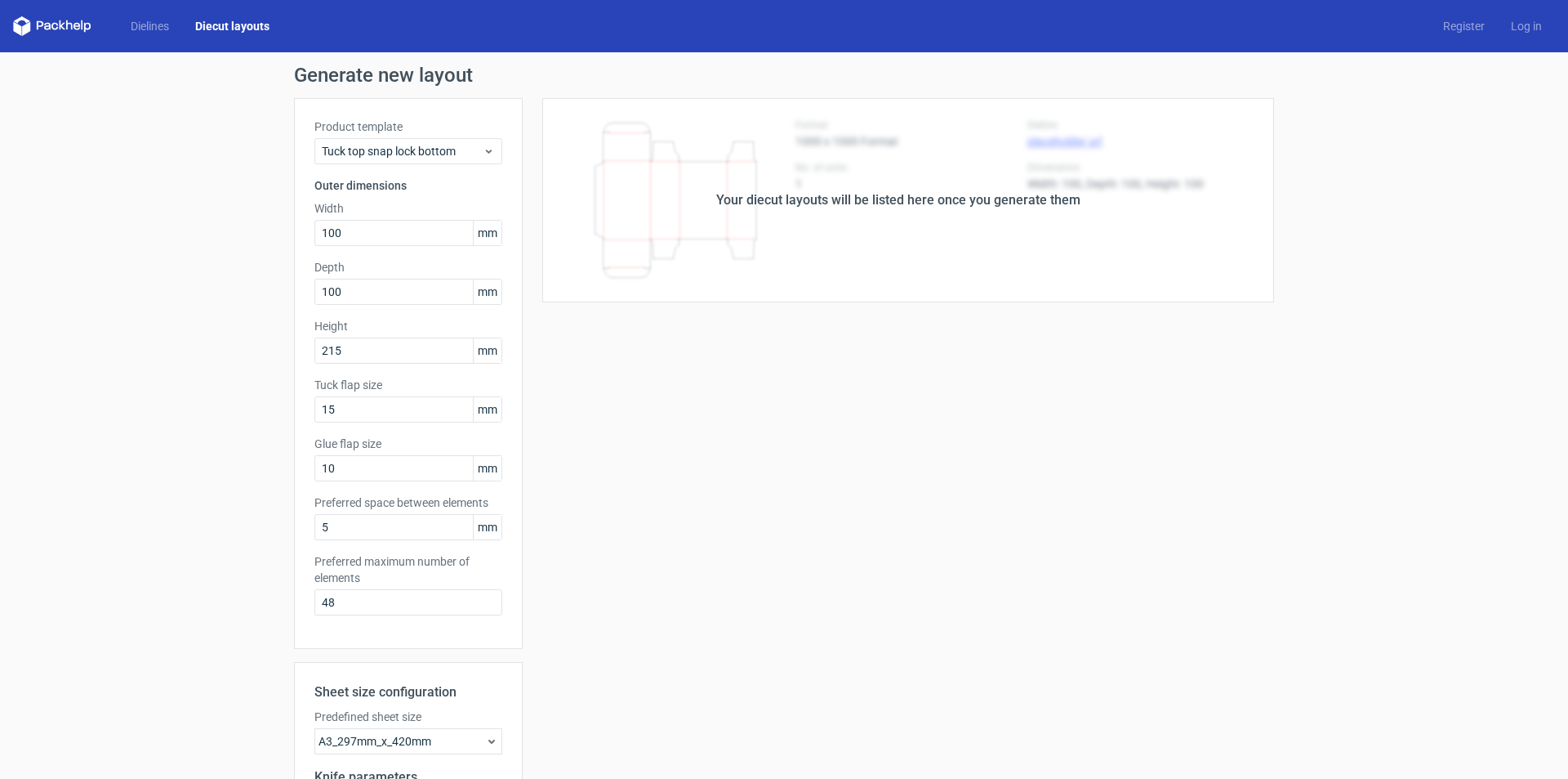
click at [1079, 213] on div "Your diecut layouts will be listed here once you generate them" at bounding box center [898, 200] width 751 height 204
drag, startPoint x: 1063, startPoint y: 210, endPoint x: 834, endPoint y: 199, distance: 229.3
click at [841, 193] on div "Your diecut layouts will be listed here once you generate them" at bounding box center [898, 200] width 751 height 204
drag, startPoint x: 731, startPoint y: 283, endPoint x: 551, endPoint y: 736, distance: 487.5
click at [730, 291] on div "Your diecut layouts will be listed here once you generate them" at bounding box center [898, 200] width 751 height 204
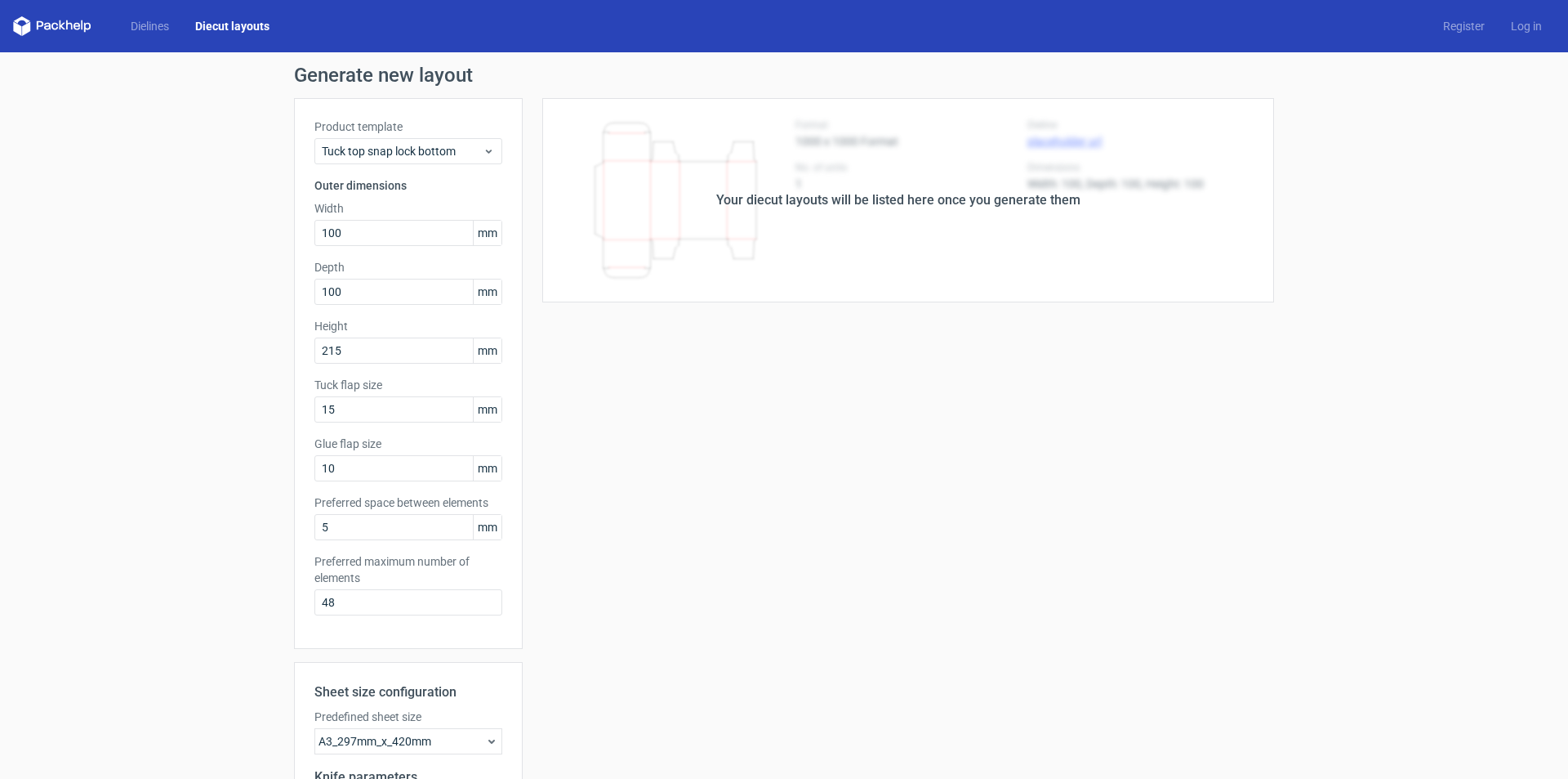
click at [38, 338] on div "Generate new layout Product template Tuck top snap lock bottom Outer dimensions…" at bounding box center [784, 524] width 1568 height 945
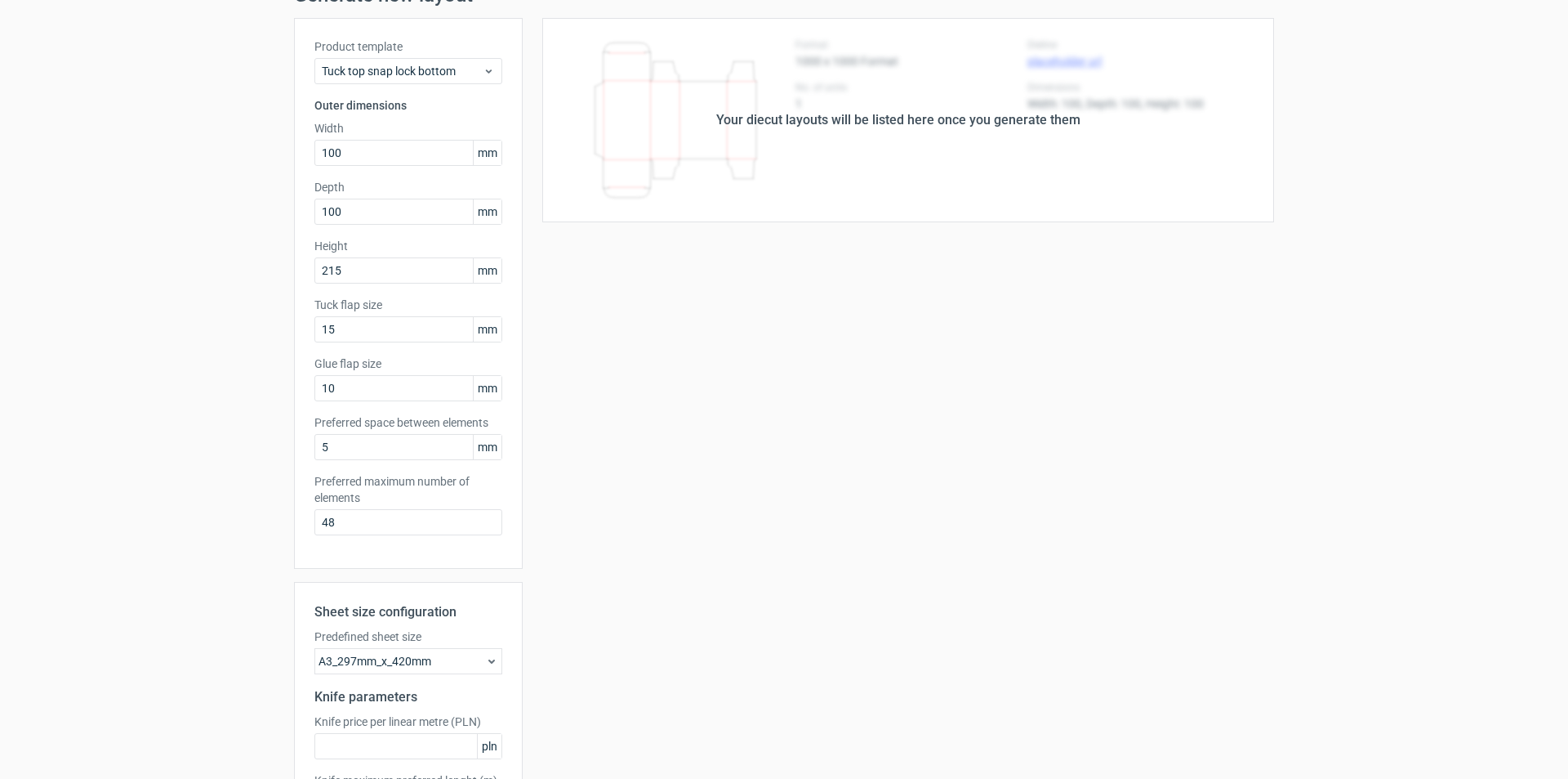
scroll to position [219, 0]
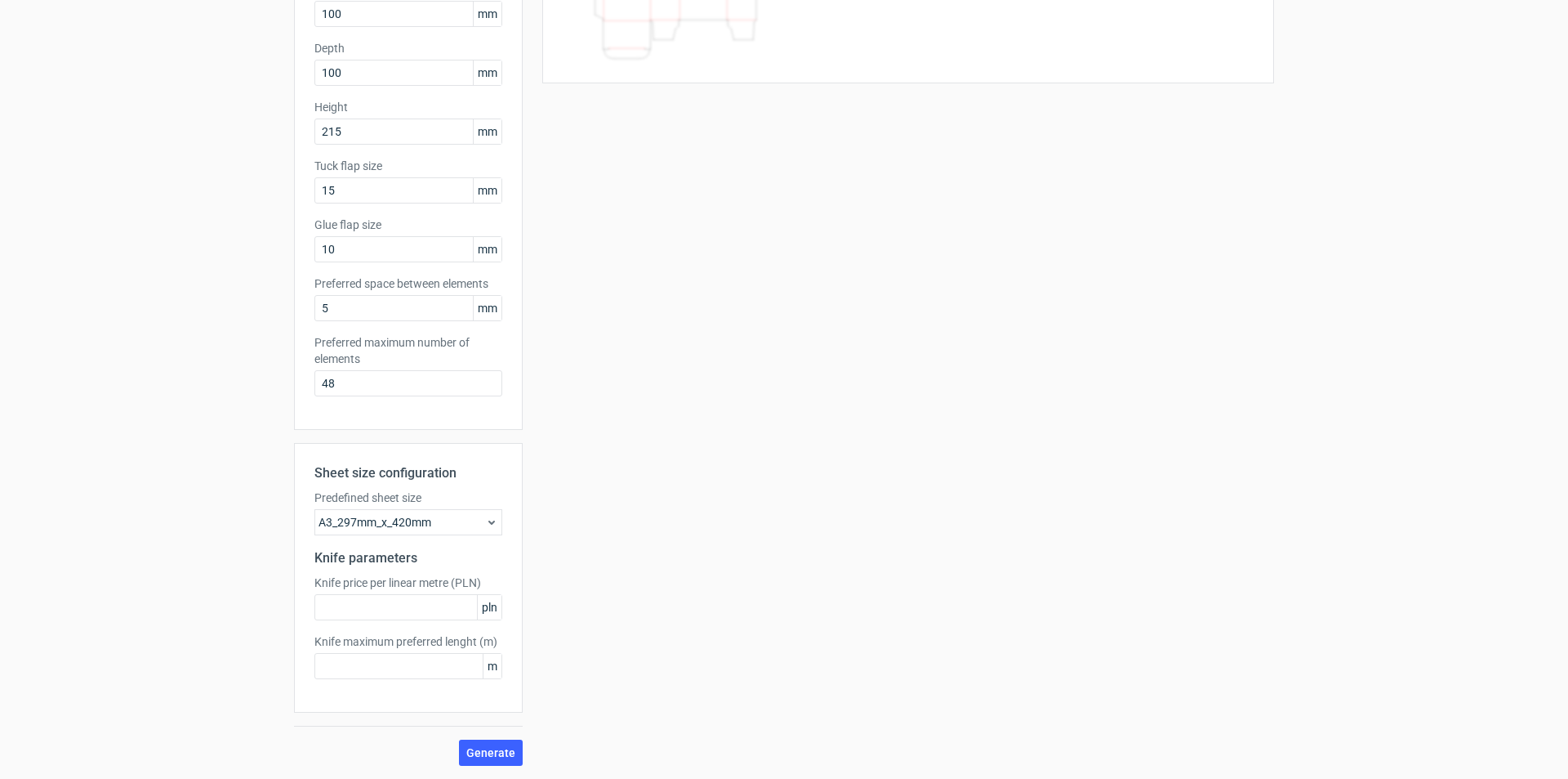
click at [473, 519] on div "A3_297mm_x_420mm" at bounding box center [408, 523] width 188 height 27
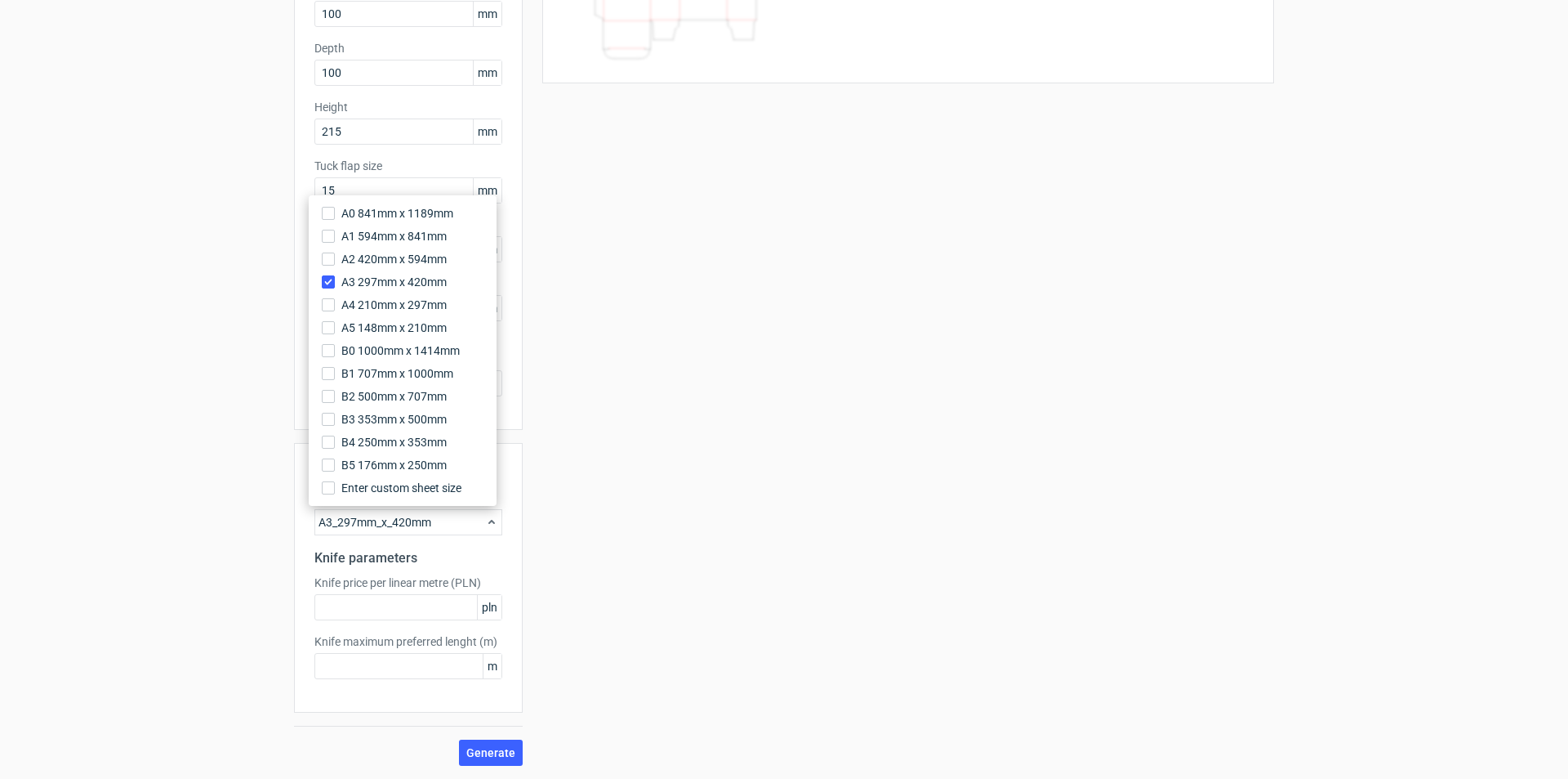
drag, startPoint x: 643, startPoint y: 589, endPoint x: 674, endPoint y: 547, distance: 52.2
click at [647, 587] on div "Your diecut layouts will be listed here once you generate them Height Depth Wid…" at bounding box center [898, 322] width 751 height 887
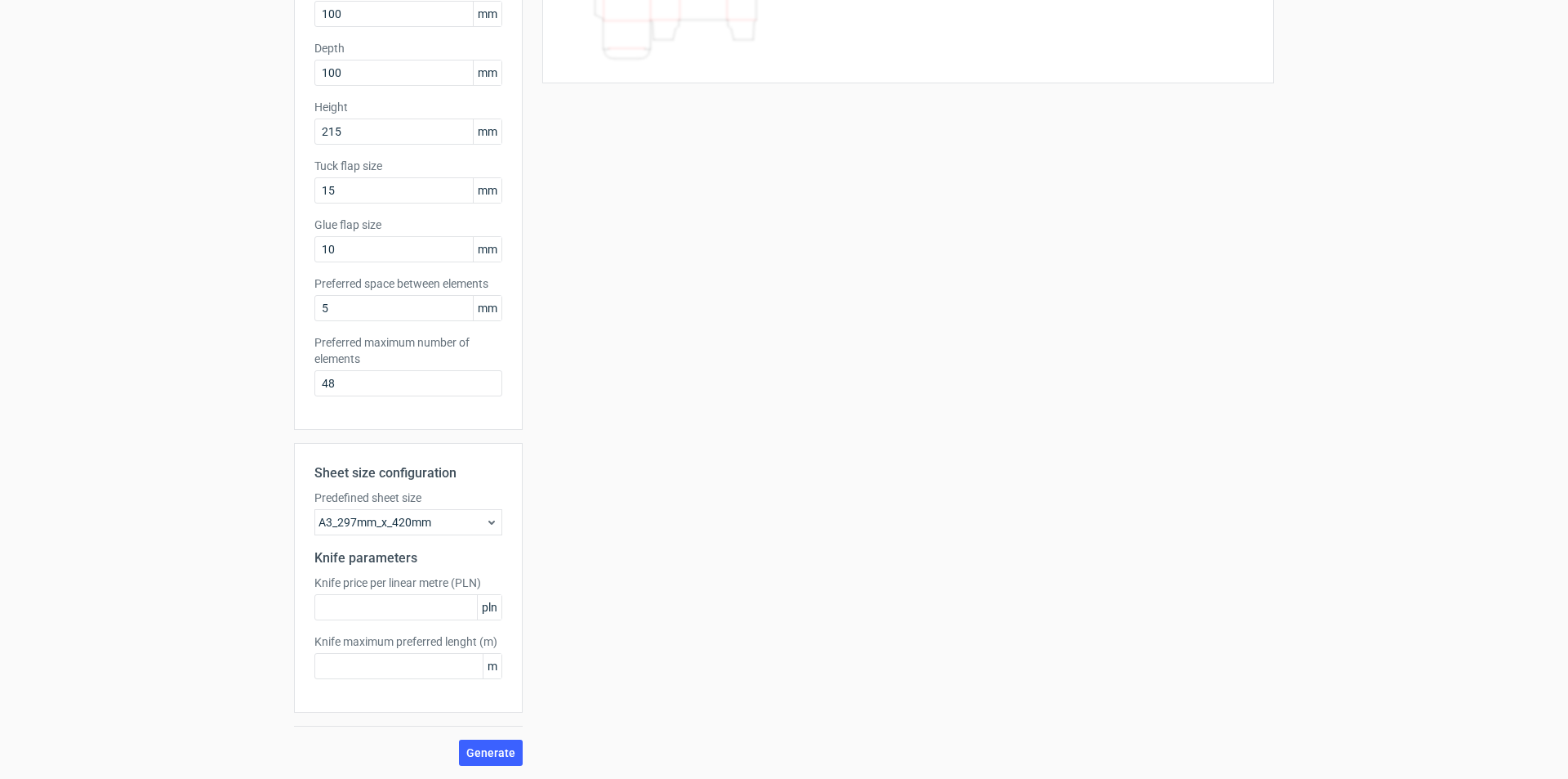
click at [489, 738] on div "Sheet size configuration Predefined sheet size A3_297mm_x_420mm Knife parameter…" at bounding box center [408, 604] width 229 height 323
click at [489, 750] on span "Generate" at bounding box center [491, 752] width 49 height 11
click at [419, 505] on label "Predefined sheet size" at bounding box center [408, 497] width 188 height 16
drag, startPoint x: 419, startPoint y: 526, endPoint x: 418, endPoint y: 518, distance: 8.1
click at [419, 527] on div "A3_297mm_x_420mm" at bounding box center [408, 523] width 188 height 27
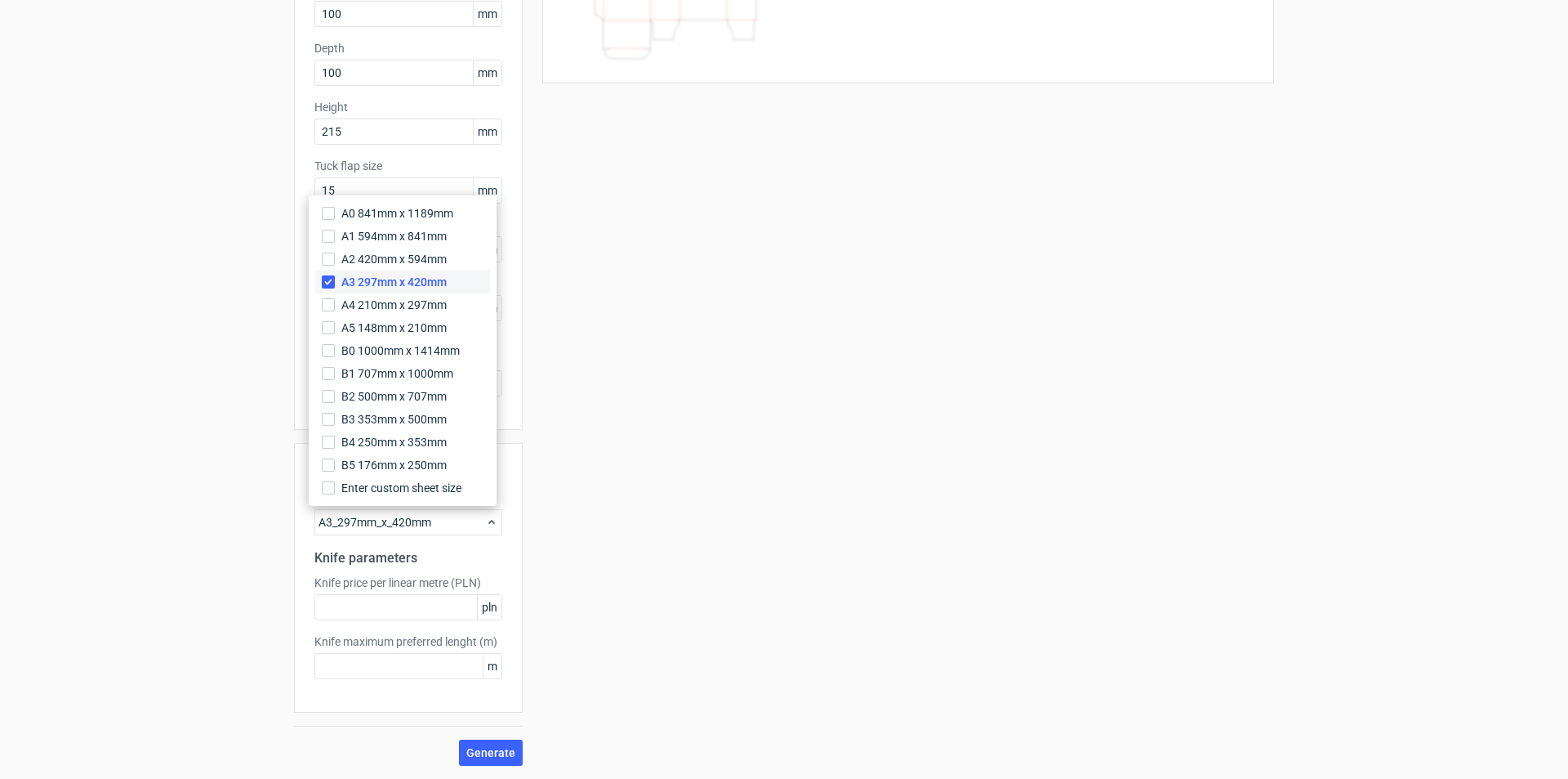
click at [335, 282] on label "A3 297mm x 420mm" at bounding box center [403, 282] width 175 height 23
click at [335, 282] on input "A3 297mm x 420mm" at bounding box center [328, 281] width 13 height 13
click at [642, 548] on div "Your diecut layouts will be listed here once you generate them Height Depth Wid…" at bounding box center [898, 322] width 751 height 887
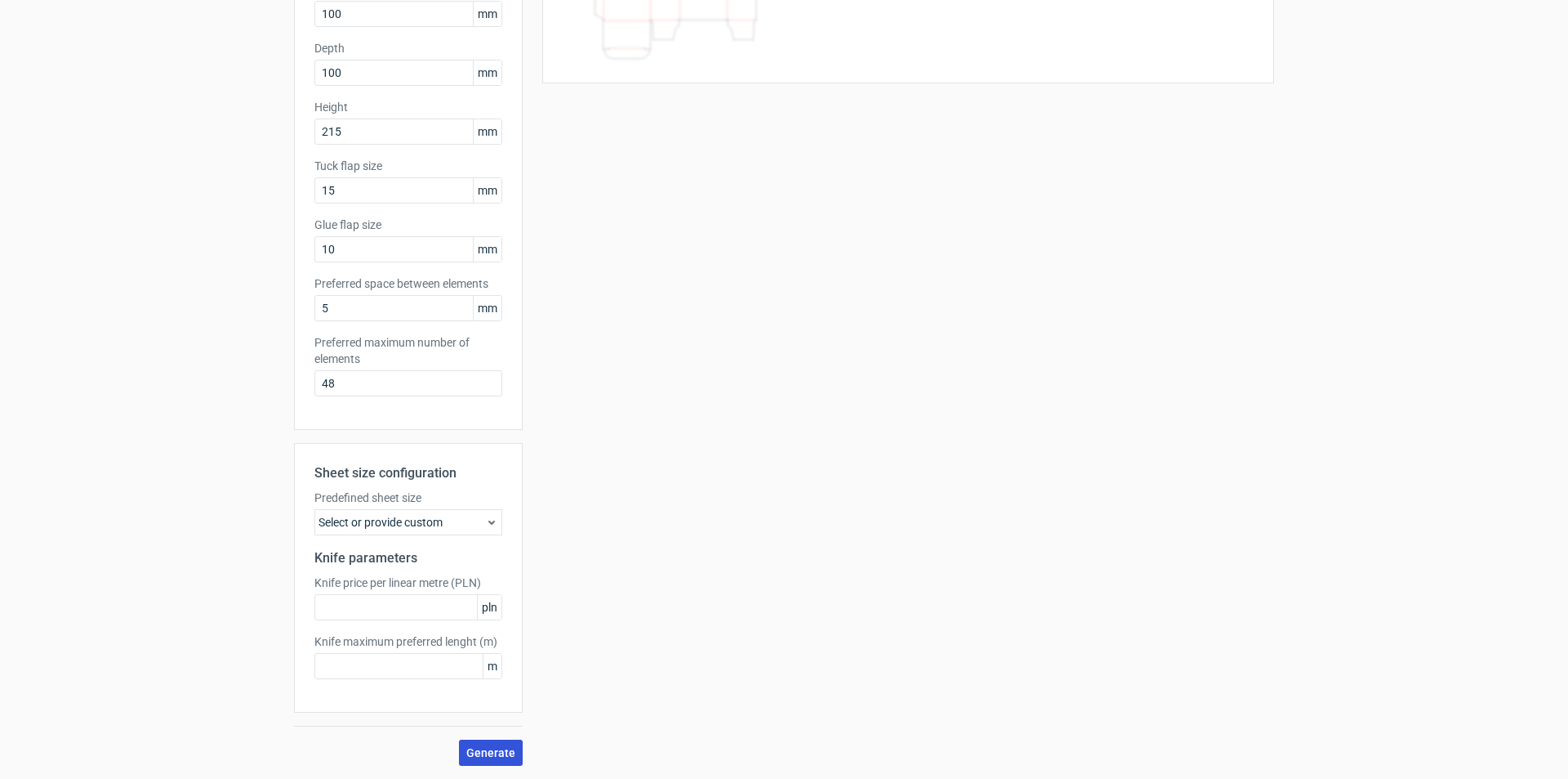
click at [483, 759] on button "Generate" at bounding box center [491, 752] width 64 height 27
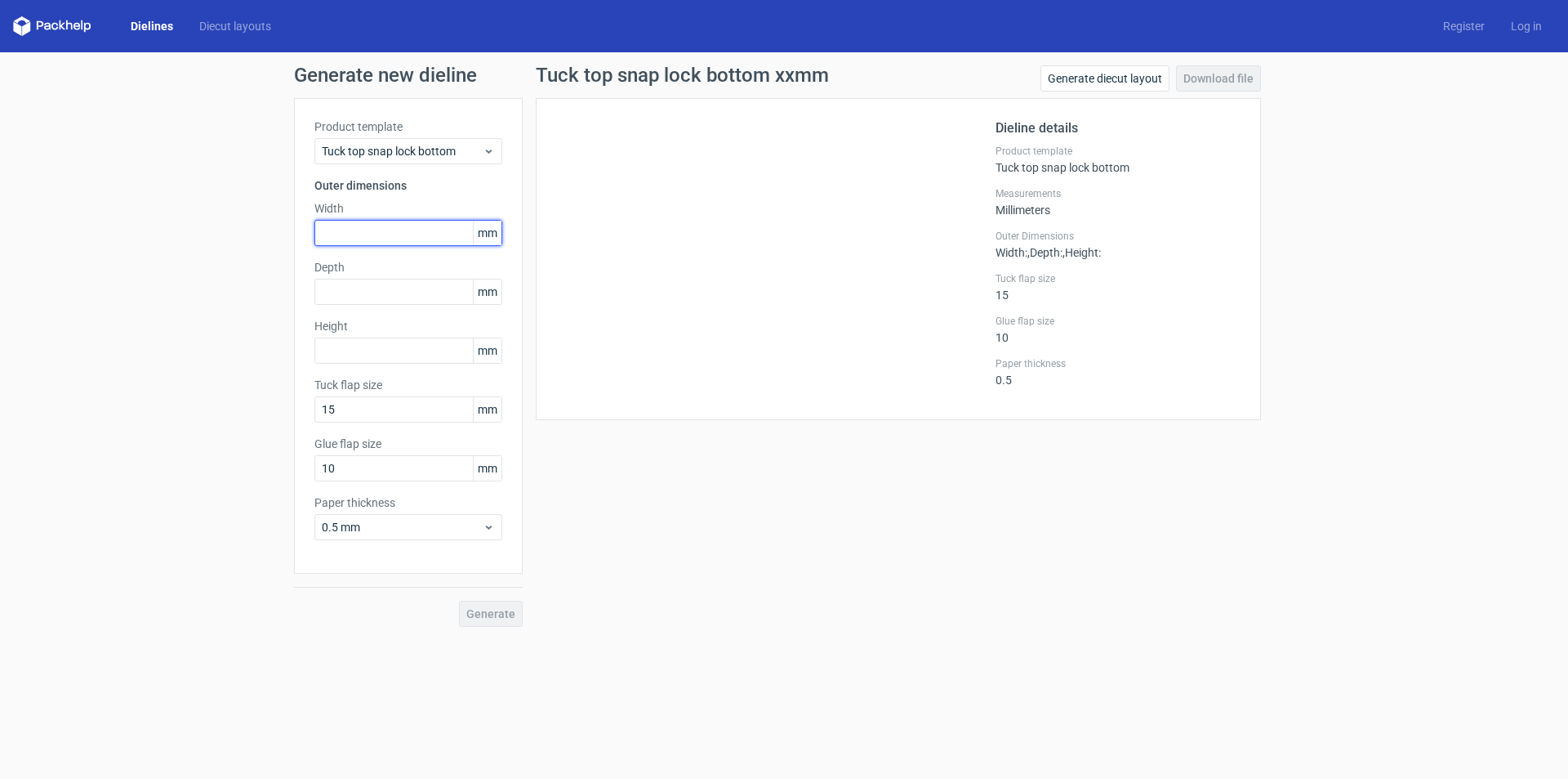
click at [343, 237] on input "text" at bounding box center [408, 233] width 188 height 27
type input "100"
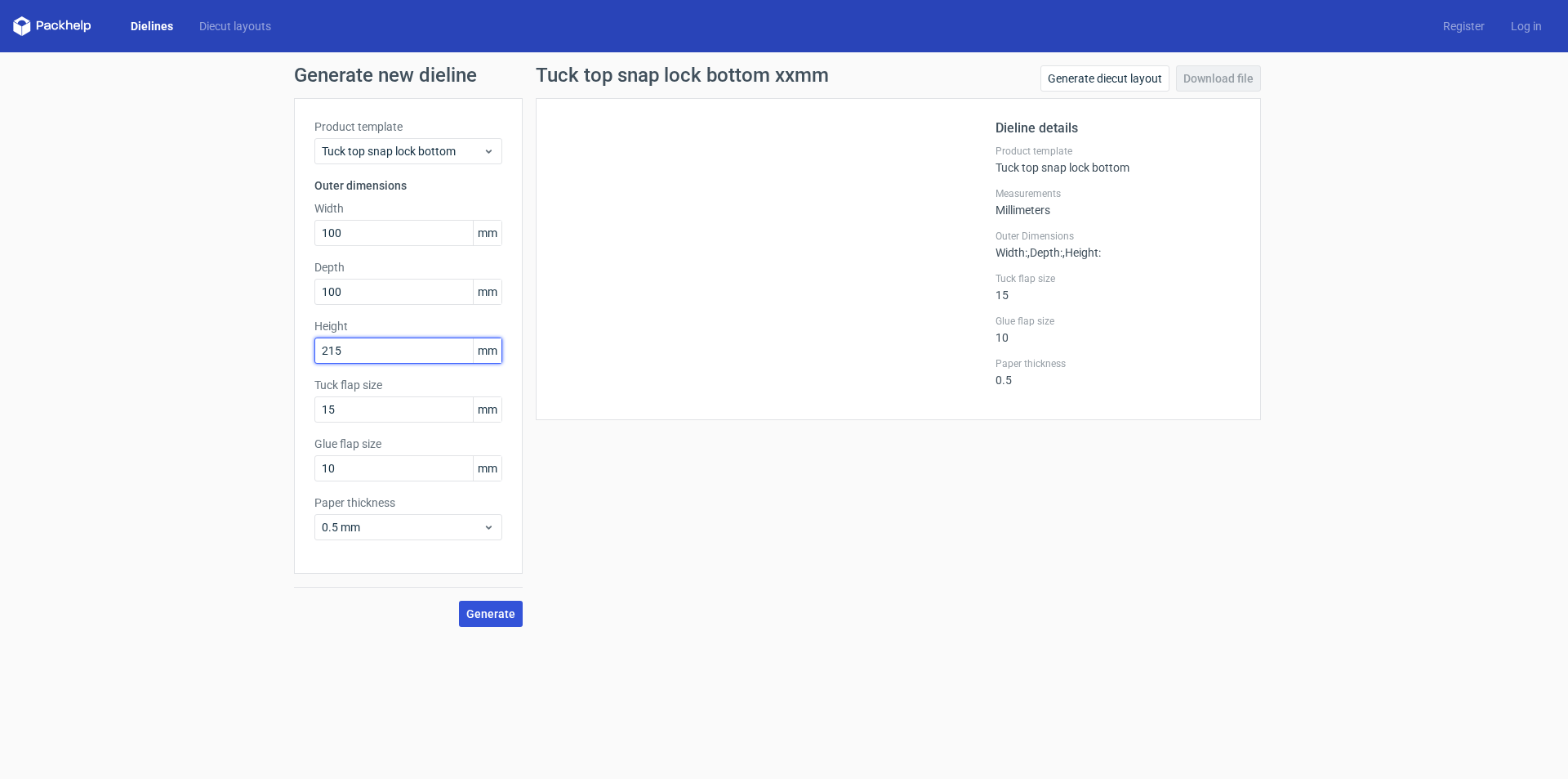
type input "215"
click at [487, 617] on span "Generate" at bounding box center [491, 613] width 49 height 11
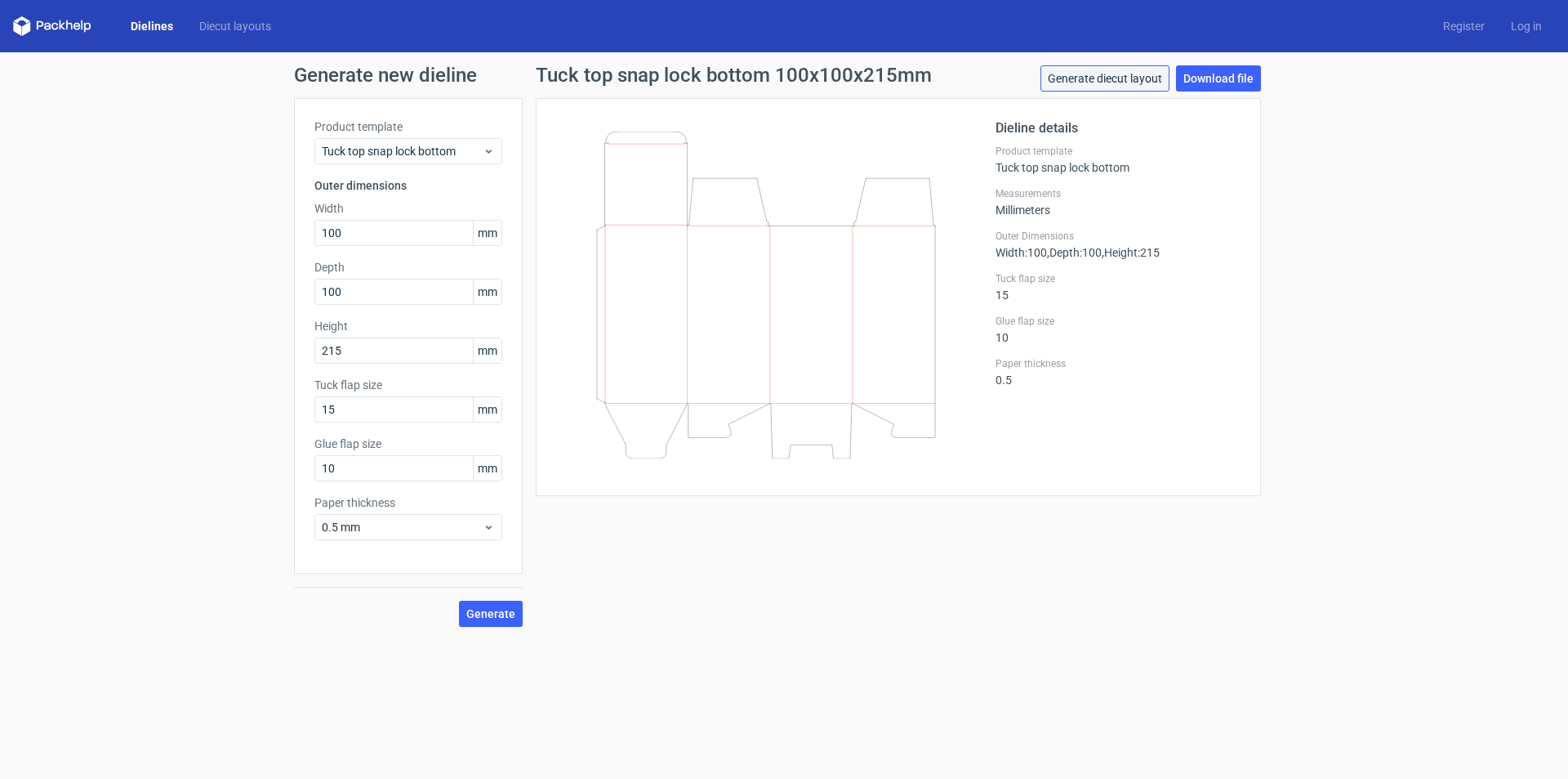
click at [1134, 80] on link "Generate diecut layout" at bounding box center [1105, 79] width 129 height 27
click at [1386, 291] on div "Generate new dieline Product template Tuck top snap lock bottom Outer dimension…" at bounding box center [784, 346] width 1568 height 587
click at [1115, 79] on link "Generate diecut layout" at bounding box center [1105, 79] width 129 height 27
click at [466, 613] on button "Generate" at bounding box center [491, 614] width 64 height 27
click at [1244, 81] on link "Download file" at bounding box center [1219, 79] width 85 height 27
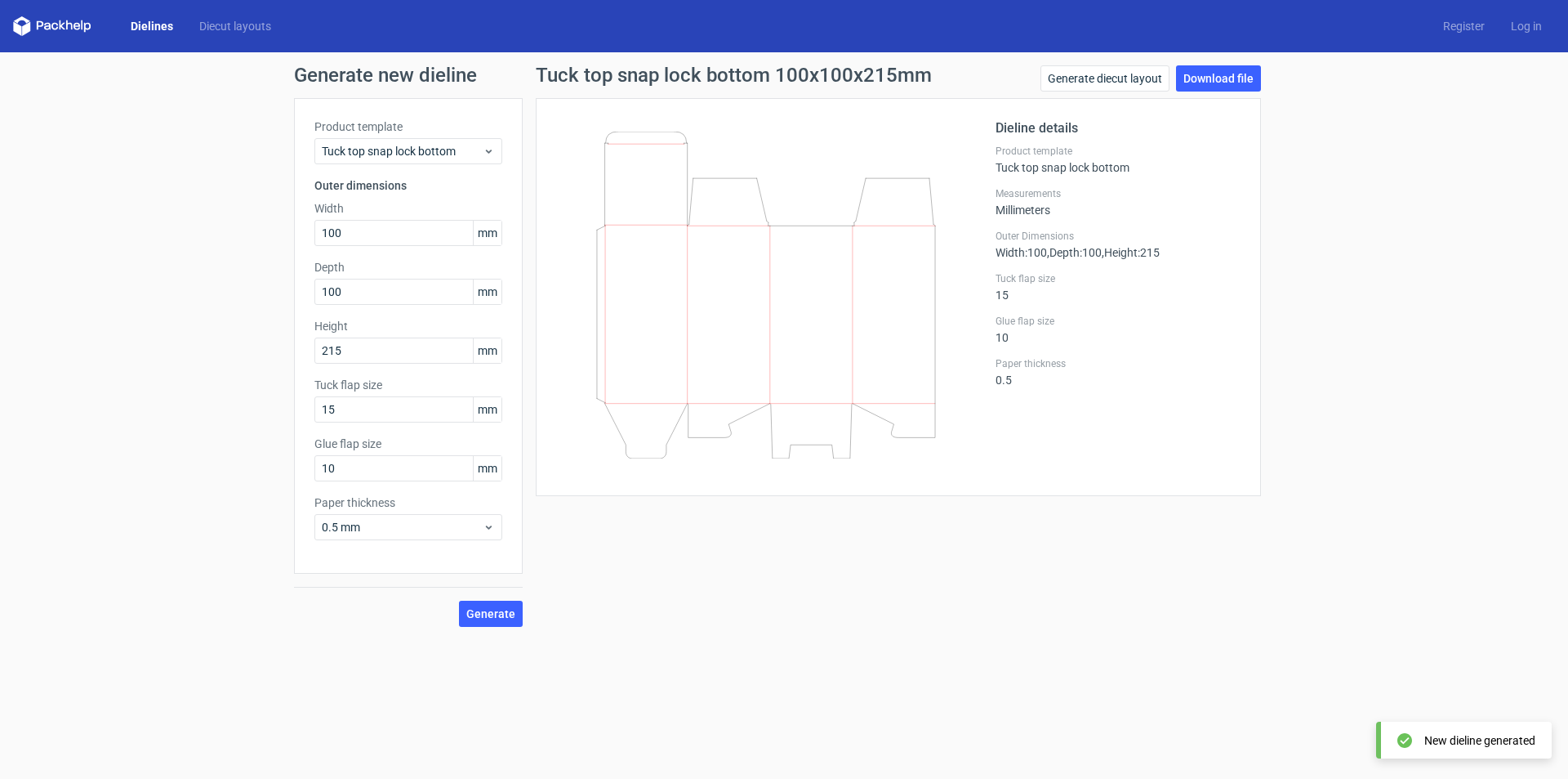
drag, startPoint x: 1435, startPoint y: 136, endPoint x: 1424, endPoint y: 97, distance: 40.5
click at [1435, 136] on div "Generate new dieline Product template Tuck top snap lock bottom Outer dimension…" at bounding box center [784, 346] width 1568 height 587
click at [1119, 84] on link "Generate diecut layout" at bounding box center [1105, 79] width 129 height 27
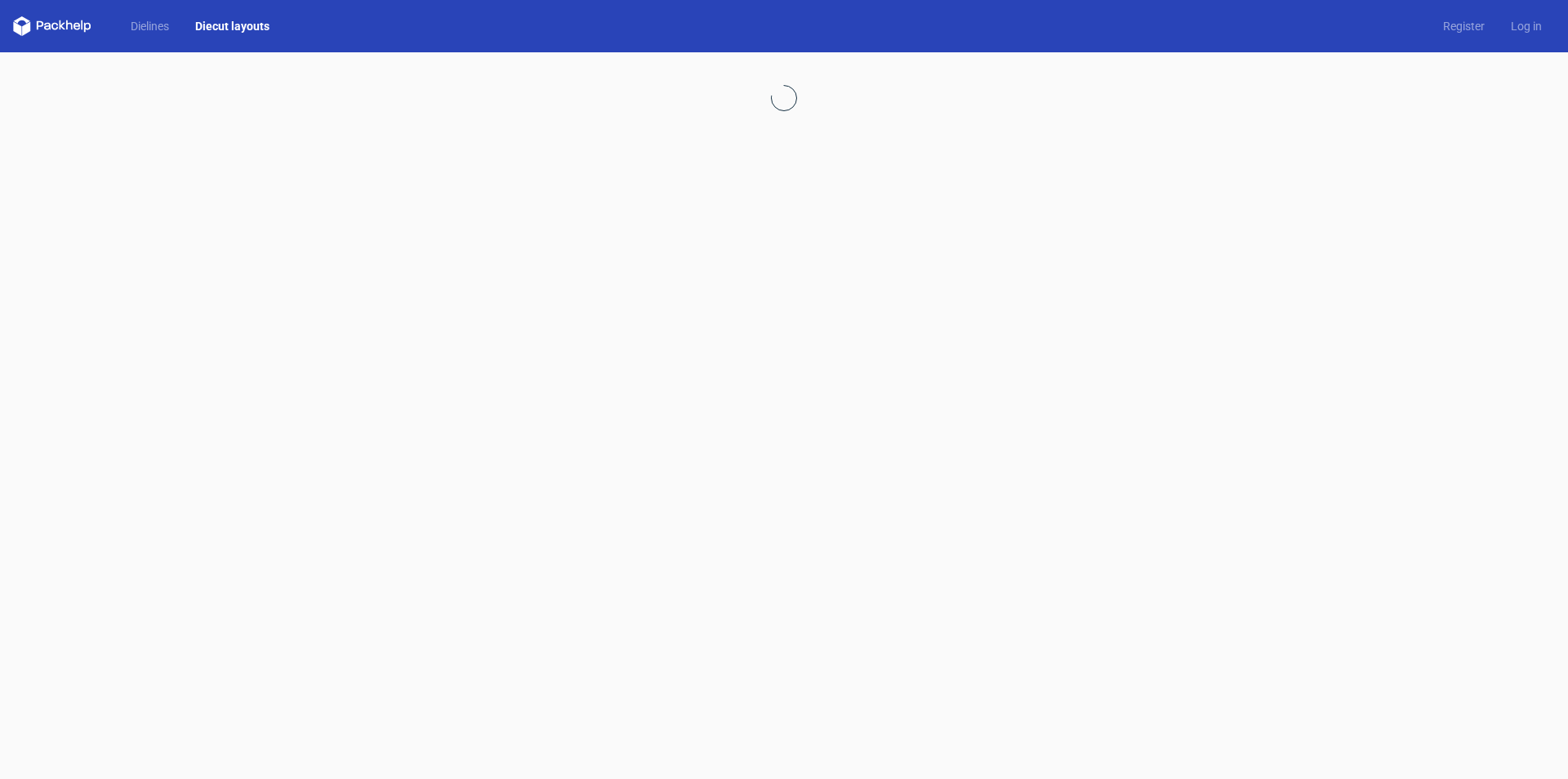
click at [1432, 378] on div at bounding box center [784, 415] width 1568 height 726
click at [1526, 22] on link "Log in" at bounding box center [1526, 26] width 57 height 16
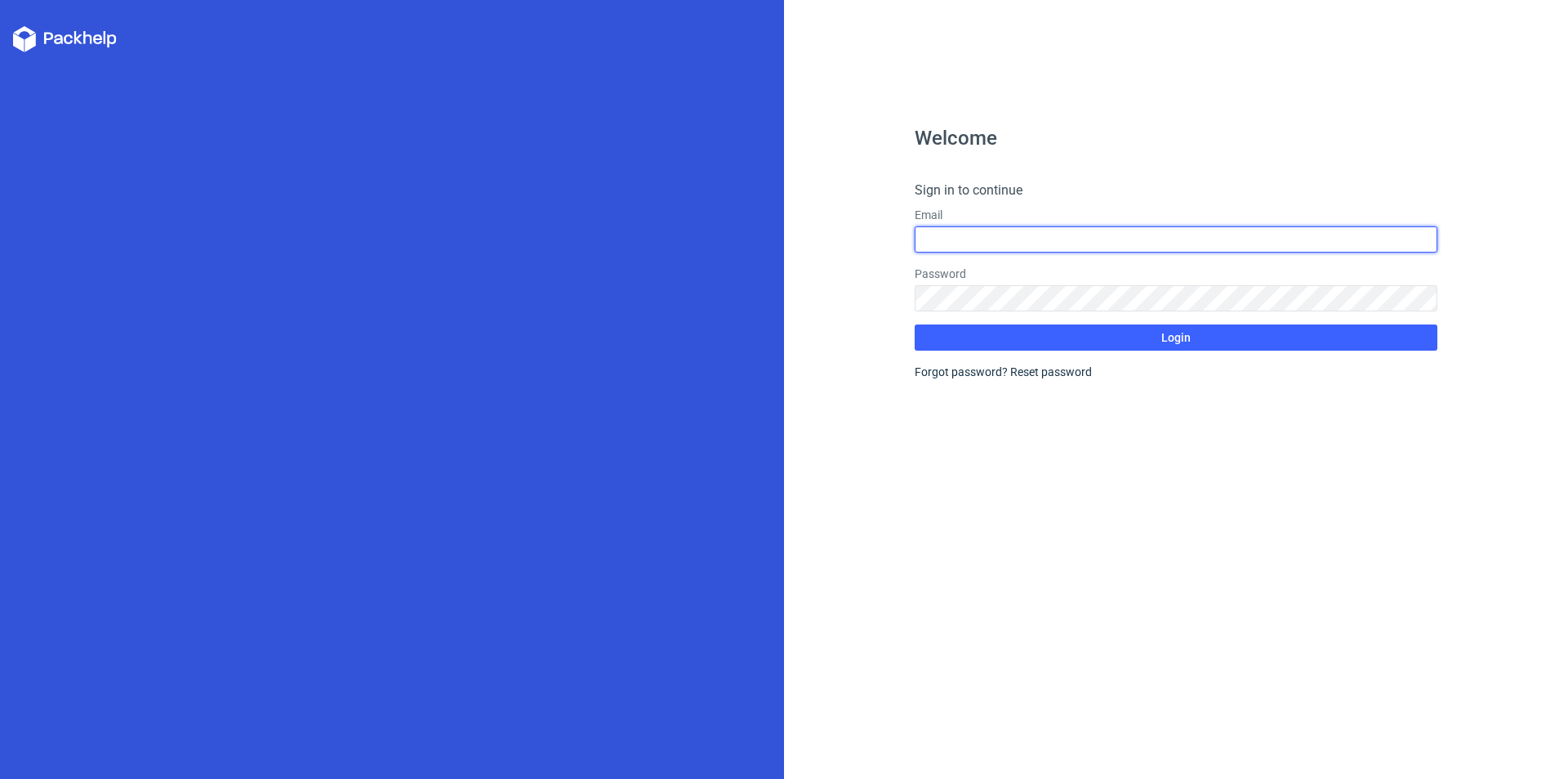
click at [963, 226] on input "text" at bounding box center [1176, 240] width 522 height 27
type input "botanclip@gmail.com"
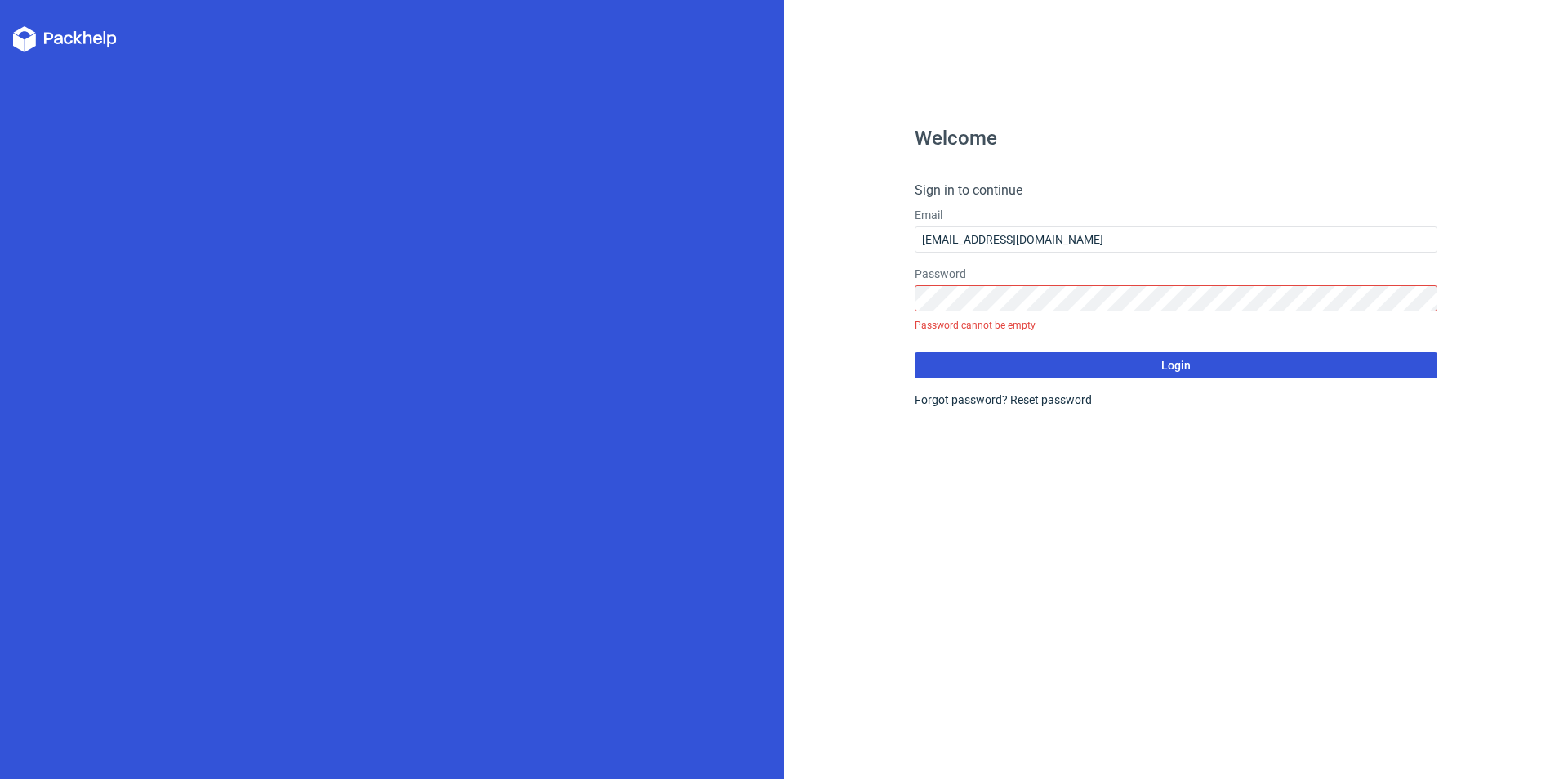
click at [1054, 371] on form "Sign in to continue Email botanclip@gmail.com Password Password cannot be empty…" at bounding box center [1176, 294] width 522 height 227
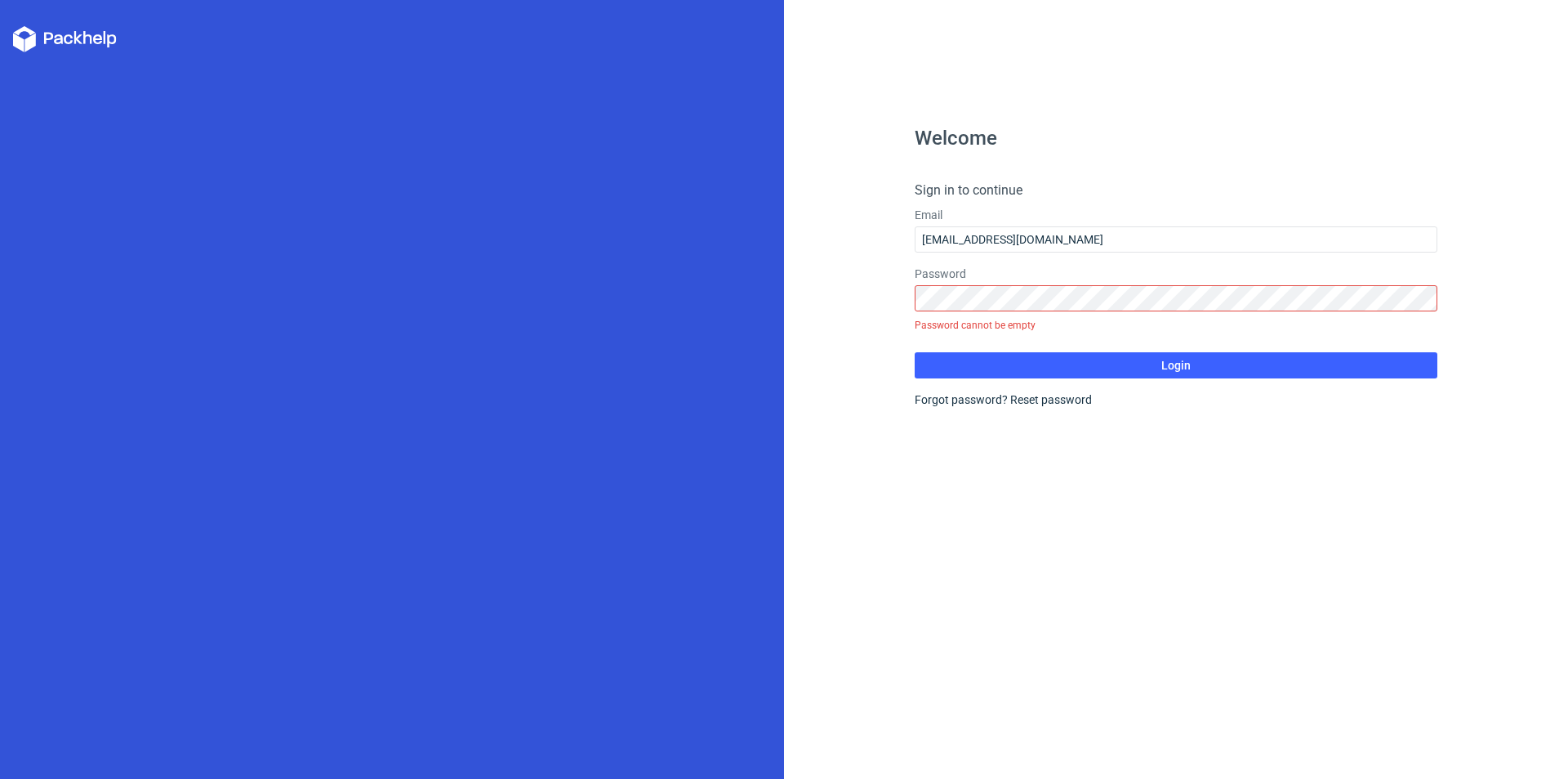
click at [81, 41] on icon at bounding box center [65, 40] width 103 height 27
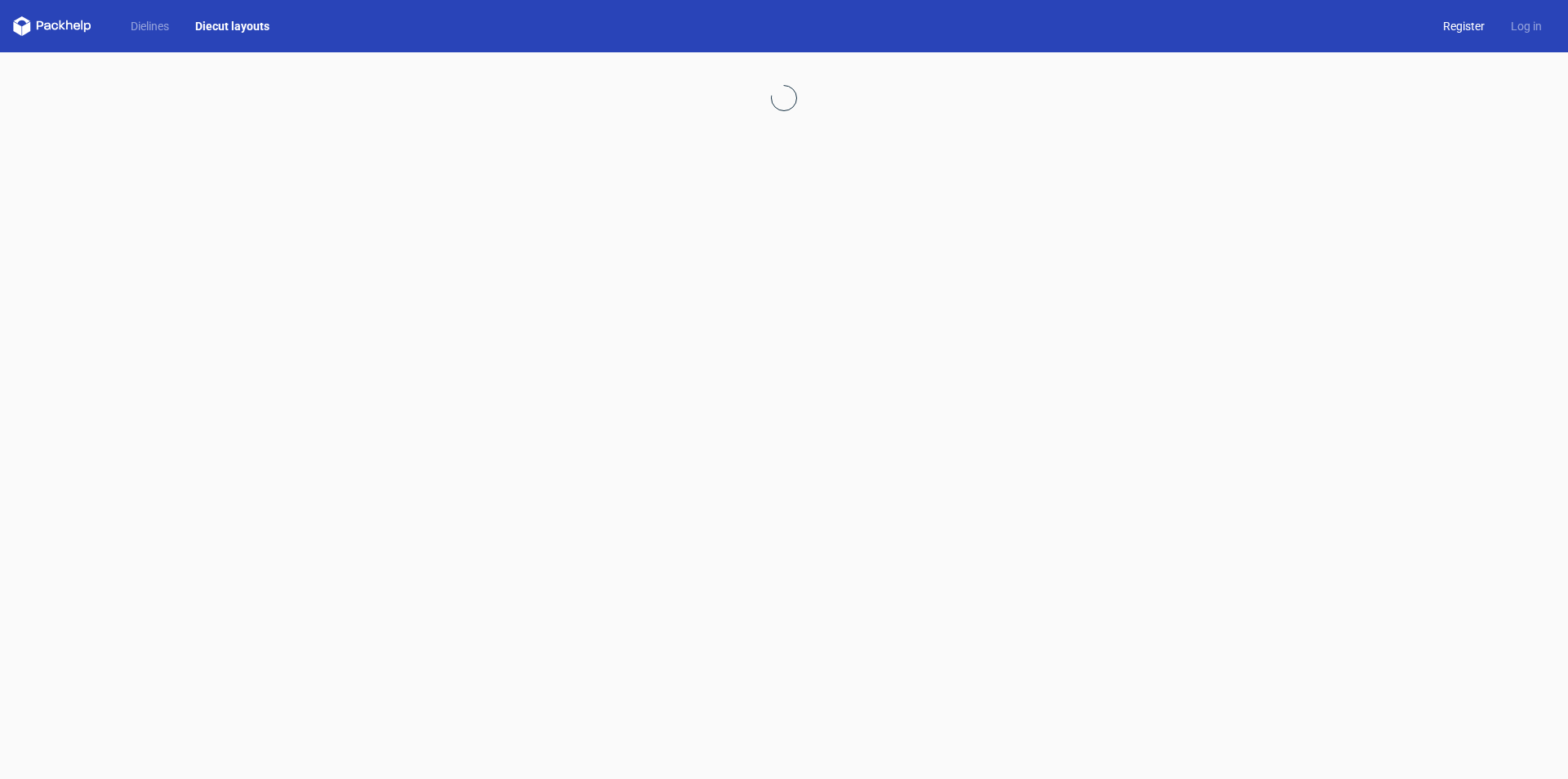
click at [1458, 27] on link "Register" at bounding box center [1464, 26] width 68 height 16
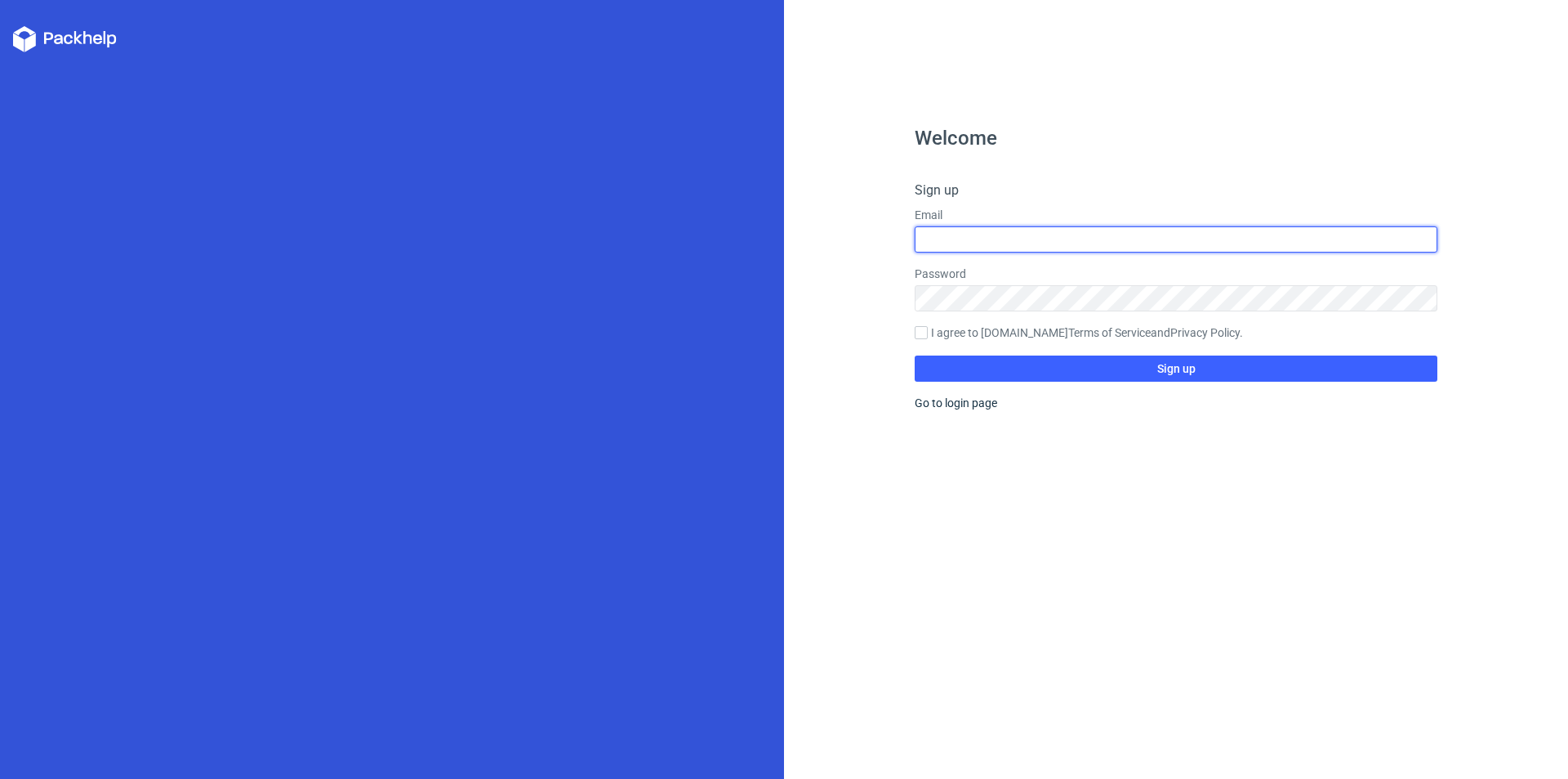
click at [970, 243] on input "text" at bounding box center [1176, 240] width 522 height 27
type input "botanclip@gmail.com"
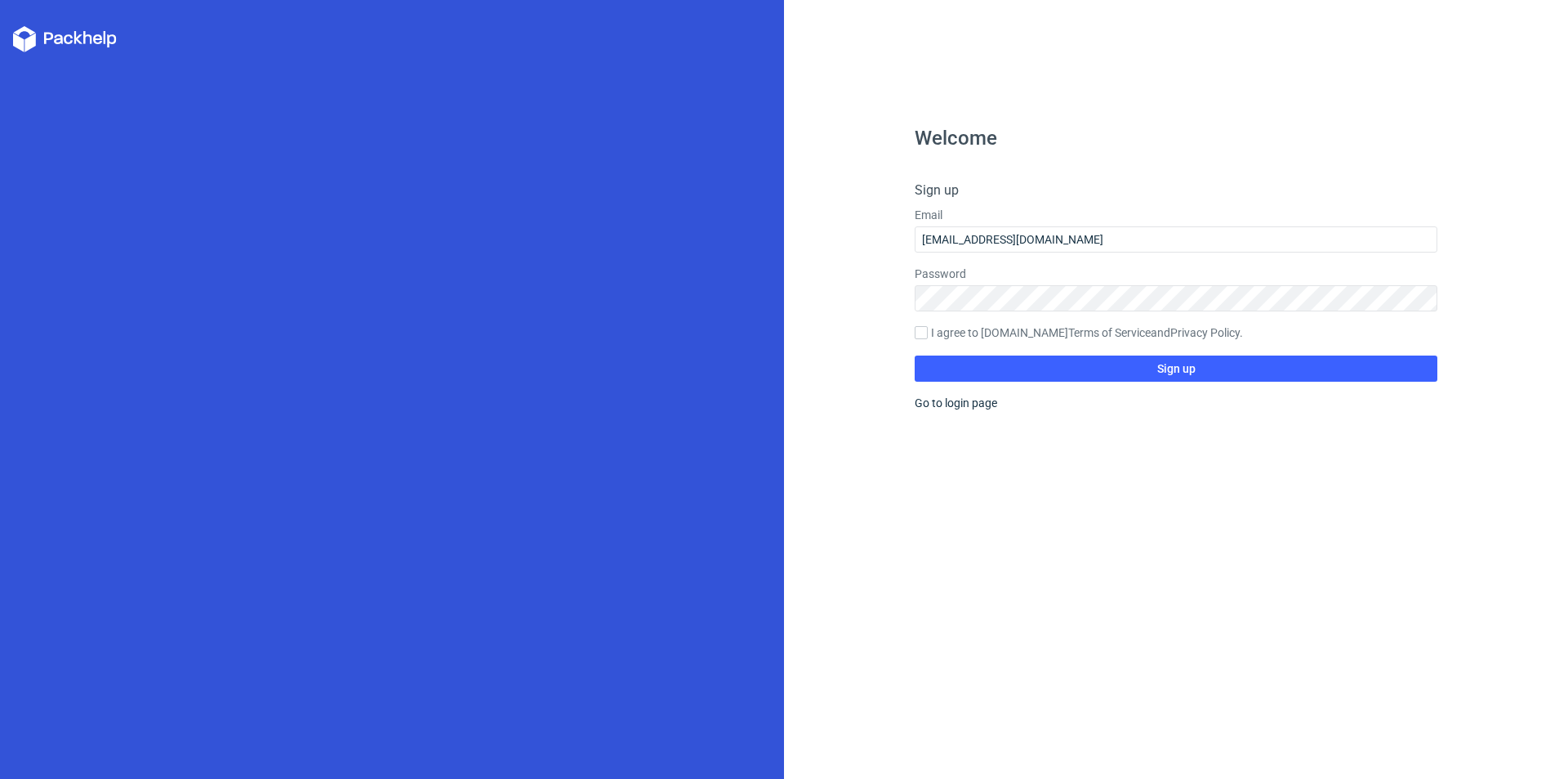
click at [948, 333] on label "I agree to Packhelp.com Terms of Service and Privacy Policy ." at bounding box center [1176, 333] width 522 height 18
click at [928, 333] on input "I agree to Packhelp.com Terms of Service and Privacy Policy ." at bounding box center [921, 332] width 13 height 13
checkbox input "true"
click at [1069, 369] on button "Sign up" at bounding box center [1176, 369] width 522 height 27
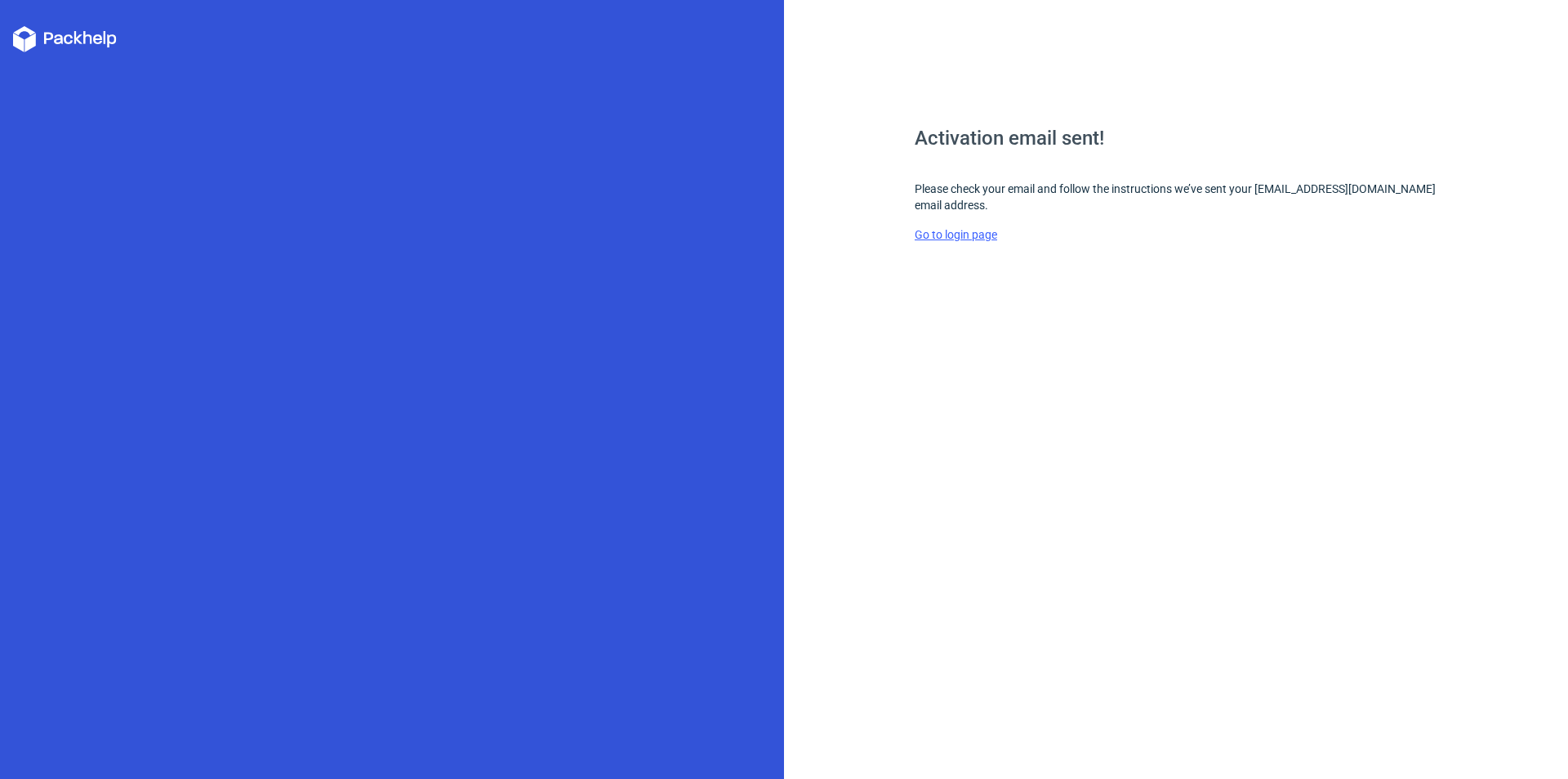
click at [961, 236] on link "Go to login page" at bounding box center [955, 234] width 82 height 13
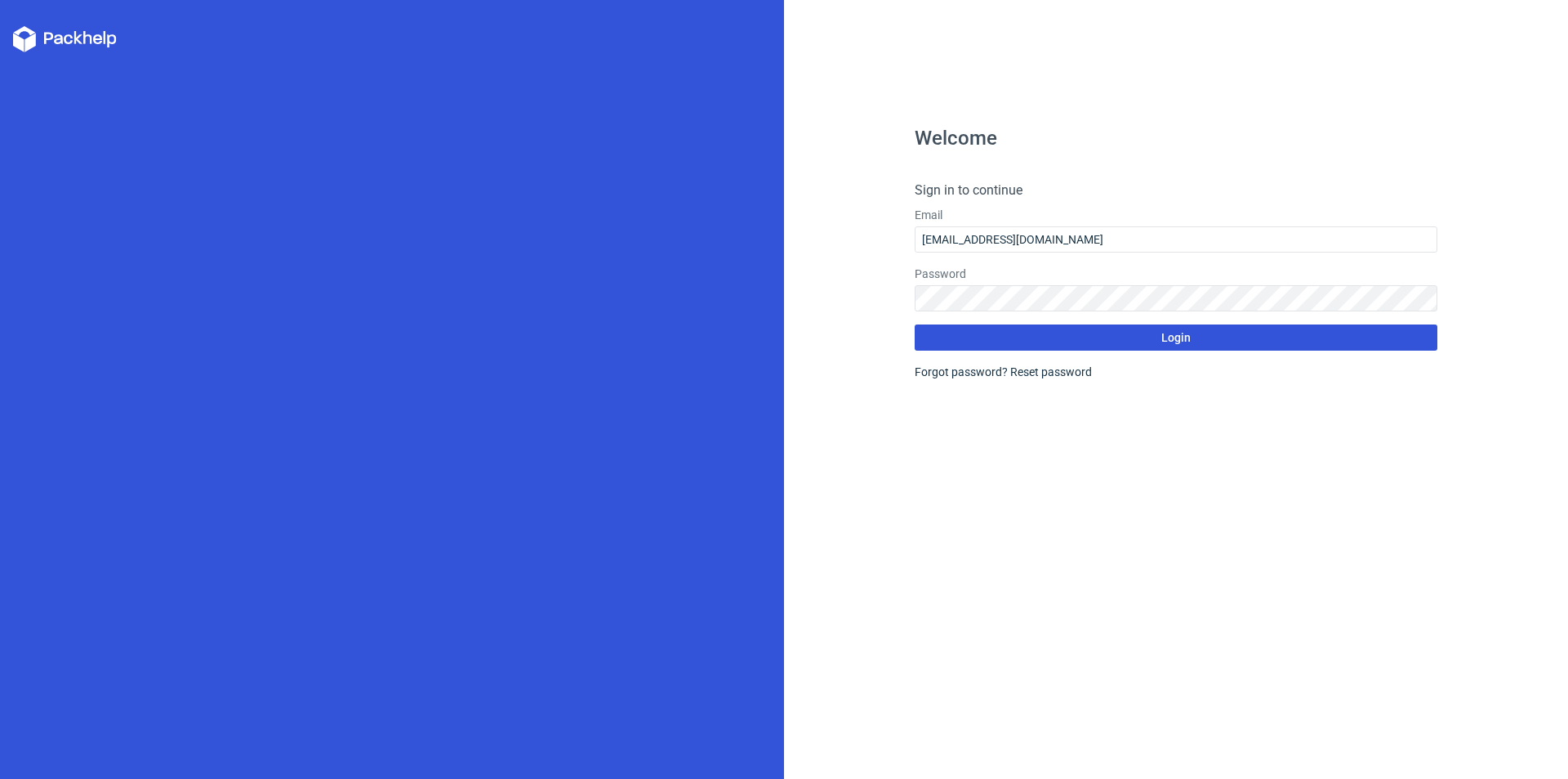
click at [997, 334] on button "Login" at bounding box center [1176, 338] width 522 height 27
click at [1170, 340] on span "Login" at bounding box center [1176, 337] width 29 height 11
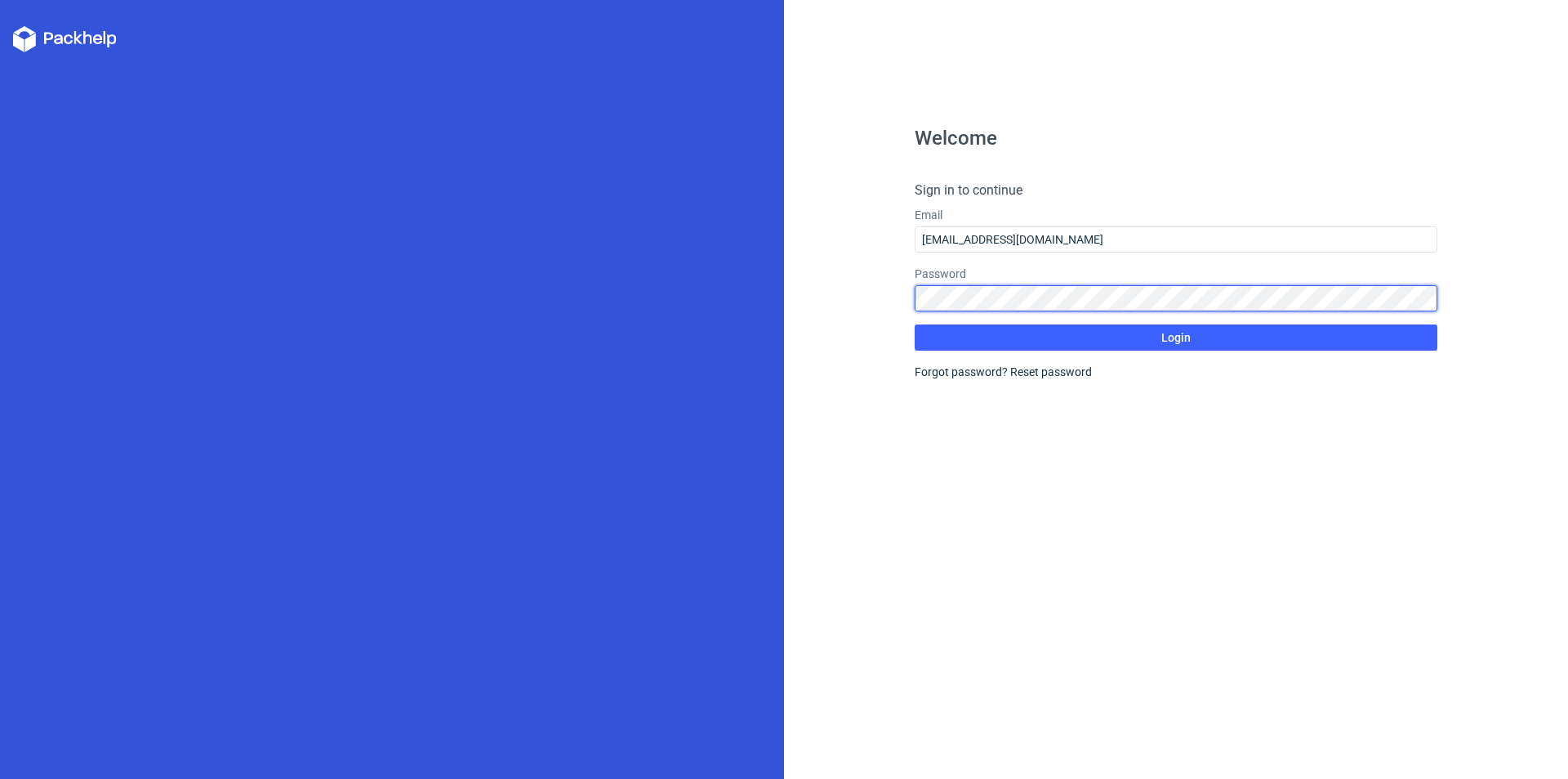
click at [645, 280] on div "Welcome Sign in to continue Email botanclip@gmail.com Password Login Forgot pas…" at bounding box center [784, 389] width 1568 height 779
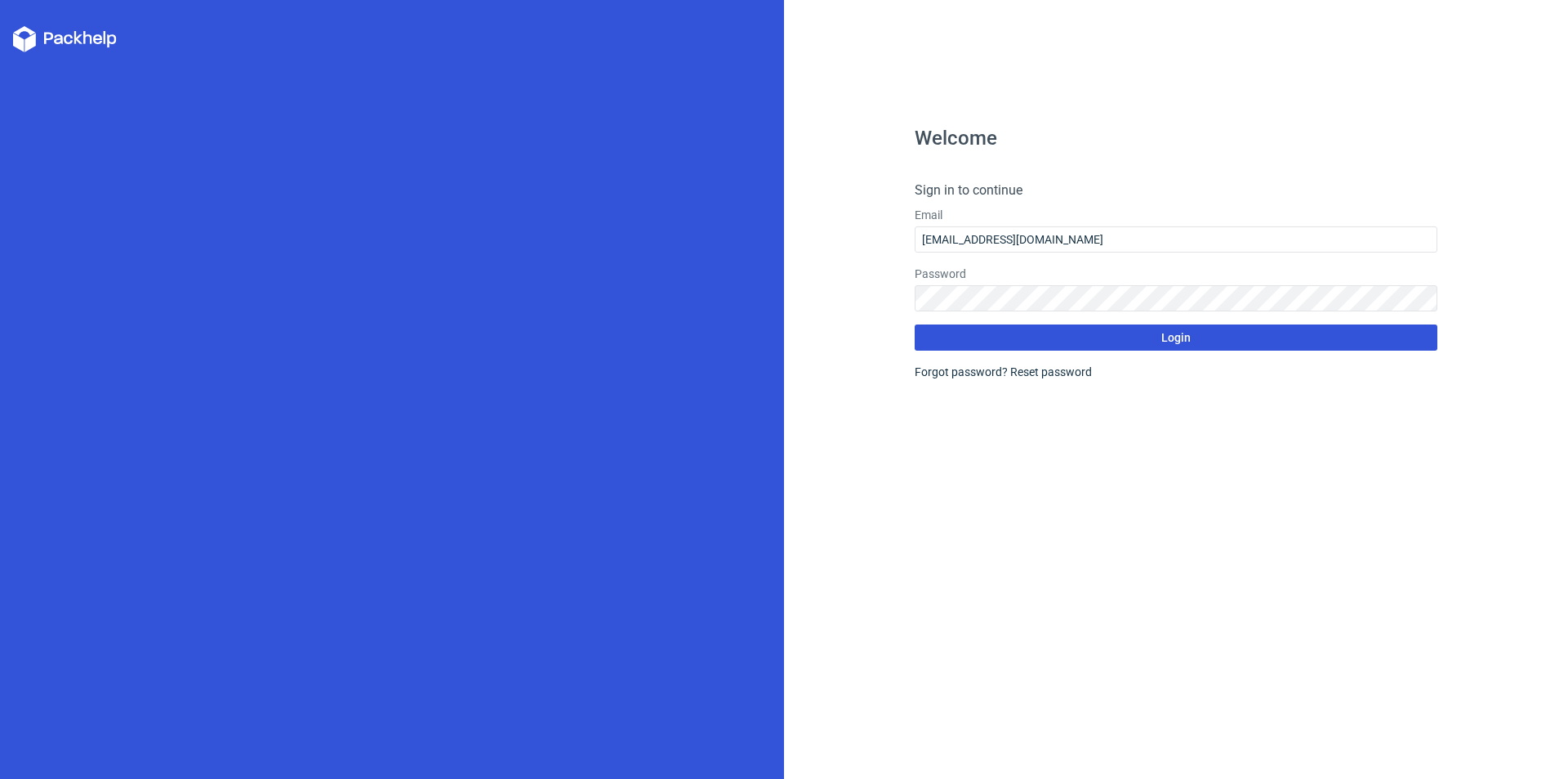
click at [923, 336] on button "Login" at bounding box center [1176, 338] width 522 height 27
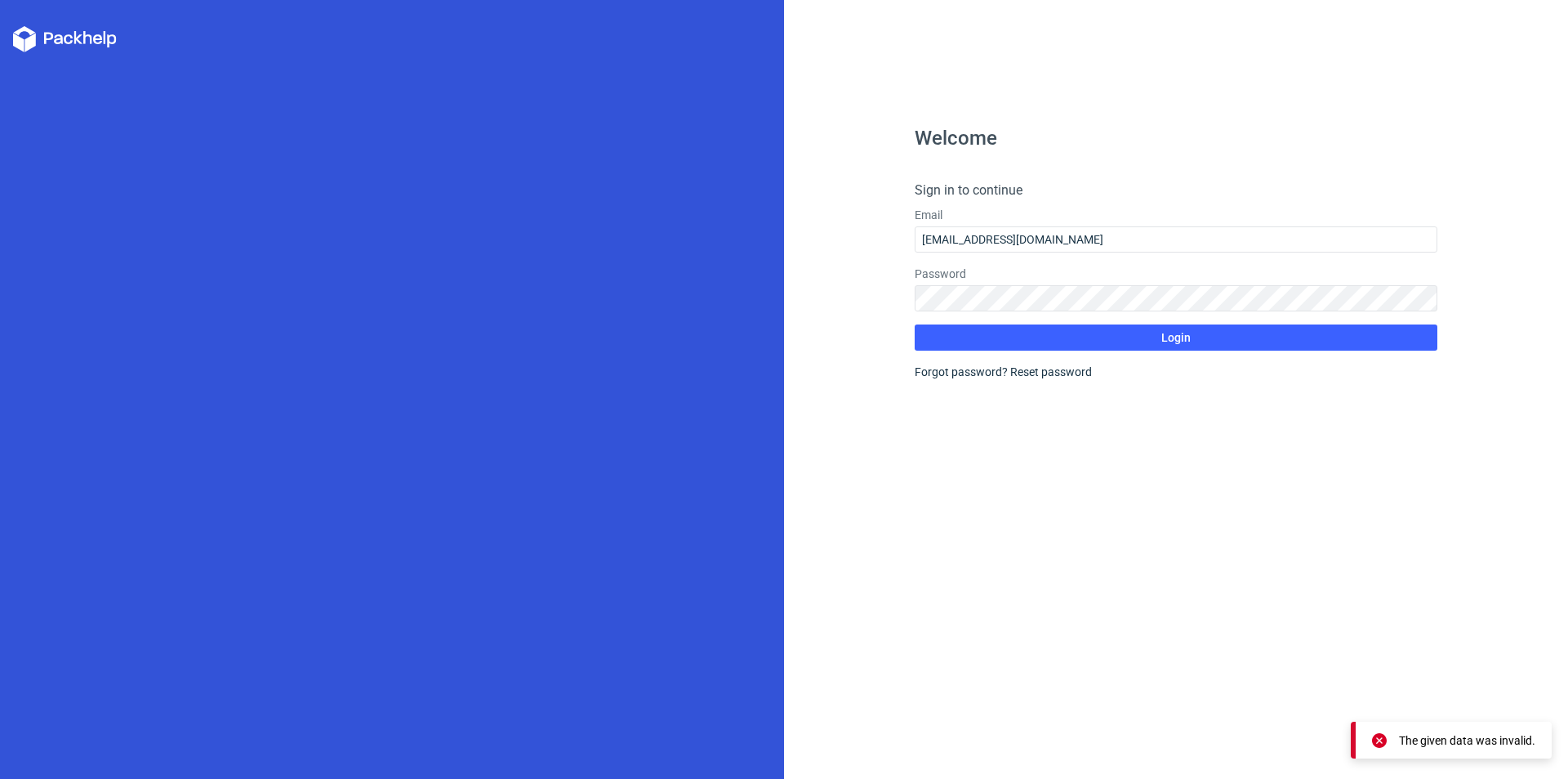
click at [116, 27] on icon at bounding box center [65, 40] width 103 height 27
click at [1122, 103] on div "Welcome Sign in to continue Email botanclip@gmail.com Password Login Forgot pas…" at bounding box center [1176, 389] width 784 height 779
click at [155, 39] on div at bounding box center [392, 389] width 784 height 779
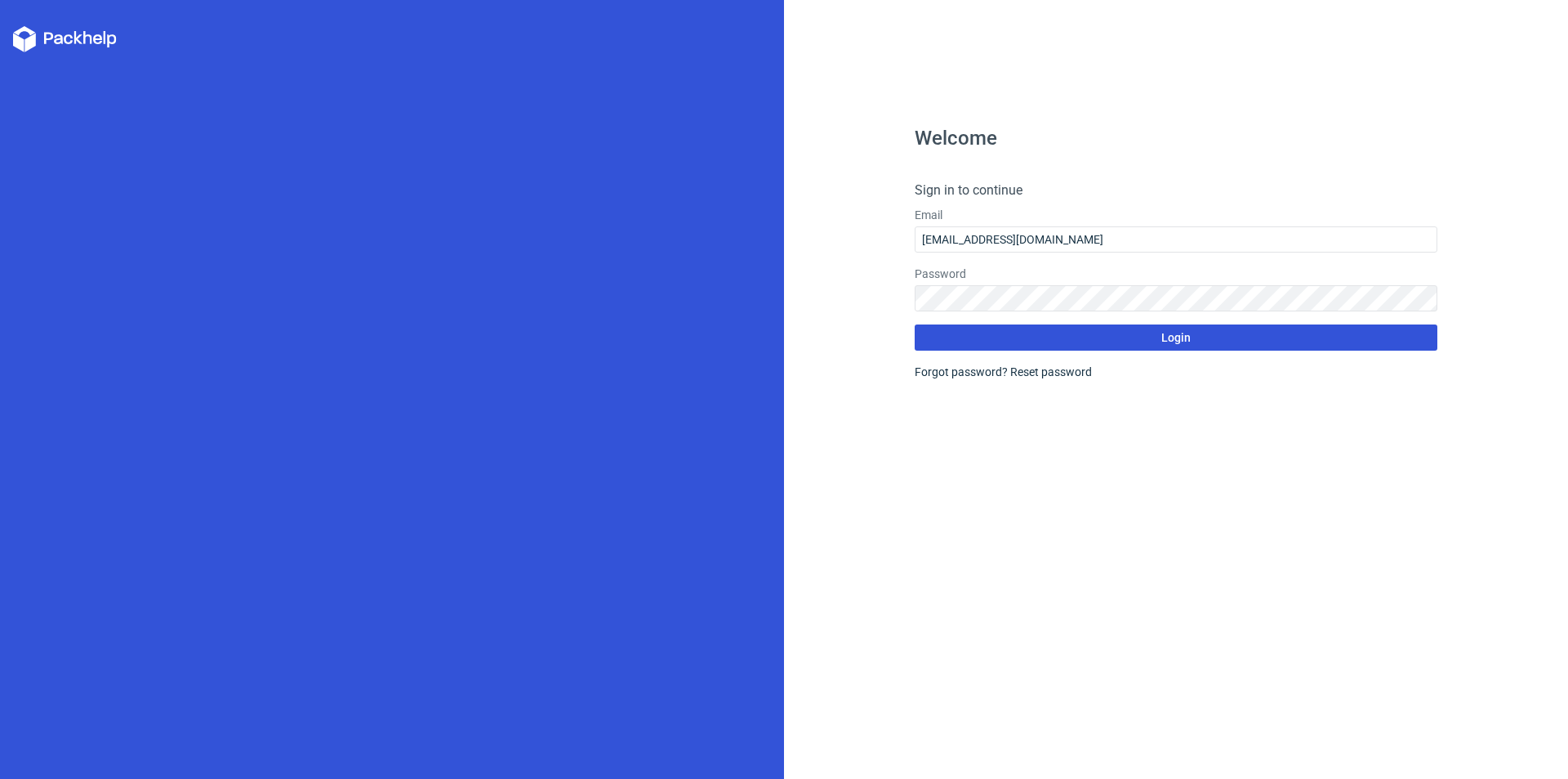
click at [1125, 343] on button "Login" at bounding box center [1176, 338] width 522 height 27
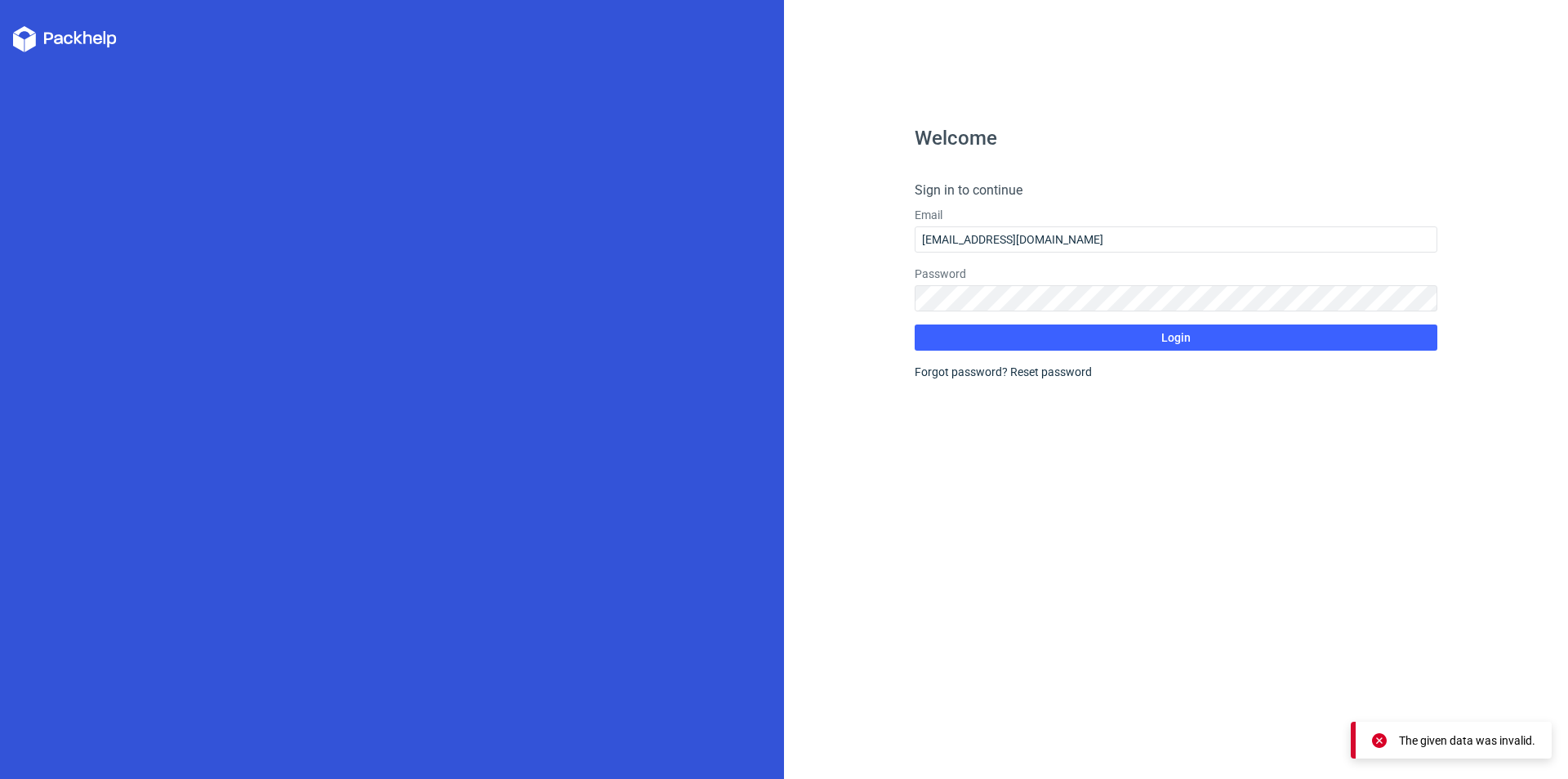
click at [80, 31] on icon at bounding box center [65, 40] width 103 height 27
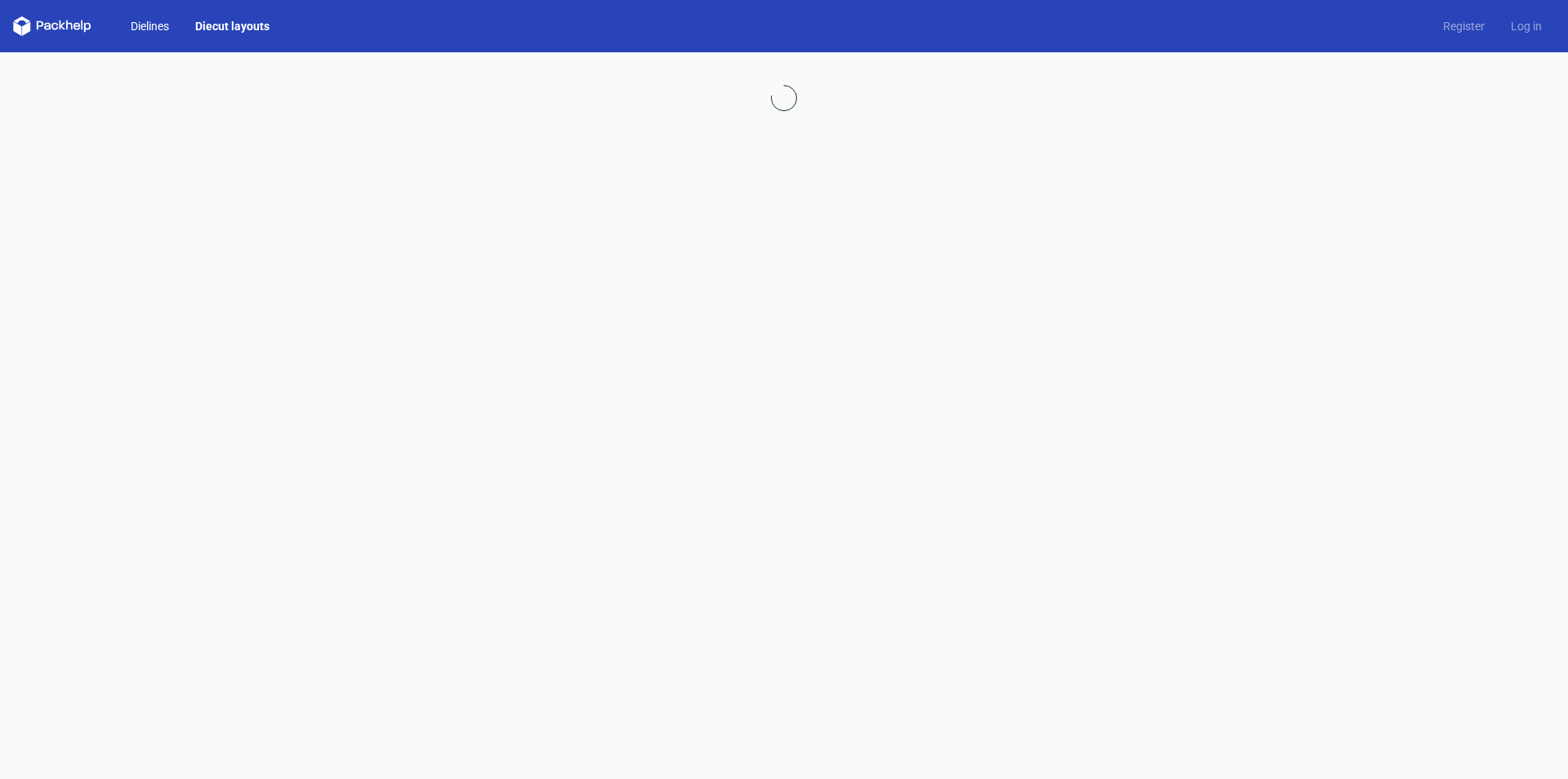
click at [150, 26] on link "Dielines" at bounding box center [149, 26] width 65 height 16
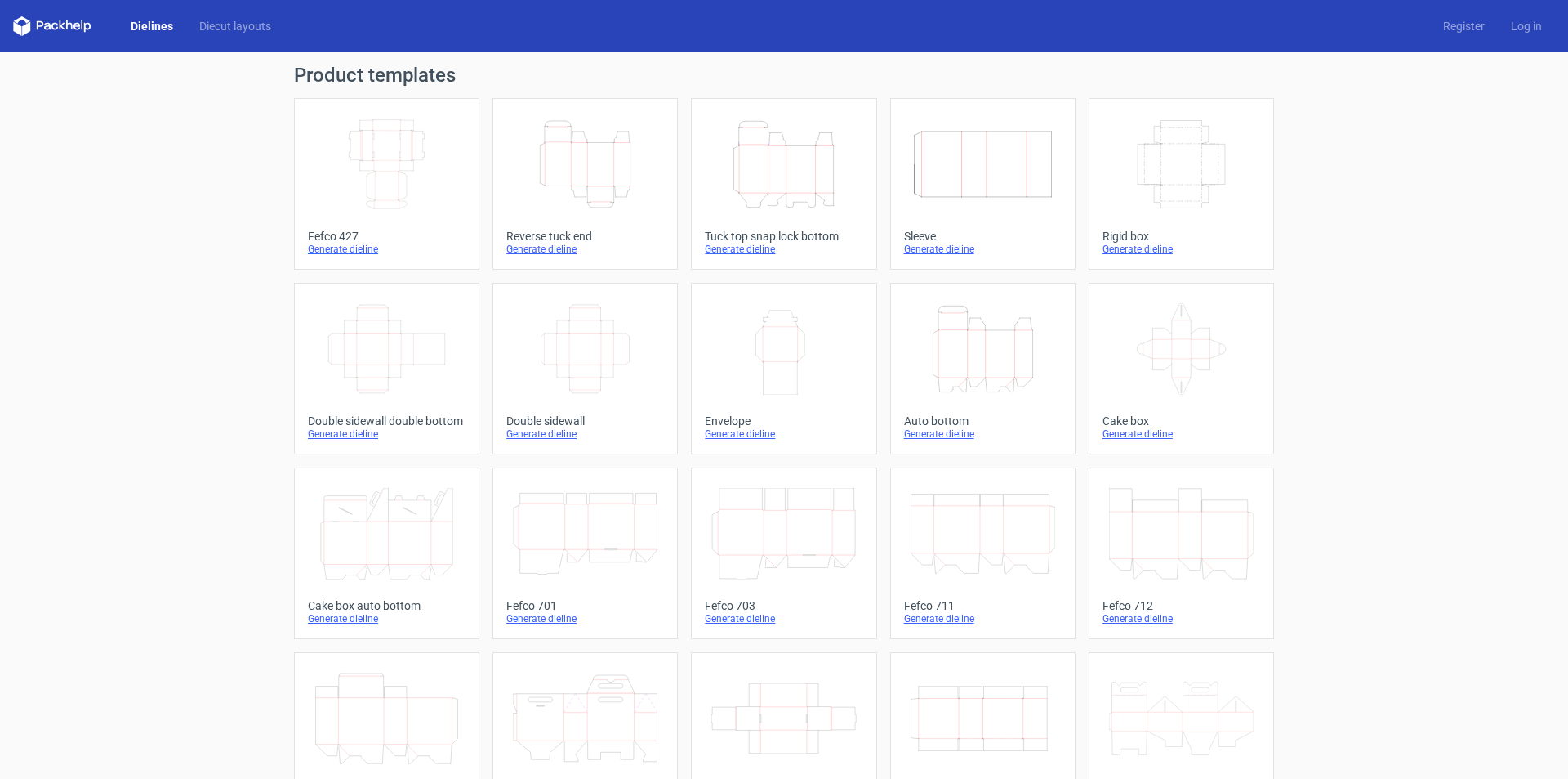
click at [74, 3] on div "Dielines Diecut layouts Register Log in" at bounding box center [784, 26] width 1568 height 52
click at [68, 34] on icon at bounding box center [52, 26] width 79 height 19
click at [69, 27] on icon at bounding box center [52, 26] width 79 height 19
click at [23, 28] on polygon at bounding box center [26, 28] width 8 height 14
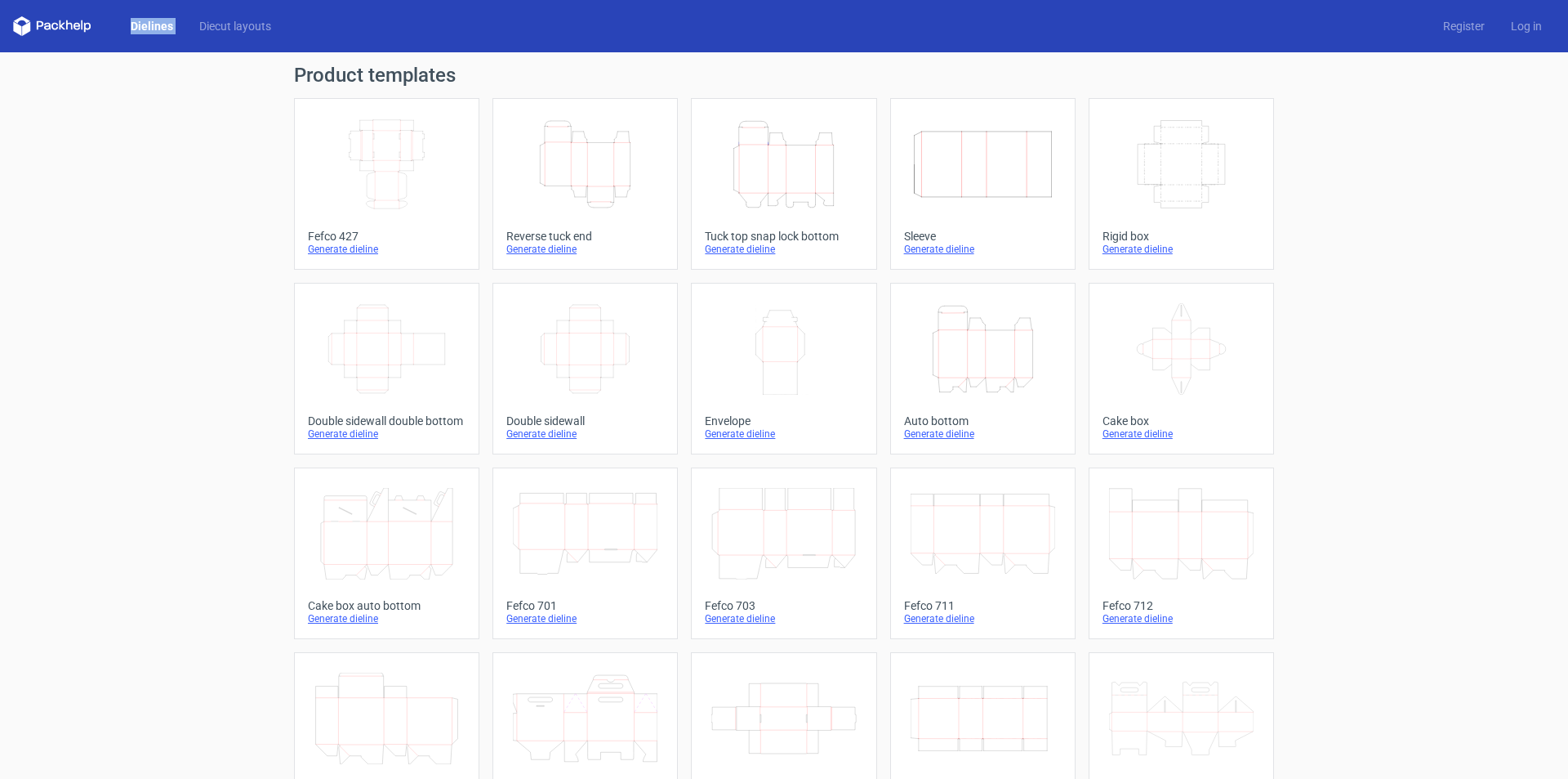
click at [23, 28] on polygon at bounding box center [26, 28] width 8 height 14
click at [46, 25] on icon at bounding box center [47, 27] width 6 height 7
click at [49, 25] on icon at bounding box center [52, 26] width 79 height 19
click at [49, 18] on icon at bounding box center [52, 26] width 79 height 19
click at [744, 248] on div "Generate dieline" at bounding box center [783, 248] width 157 height 13
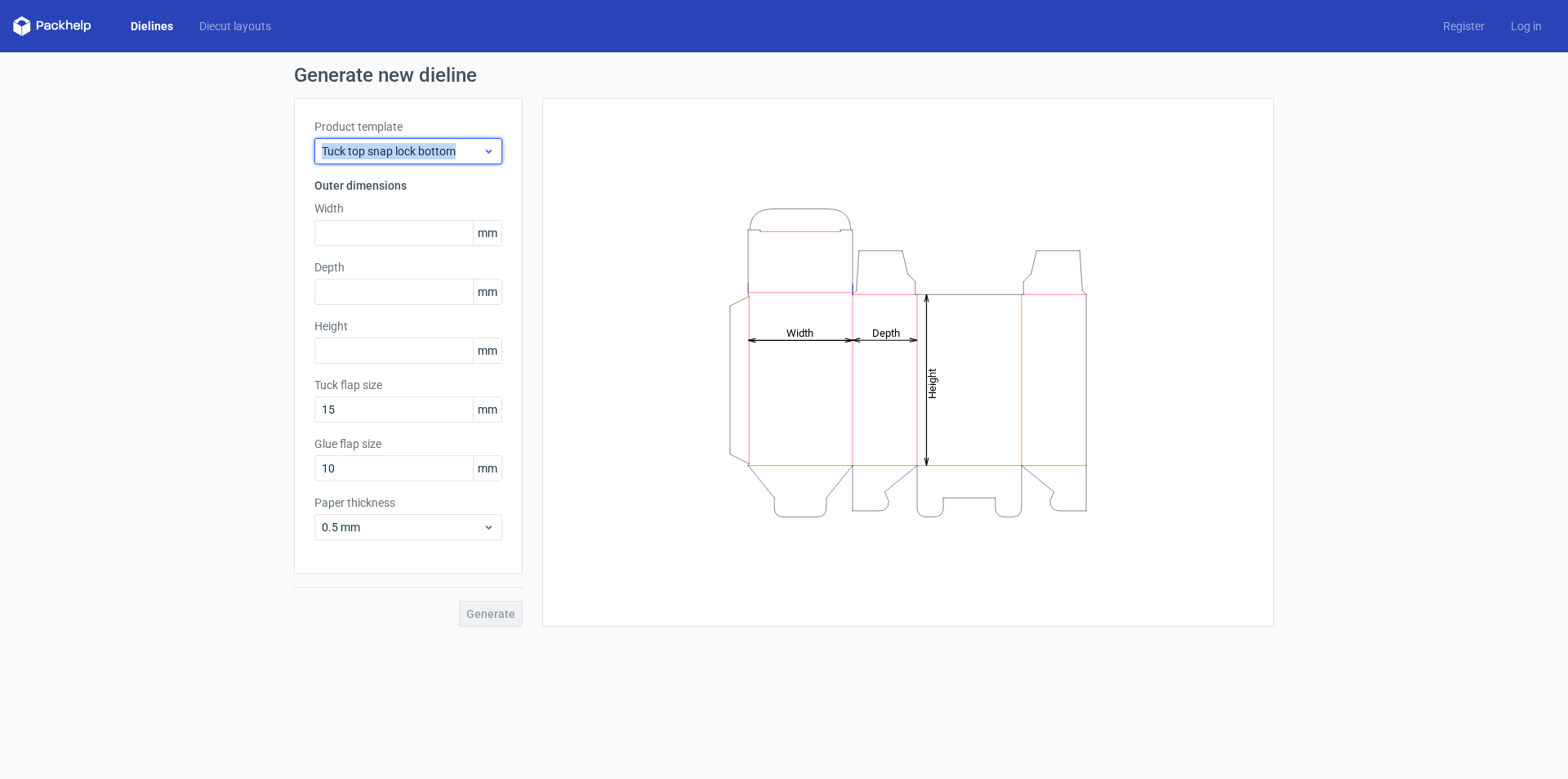
copy span "Tuck top snap lock bottom"
drag, startPoint x: 328, startPoint y: 146, endPoint x: 458, endPoint y: 157, distance: 130.5
click at [458, 157] on span "Tuck top snap lock bottom" at bounding box center [402, 151] width 161 height 16
click at [384, 229] on input "text" at bounding box center [408, 233] width 188 height 27
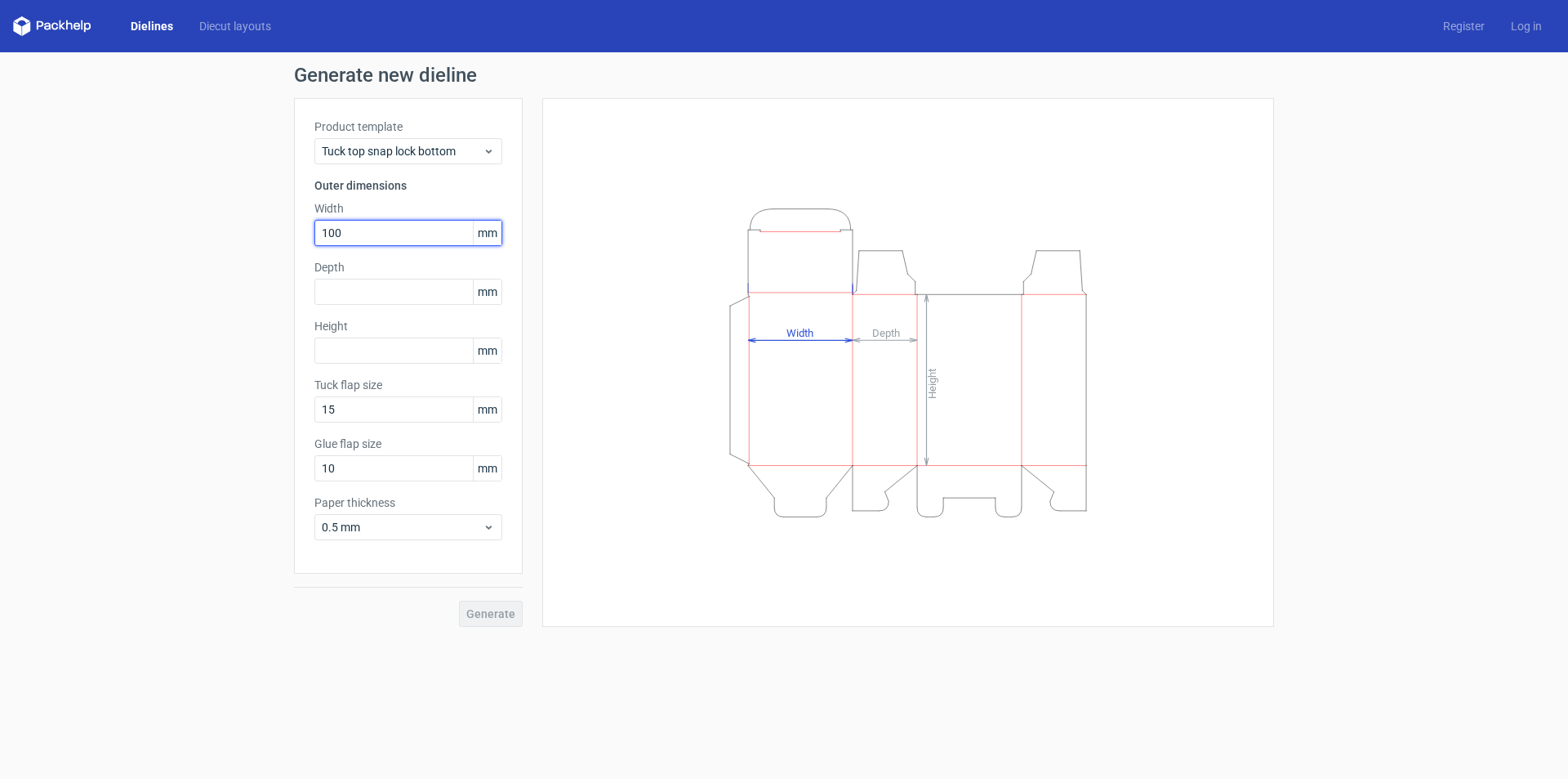
type input "100"
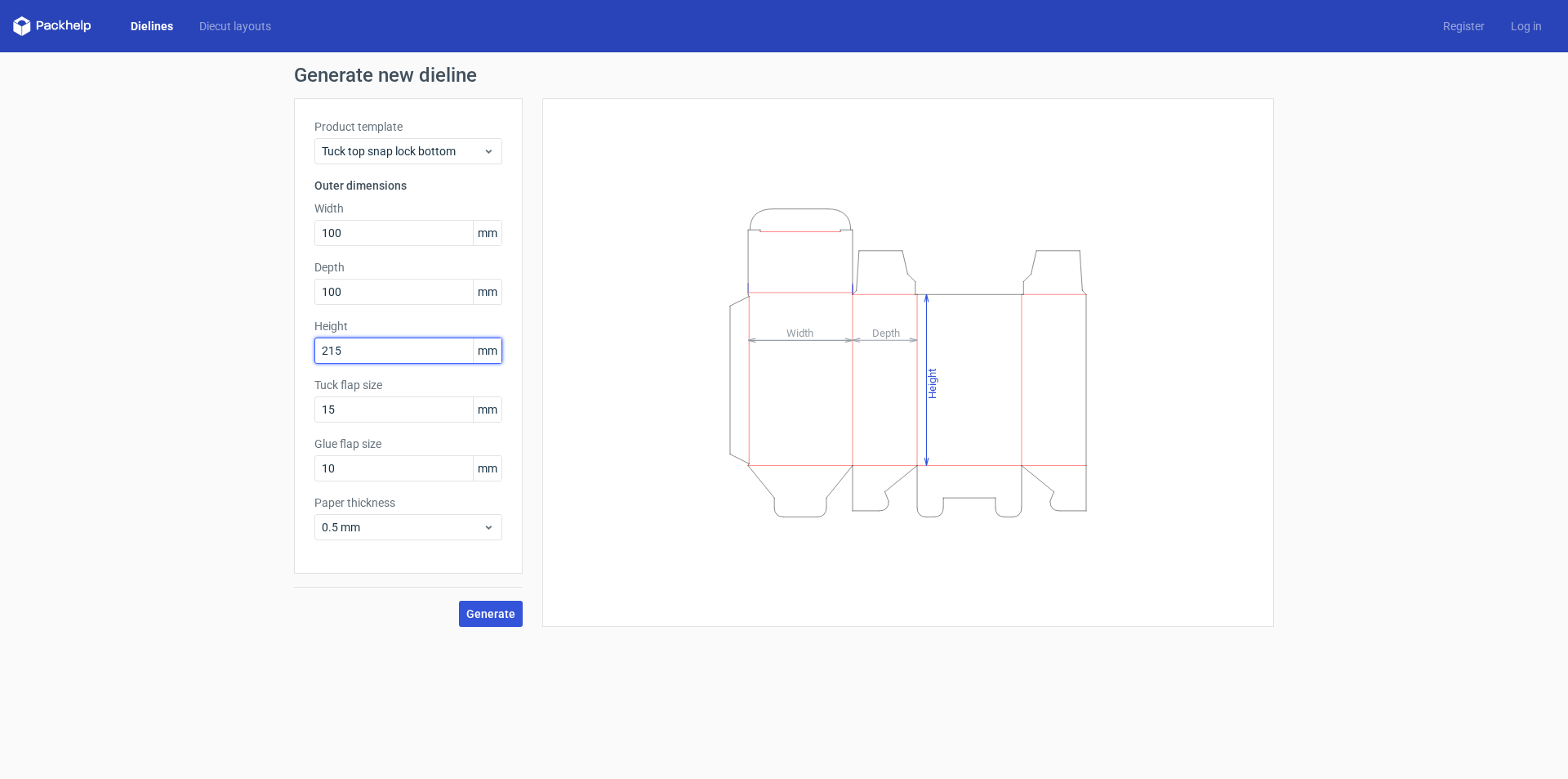
type input "215"
click at [498, 617] on span "Generate" at bounding box center [491, 613] width 49 height 11
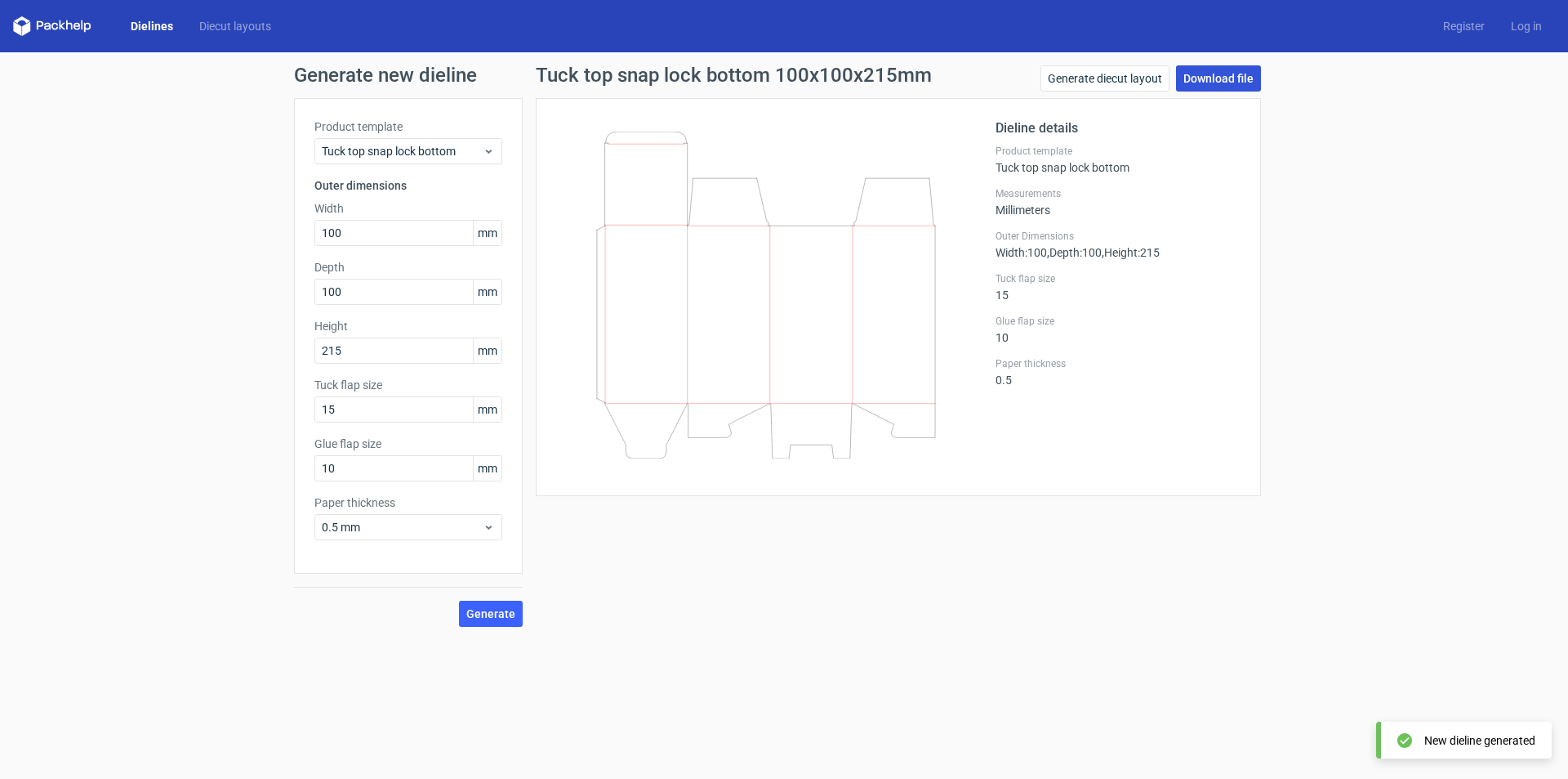
click at [1229, 78] on link "Download file" at bounding box center [1219, 79] width 85 height 27
